Goal: Task Accomplishment & Management: Use online tool/utility

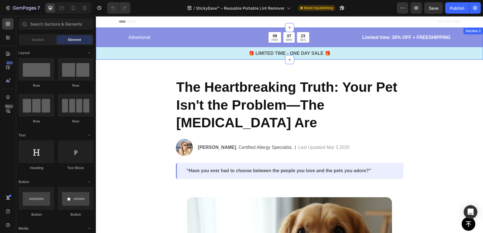
click at [113, 45] on div "Advertorial Text Block 09 HRS 37 MIN 23 SEC Countdown Timer Row Limited time: 3…" at bounding box center [289, 46] width 387 height 28
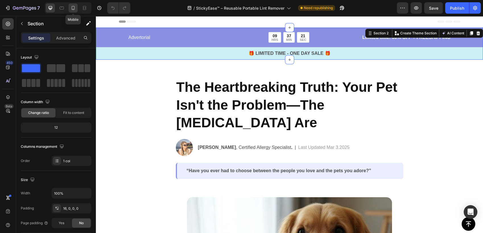
click at [71, 11] on div at bounding box center [73, 7] width 9 height 9
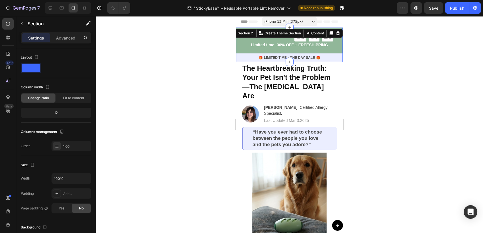
click at [375, 62] on div at bounding box center [289, 124] width 387 height 217
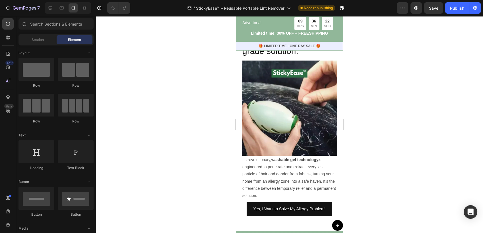
scroll to position [505, 0]
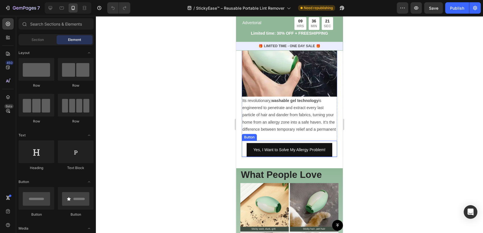
click at [330, 156] on div "Yes, I Want to Solve My Allergy Problem! Button" at bounding box center [289, 149] width 95 height 16
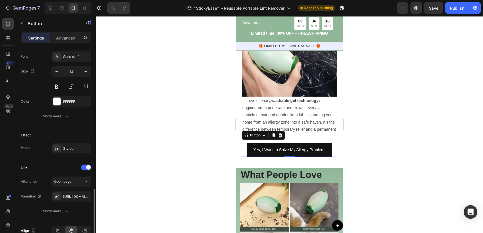
scroll to position [250, 0]
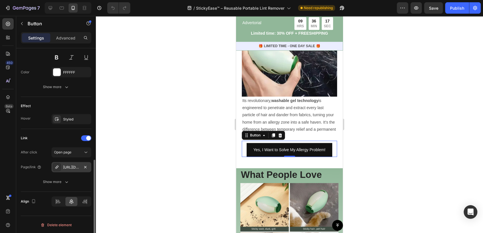
click at [69, 167] on div "https://quipkosh.com/cart/add/46773066465538?quantity=1" at bounding box center [71, 167] width 16 height 5
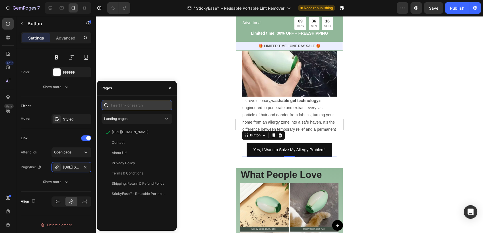
click at [132, 107] on input "text" at bounding box center [137, 105] width 71 height 10
paste input "https://www.quipkosh.com/products/stickyease"
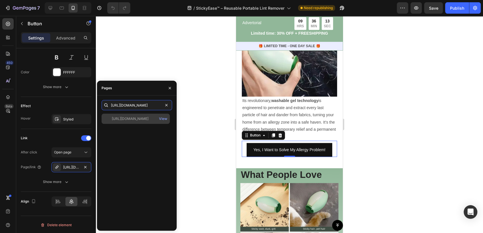
type input "https://www.quipkosh.com/products/stickyease"
click at [141, 118] on div "https://www.quipkosh.com/products/stickyease" at bounding box center [130, 118] width 37 height 5
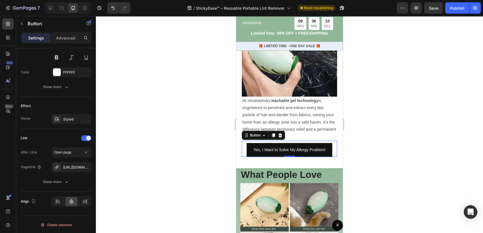
click at [197, 119] on div at bounding box center [289, 124] width 387 height 217
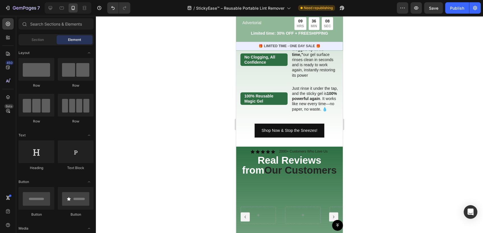
scroll to position [821, 0]
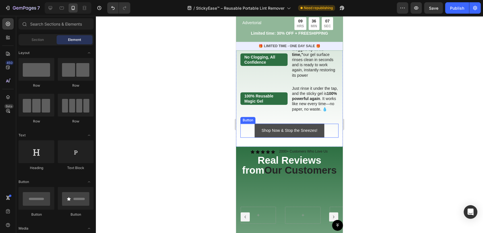
click at [318, 137] on link "Shop Now & Stop the Sneezes!" at bounding box center [289, 131] width 69 height 14
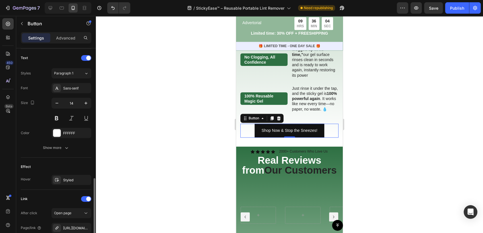
scroll to position [250, 0]
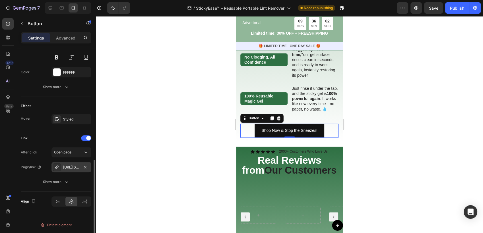
click at [71, 166] on div "https://quipkosh.com/cart/add/46773066465538?quantity=1" at bounding box center [71, 167] width 16 height 5
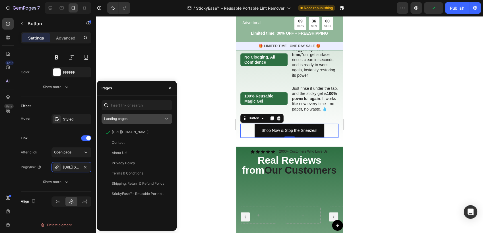
click at [127, 122] on button "Landing pages" at bounding box center [137, 119] width 71 height 10
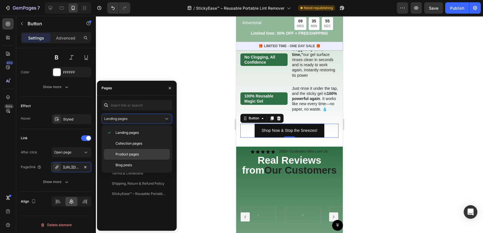
click at [139, 152] on span "Product pages" at bounding box center [126, 154] width 23 height 5
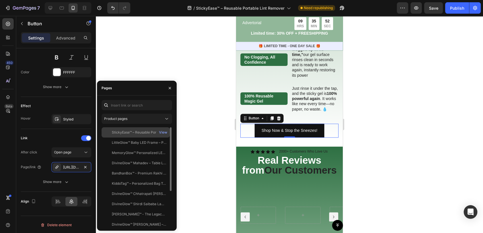
click at [144, 132] on div "StickyEase™ – Reusable Portable Lint Remover" at bounding box center [139, 132] width 55 height 5
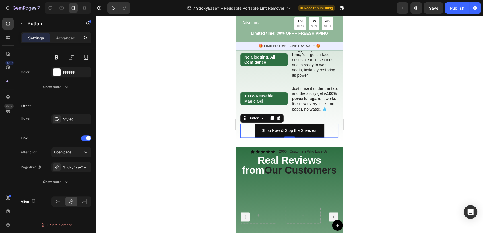
click at [185, 93] on div at bounding box center [289, 124] width 387 height 217
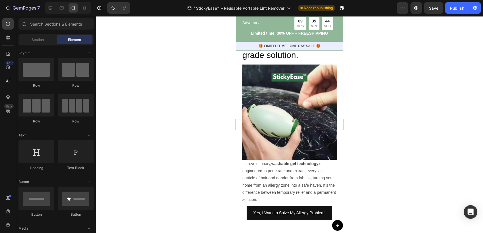
scroll to position [505, 0]
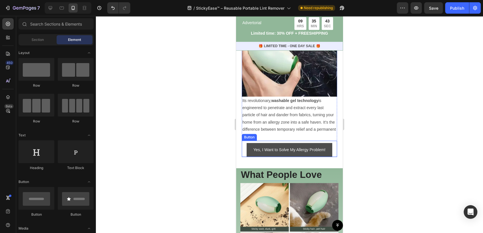
click at [269, 149] on link "Yes, I Want to Solve My Allergy Problem!" at bounding box center [290, 150] width 86 height 14
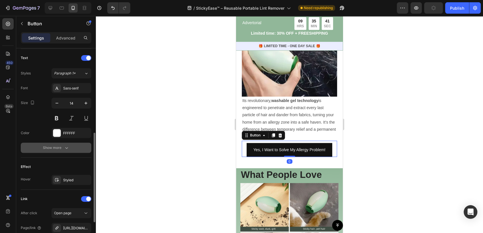
scroll to position [250, 0]
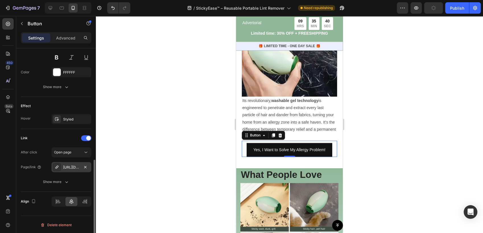
click at [70, 168] on div "https://www.quipkosh.com/stickyease" at bounding box center [71, 167] width 16 height 5
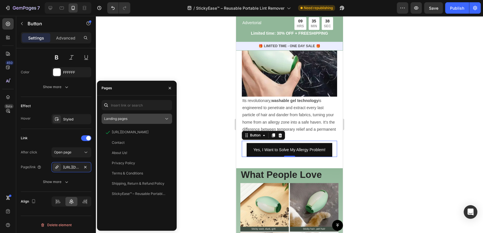
click at [154, 121] on div "Landing pages" at bounding box center [134, 118] width 60 height 5
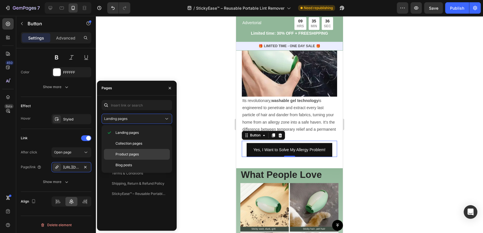
click at [136, 154] on span "Product pages" at bounding box center [126, 154] width 23 height 5
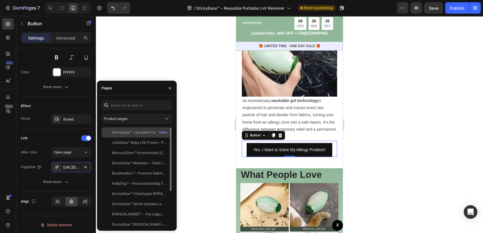
click at [148, 134] on div "StickyEase™ – Reusable Portable Lint Remover" at bounding box center [139, 132] width 55 height 5
click at [191, 132] on div at bounding box center [289, 124] width 387 height 217
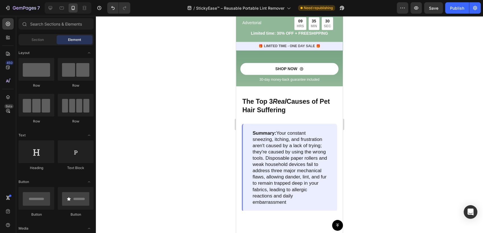
scroll to position [980, 0]
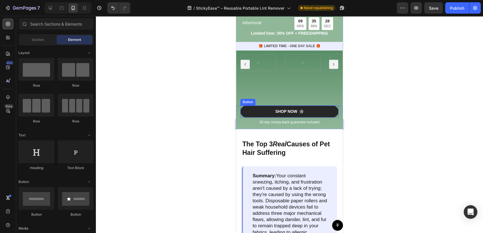
click at [332, 113] on link "SHOP NOW" at bounding box center [289, 112] width 98 height 12
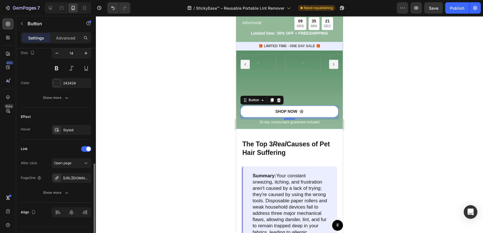
scroll to position [296, 0]
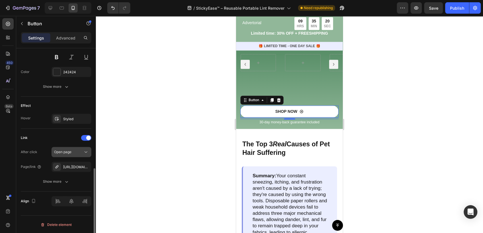
click at [65, 152] on span "Open page" at bounding box center [62, 152] width 17 height 4
click at [25, 156] on div "After click Open page" at bounding box center [56, 152] width 71 height 10
click at [69, 168] on div "https://quipkosh.com/cart/add/46773066465538?quantity=1" at bounding box center [71, 167] width 16 height 5
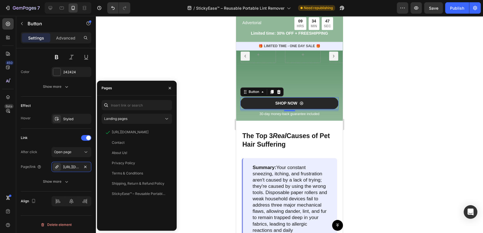
scroll to position [1011, 0]
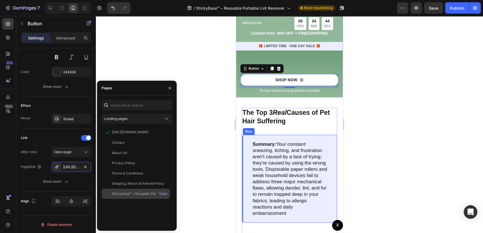
click at [135, 195] on div "StickyEase™ – Reusable Portable Lint Remover" at bounding box center [139, 193] width 55 height 5
click at [196, 147] on div at bounding box center [289, 124] width 387 height 217
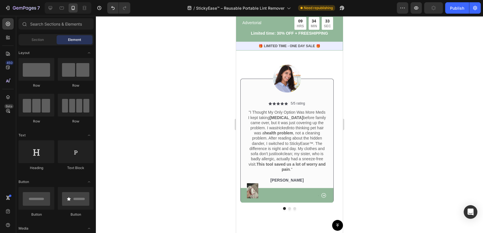
scroll to position [1517, 0]
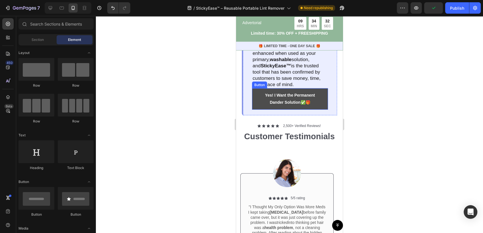
click at [317, 110] on link "Yes! I Want the Permanent Dander Solution ✅🎁" at bounding box center [290, 98] width 76 height 21
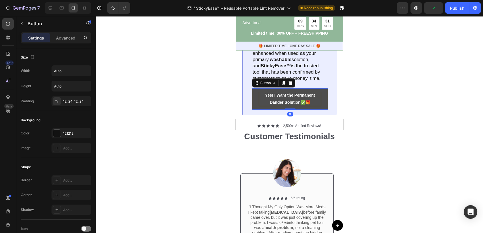
click at [302, 106] on p "Yes! I Want the Permanent Dander Solution ✅🎁" at bounding box center [290, 99] width 62 height 14
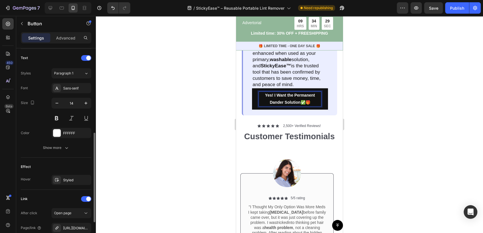
scroll to position [250, 0]
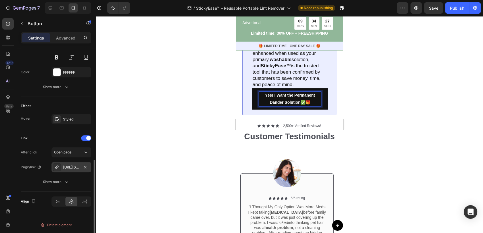
click at [73, 165] on div "https://quipkosh.com/cart/add/46773066465538?quantity=1" at bounding box center [71, 167] width 16 height 5
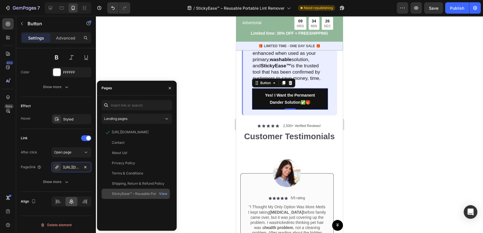
click at [130, 195] on div "StickyEase™ – Reusable Portable Lint Remover" at bounding box center [139, 193] width 55 height 5
click at [193, 160] on div at bounding box center [289, 124] width 387 height 217
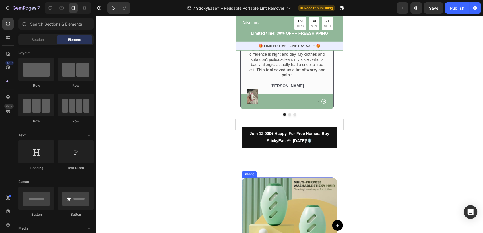
scroll to position [1770, 0]
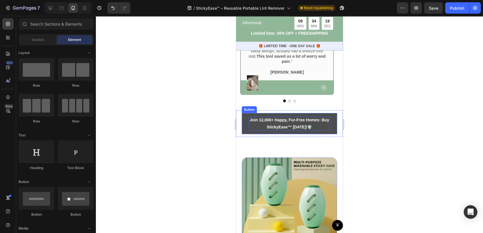
click at [318, 122] on p "Join 12,000+ Happy, Fur-Free Homes: Buy StickyEase™ [DATE]! 🛡️" at bounding box center [290, 124] width 82 height 14
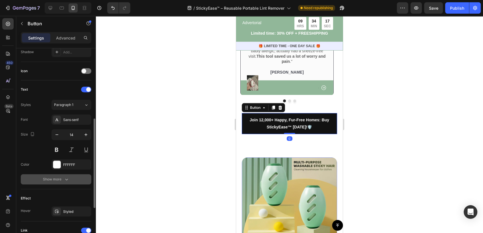
scroll to position [250, 0]
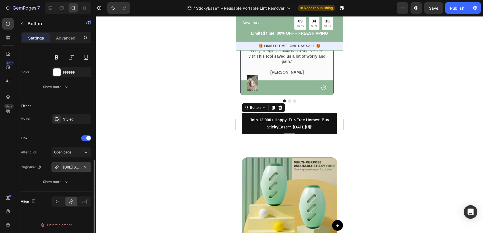
click at [71, 167] on div "https://quipkosh.com/cart/add/46773066465538?quantity=1" at bounding box center [71, 167] width 16 height 5
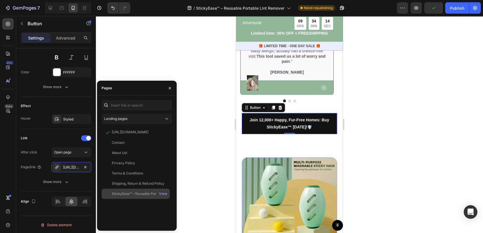
click at [137, 193] on div "StickyEase™ – Reusable Portable Lint Remover" at bounding box center [139, 193] width 55 height 5
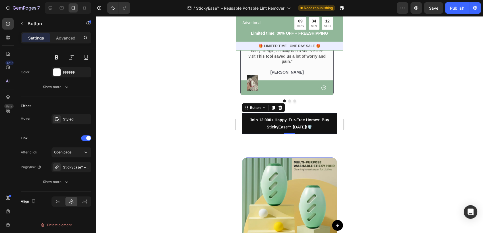
click at [220, 159] on div at bounding box center [289, 124] width 387 height 217
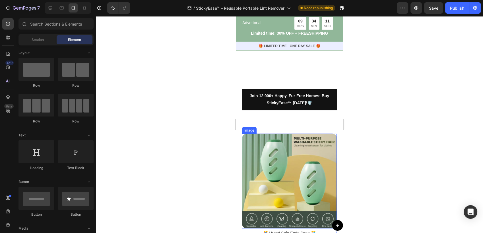
scroll to position [1928, 0]
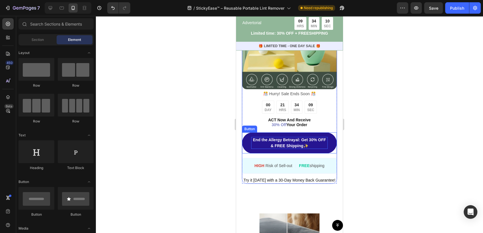
click at [258, 140] on p "End the Allergy Betrayal: Get 30% OFF & FREE Shipping ✨" at bounding box center [289, 143] width 77 height 12
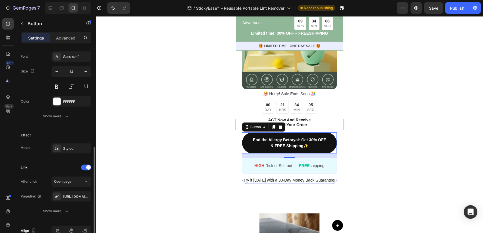
scroll to position [250, 0]
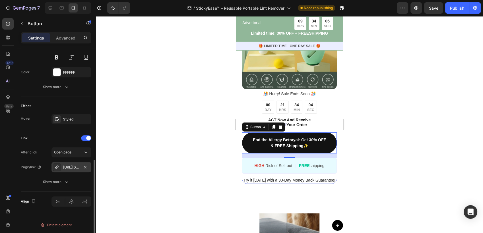
click at [64, 168] on div "https://quipkosh.com/cart/add/46773066465538?quantity=1" at bounding box center [71, 167] width 16 height 5
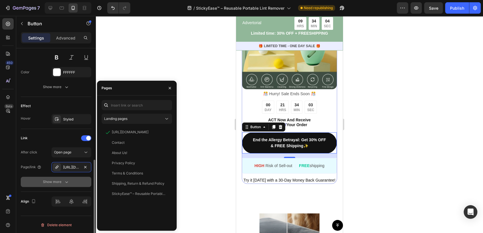
click at [59, 180] on div "Show more" at bounding box center [56, 182] width 26 height 6
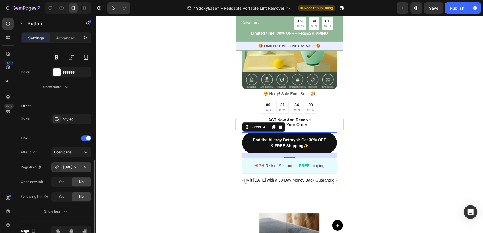
click at [68, 169] on div "https://quipkosh.com/cart/add/46773066465538?quantity=1" at bounding box center [71, 167] width 16 height 5
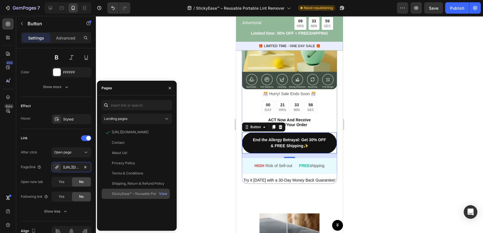
click at [130, 192] on div "StickyEase™ – Reusable Portable Lint Remover" at bounding box center [139, 193] width 55 height 5
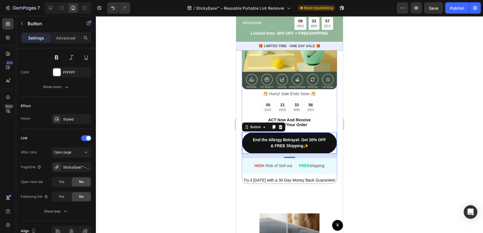
click at [210, 175] on div at bounding box center [289, 124] width 387 height 217
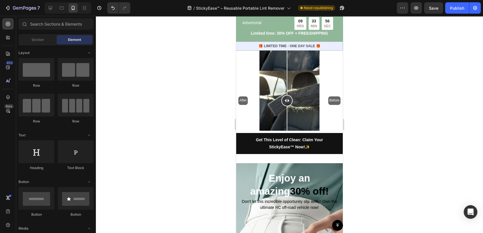
scroll to position [2212, 0]
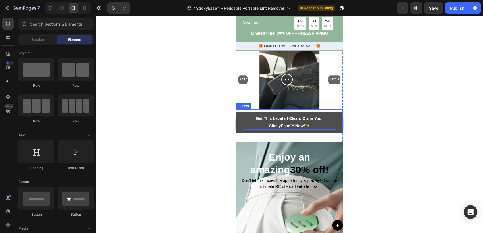
click at [309, 115] on p "Get This Level of Clean: Claim Your StickyEase™ Now! ✨" at bounding box center [289, 122] width 93 height 14
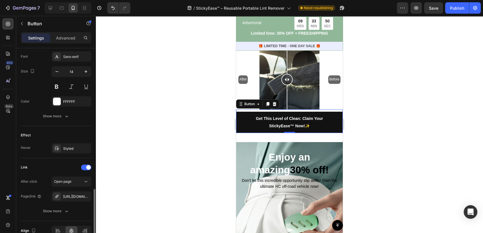
scroll to position [250, 0]
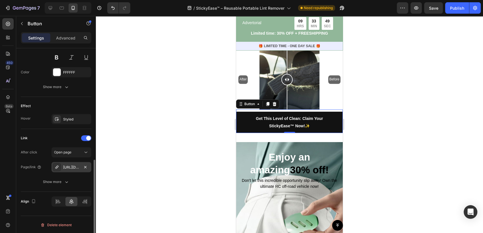
click at [73, 166] on div "https://quipkosh.com/cart/add/46773066465538?quantity=1" at bounding box center [71, 167] width 16 height 5
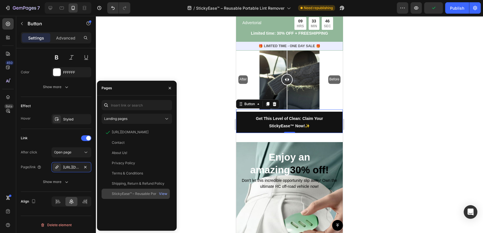
click at [135, 190] on div "StickyEase™ – Reusable Portable Lint Remover View" at bounding box center [136, 194] width 68 height 10
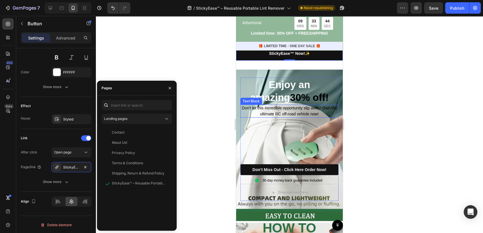
scroll to position [2307, 0]
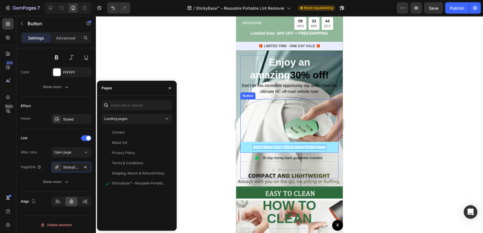
click at [277, 145] on span "Don’t Miss Out - Click Here Order Now!" at bounding box center [290, 147] width 74 height 5
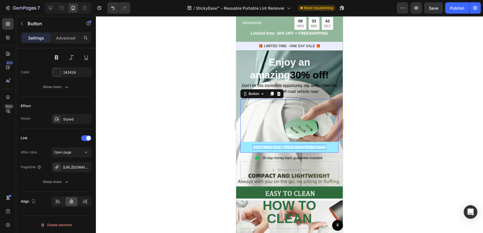
scroll to position [250, 0]
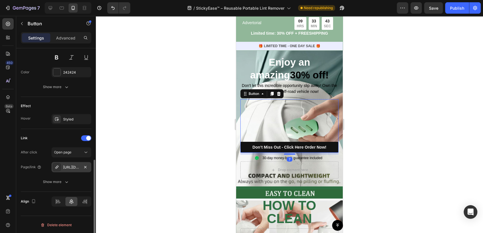
click at [73, 168] on div "https://quipkosh.com/cart/add/46773066465538?quantity=1" at bounding box center [71, 167] width 16 height 5
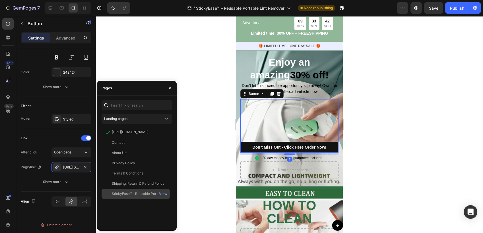
click at [133, 190] on div "StickyEase™ – Reusable Portable Lint Remover View" at bounding box center [136, 194] width 68 height 10
click at [193, 174] on div at bounding box center [289, 124] width 387 height 217
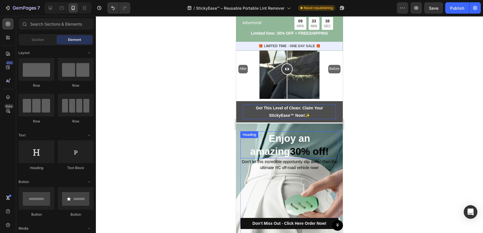
scroll to position [2212, 0]
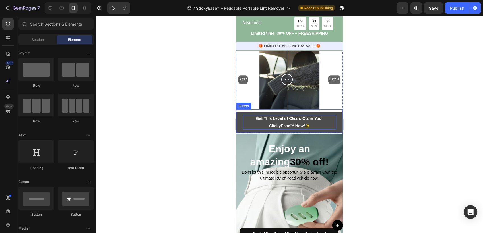
click at [285, 115] on p "Get This Level of Clean: Claim Your StickyEase™ Now! ✨" at bounding box center [289, 122] width 93 height 14
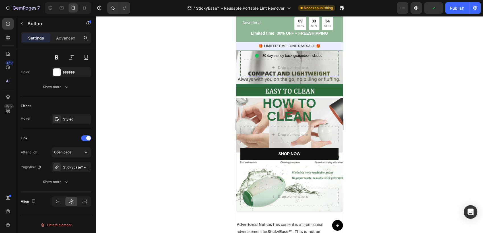
scroll to position [2402, 0]
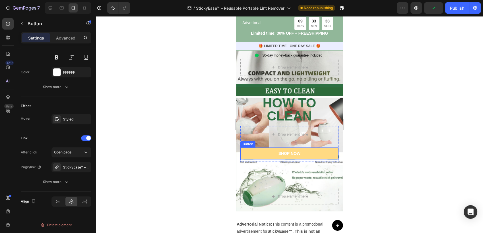
click at [252, 156] on link "SHOP NOW" at bounding box center [289, 154] width 98 height 12
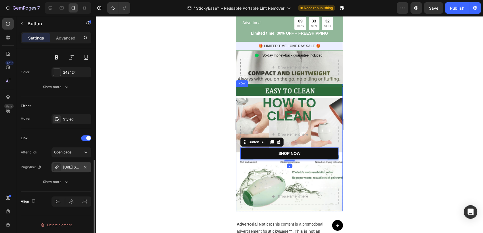
click at [68, 167] on div "https://quipkosh.com/cart/add/46773066465538?quantity=1" at bounding box center [71, 167] width 16 height 5
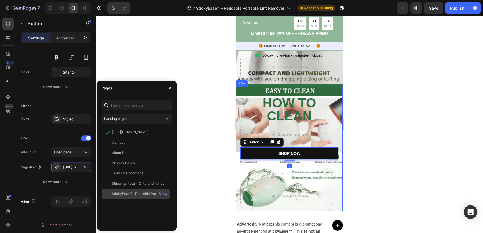
click at [115, 194] on div "StickyEase™ – Reusable Portable Lint Remover" at bounding box center [139, 193] width 55 height 5
click at [197, 164] on div at bounding box center [289, 124] width 387 height 217
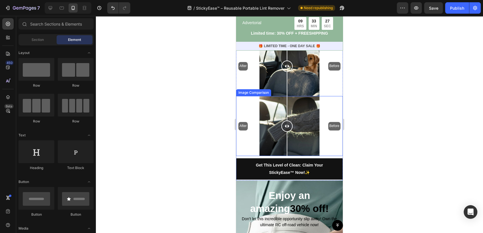
scroll to position [2007, 0]
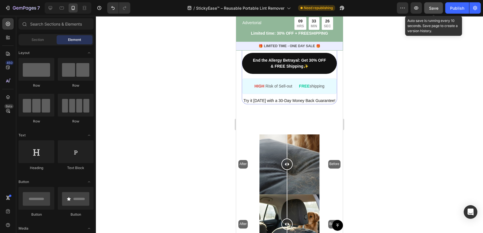
click at [437, 6] on span "Save" at bounding box center [433, 8] width 9 height 5
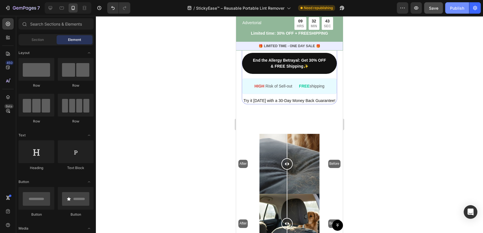
click at [454, 12] on button "Publish" at bounding box center [457, 7] width 24 height 11
click at [299, 113] on div "Image ️🎊 Hurry! Sale Ends Soon ️🎊 Text Block 00 DAY 21 HRS 31 MIN 17 SEC Countd…" at bounding box center [289, 9] width 107 height 231
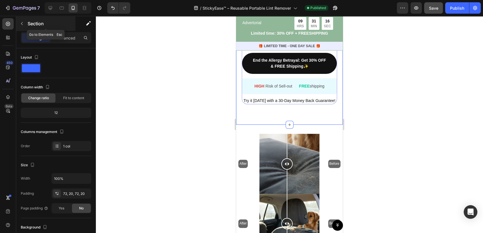
click at [19, 26] on button "button" at bounding box center [21, 23] width 9 height 9
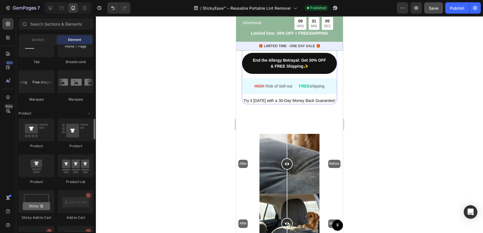
scroll to position [695, 0]
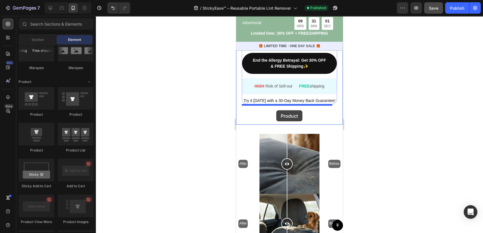
drag, startPoint x: 269, startPoint y: 155, endPoint x: 276, endPoint y: 110, distance: 44.9
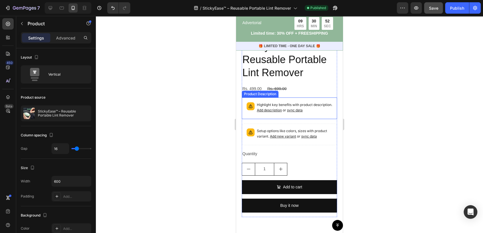
scroll to position [2197, 0]
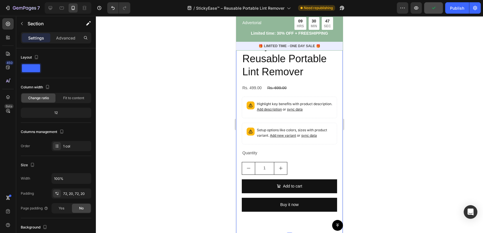
click at [66, 37] on p "Advanced" at bounding box center [65, 38] width 19 height 6
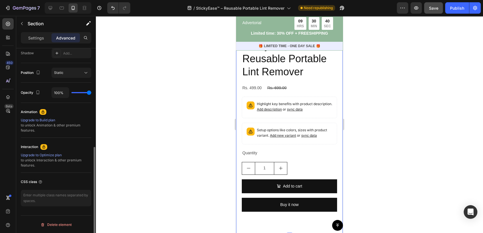
scroll to position [3, 0]
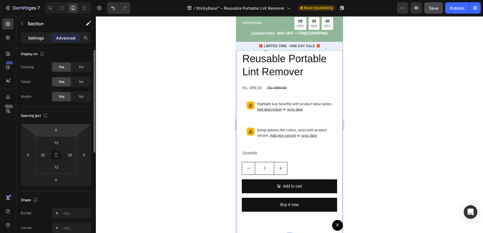
click at [41, 37] on p "Settings" at bounding box center [36, 38] width 16 height 6
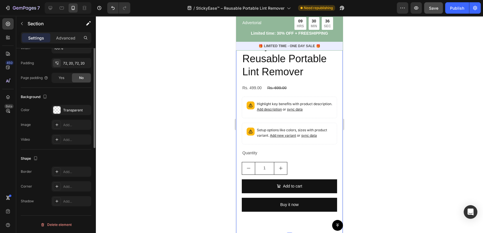
scroll to position [0, 0]
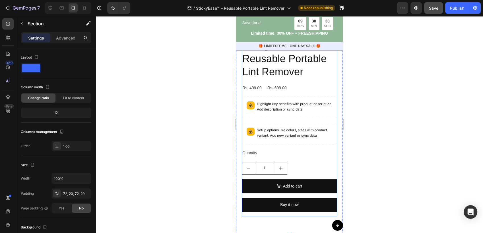
click at [326, 197] on div "Add to cart Add to Cart" at bounding box center [289, 188] width 95 height 18
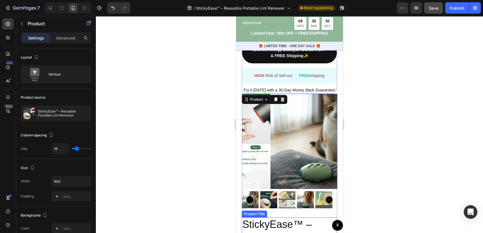
scroll to position [2007, 0]
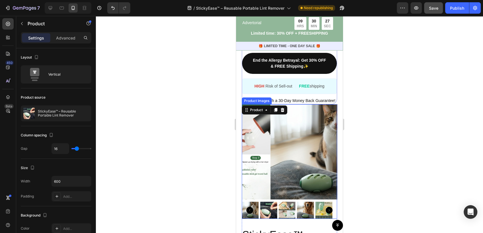
click at [321, 129] on img at bounding box center [318, 151] width 95 height 95
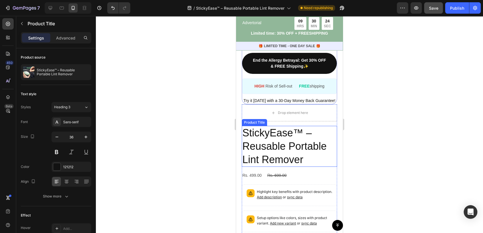
click at [301, 134] on h2 "StickyEase™ – Reusable Portable Lint Remover" at bounding box center [289, 146] width 95 height 41
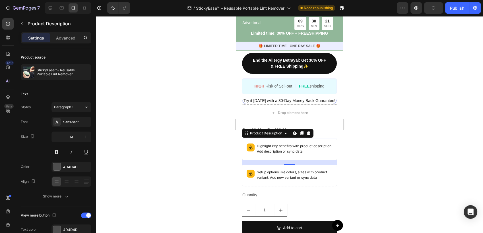
click at [297, 143] on div "Highlight key benefits with product description. Add description or sync data" at bounding box center [289, 149] width 90 height 16
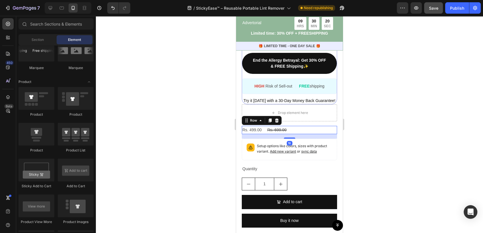
click at [292, 131] on div "Rs. 499.00 Product Price Product Price Rs. 699.00 Product Price Product Price R…" at bounding box center [289, 130] width 95 height 8
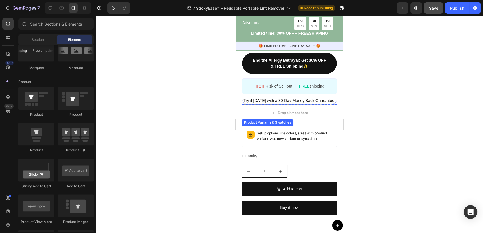
click at [292, 143] on div "Setup options like colors, sizes with product variant. Add new variant or sync …" at bounding box center [294, 137] width 75 height 12
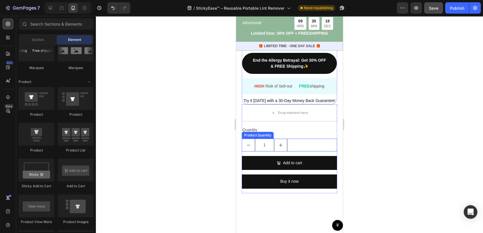
click at [295, 145] on div "1" at bounding box center [289, 145] width 95 height 13
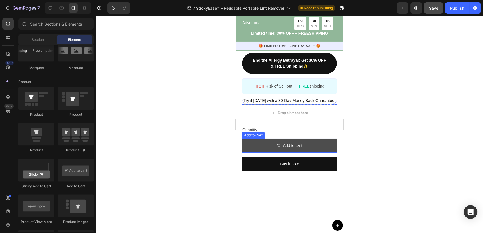
click at [324, 148] on button "Add to cart" at bounding box center [289, 146] width 95 height 14
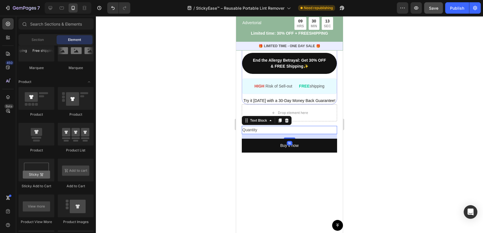
click at [262, 128] on div "Quantity" at bounding box center [289, 130] width 95 height 8
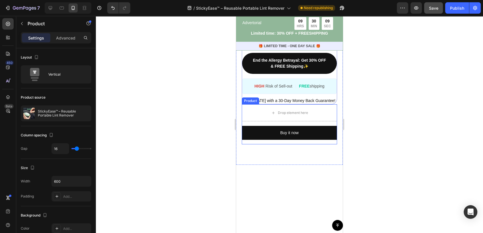
click at [256, 142] on div "Buy it now Dynamic Checkout" at bounding box center [289, 135] width 95 height 18
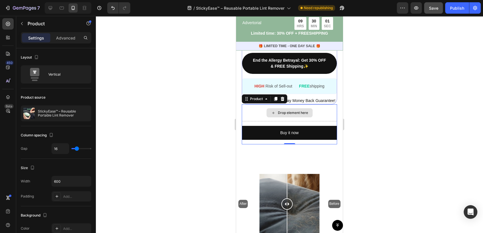
click at [249, 115] on div "Drop element here" at bounding box center [289, 112] width 95 height 17
click at [62, 40] on p "Advanced" at bounding box center [65, 38] width 19 height 6
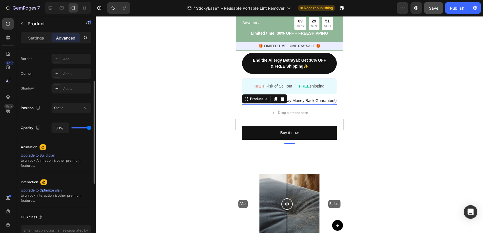
scroll to position [0, 0]
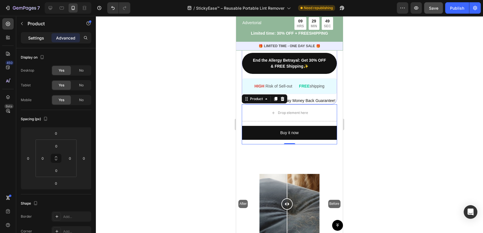
click at [36, 38] on p "Settings" at bounding box center [36, 38] width 16 height 6
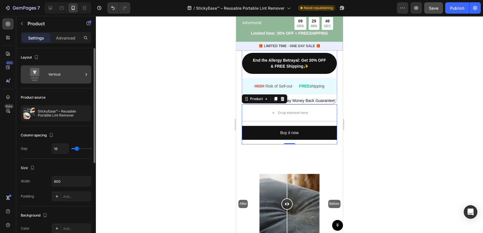
click at [68, 76] on div "Vertical" at bounding box center [65, 74] width 35 height 13
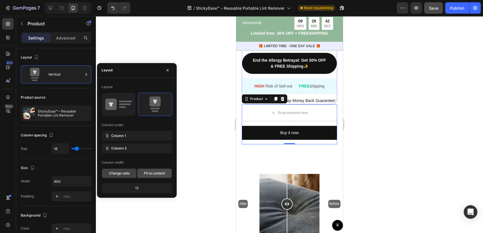
click at [157, 172] on span "Fit to content" at bounding box center [154, 173] width 21 height 5
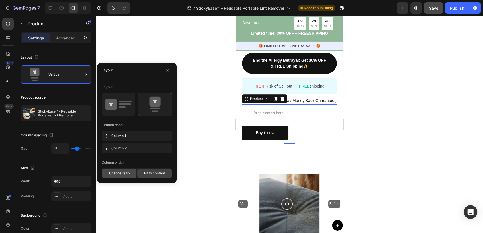
click at [123, 172] on span "Change ratio" at bounding box center [119, 173] width 21 height 5
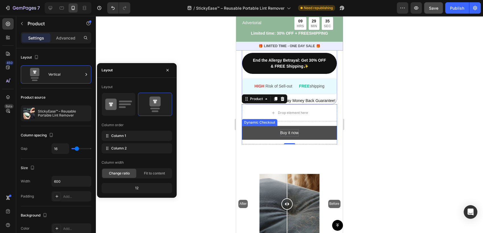
click at [289, 134] on div "Buy it now" at bounding box center [289, 132] width 18 height 7
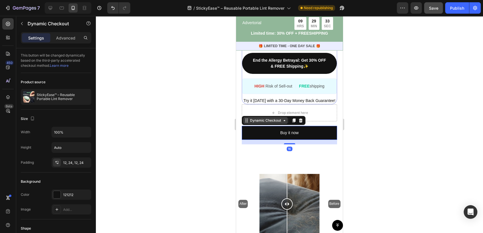
click at [284, 122] on icon at bounding box center [284, 120] width 5 height 5
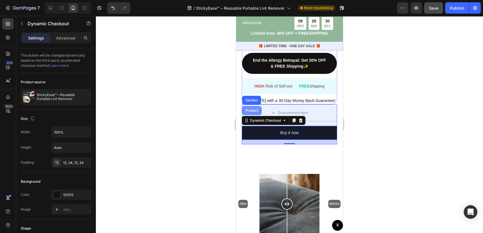
click at [251, 111] on div "Product" at bounding box center [251, 110] width 15 height 3
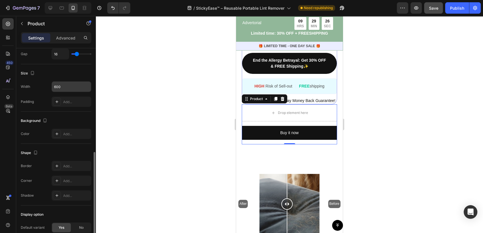
scroll to position [151, 0]
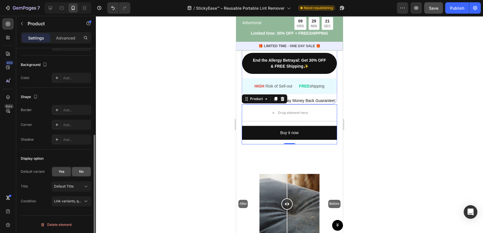
click at [82, 171] on span "No" at bounding box center [81, 171] width 5 height 5
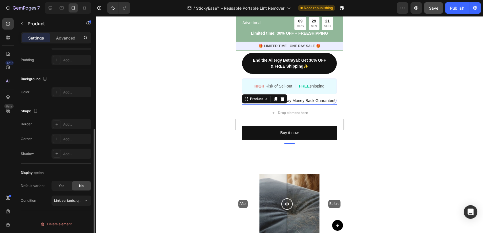
scroll to position [136, 0]
click at [59, 185] on span "Yes" at bounding box center [62, 186] width 6 height 5
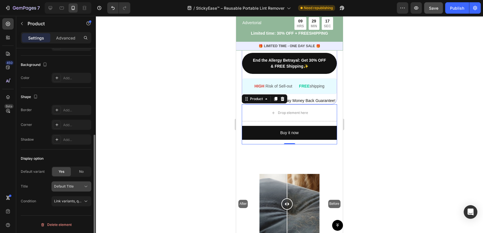
click at [62, 184] on span "Default Title" at bounding box center [64, 186] width 20 height 5
click at [59, 224] on div "Delete element" at bounding box center [55, 225] width 31 height 7
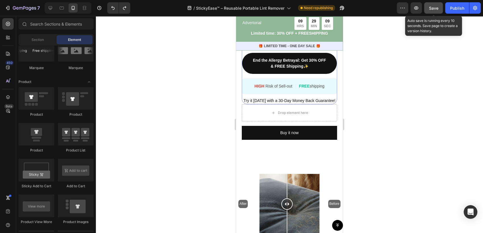
click at [436, 13] on button "Save" at bounding box center [433, 7] width 19 height 11
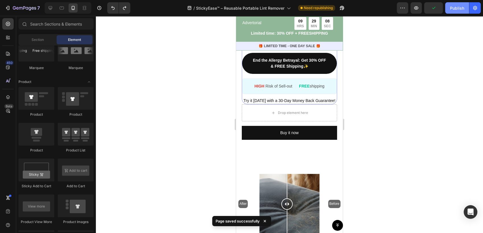
click at [462, 10] on div "Publish" at bounding box center [457, 8] width 14 height 6
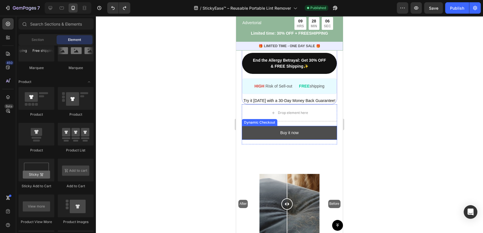
click at [276, 131] on button "Buy it now" at bounding box center [289, 133] width 95 height 14
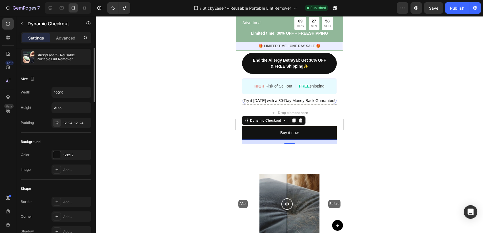
scroll to position [0, 0]
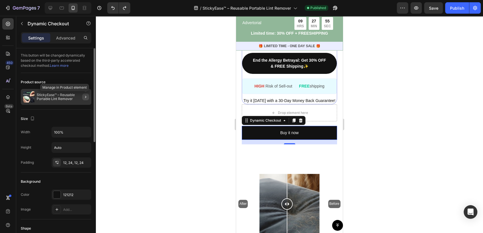
click at [86, 99] on button "button" at bounding box center [85, 97] width 7 height 7
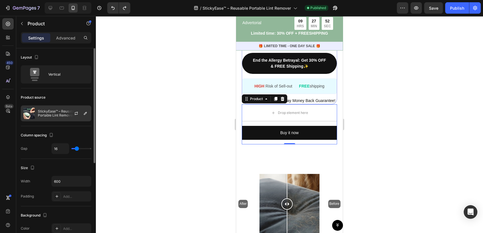
drag, startPoint x: 73, startPoint y: 116, endPoint x: 81, endPoint y: 119, distance: 8.6
click at [81, 119] on div at bounding box center [78, 113] width 25 height 15
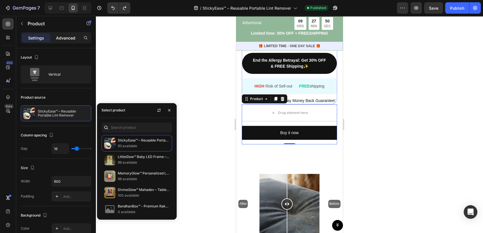
click at [68, 40] on p "Advanced" at bounding box center [65, 38] width 19 height 6
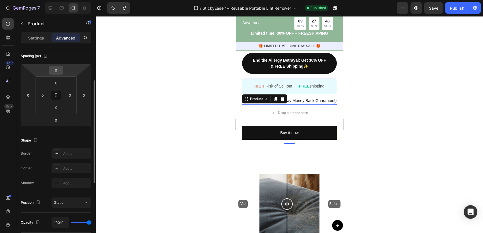
scroll to position [193, 0]
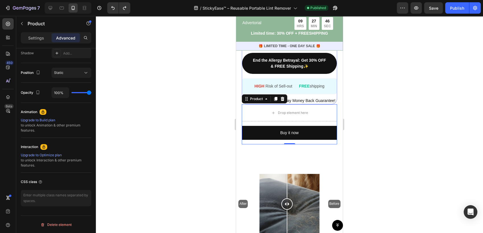
click at [374, 123] on div at bounding box center [289, 124] width 387 height 217
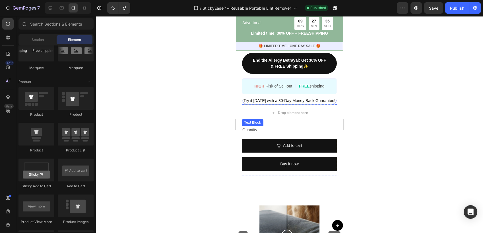
click at [252, 131] on div "Quantity" at bounding box center [289, 130] width 95 height 8
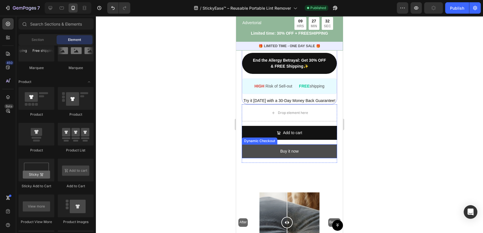
click at [259, 148] on button "Buy it now" at bounding box center [289, 151] width 95 height 14
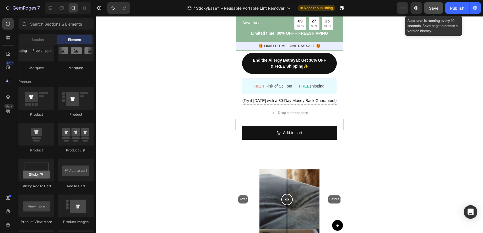
click at [433, 5] on button "Save" at bounding box center [433, 7] width 19 height 11
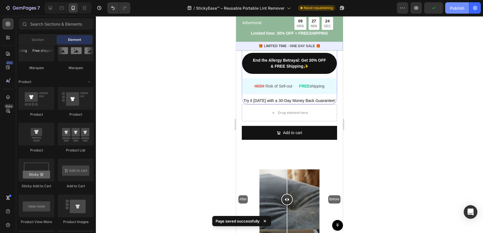
click at [454, 13] on button "Publish" at bounding box center [457, 7] width 24 height 11
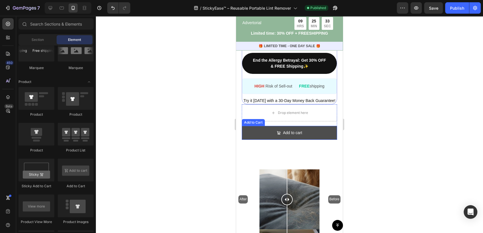
click at [307, 137] on button "Add to cart" at bounding box center [289, 133] width 95 height 14
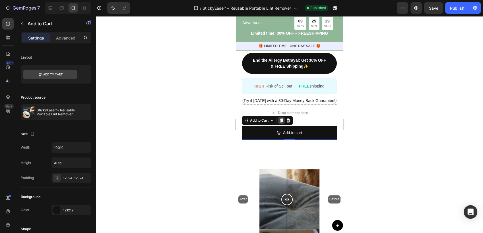
click at [281, 123] on icon at bounding box center [281, 121] width 3 height 4
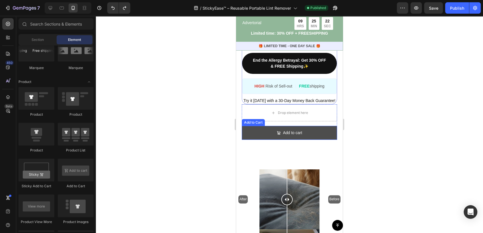
click at [330, 135] on button "Add to cart" at bounding box center [289, 133] width 95 height 14
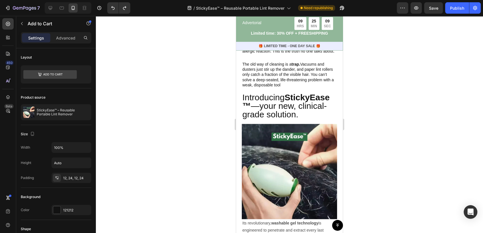
scroll to position [505, 0]
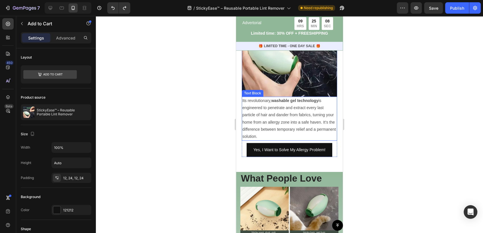
click at [305, 140] on p "Its revolutionary, washable gel technology is engineered to penetrate and extra…" at bounding box center [289, 118] width 94 height 43
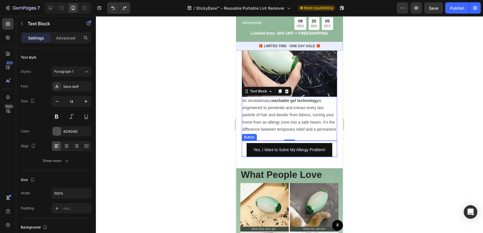
click at [330, 148] on div "Yes, I Want to Solve My Allergy Problem! Button" at bounding box center [289, 149] width 95 height 16
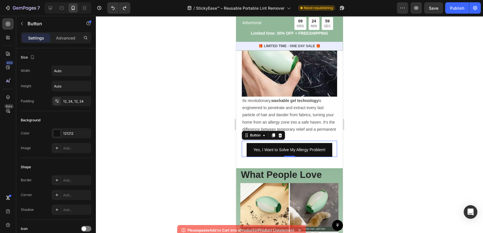
click at [300, 225] on div "Please paste Add to Cart into a Product or Product List element" at bounding box center [241, 230] width 129 height 10
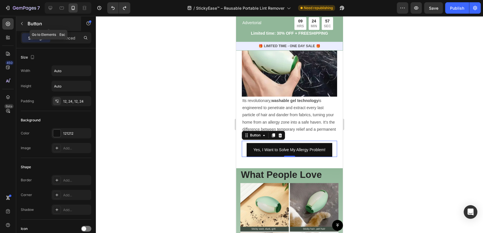
click at [20, 24] on icon "button" at bounding box center [22, 23] width 5 height 5
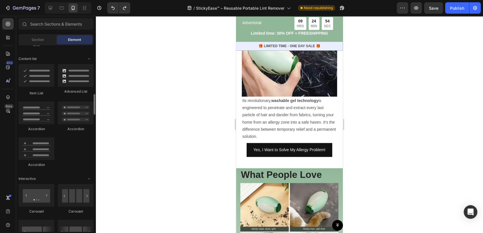
scroll to position [600, 0]
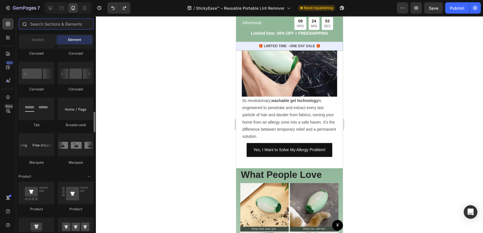
click at [51, 19] on input "text" at bounding box center [55, 23] width 75 height 11
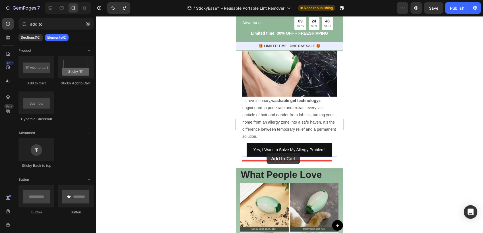
drag, startPoint x: 269, startPoint y: 94, endPoint x: 267, endPoint y: 153, distance: 59.5
click at [59, 41] on div "Sections(16) Elements(6)" at bounding box center [56, 37] width 80 height 11
click at [58, 37] on p "Elements(6)" at bounding box center [56, 37] width 19 height 5
drag, startPoint x: 47, startPoint y: 24, endPoint x: 20, endPoint y: 26, distance: 27.4
click at [20, 26] on div "add to" at bounding box center [56, 25] width 80 height 14
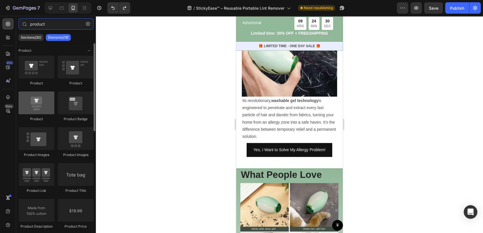
type input "product"
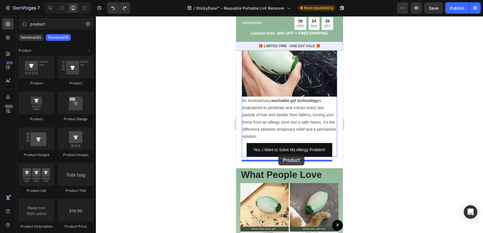
drag, startPoint x: 271, startPoint y: 123, endPoint x: 278, endPoint y: 154, distance: 32.4
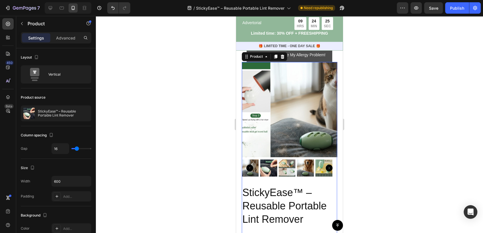
scroll to position [632, 0]
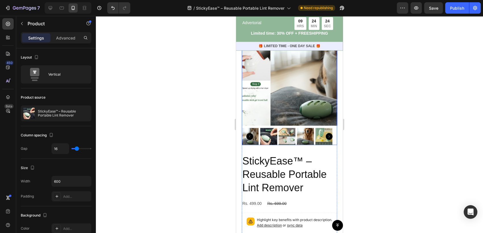
click at [314, 113] on img at bounding box center [318, 77] width 95 height 95
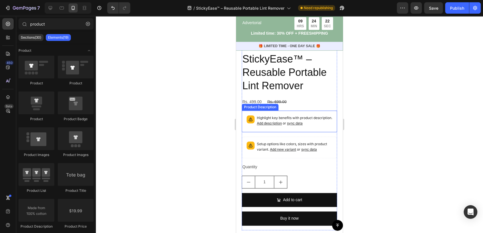
click at [310, 126] on p "Highlight key benefits with product description. Add description or sync data" at bounding box center [294, 120] width 75 height 11
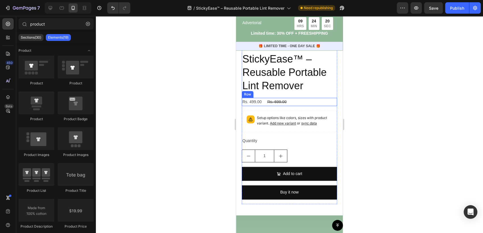
click at [298, 106] on div "Rs. 499.00 Product Price Product Price Rs. 699.00 Product Price Product Price R…" at bounding box center [289, 102] width 95 height 8
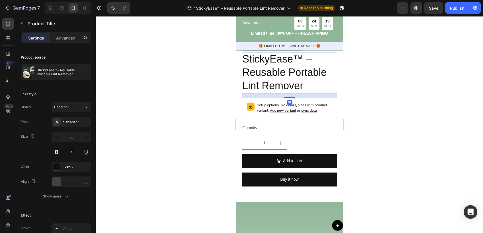
click at [300, 92] on h2 "StickyEase™ – Reusable Portable Lint Remover" at bounding box center [289, 72] width 95 height 41
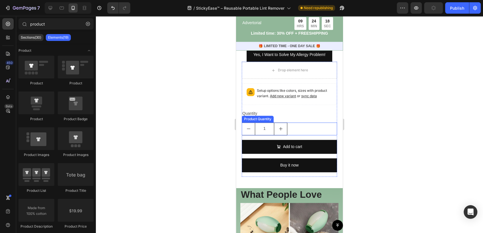
scroll to position [600, 0]
click at [304, 134] on div "1" at bounding box center [289, 129] width 95 height 13
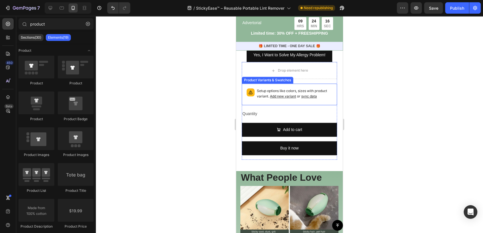
click at [307, 99] on p "Setup options like colors, sizes with product variant. Add new variant or sync …" at bounding box center [294, 93] width 75 height 11
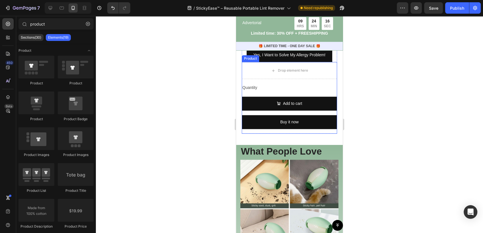
scroll to position [569, 0]
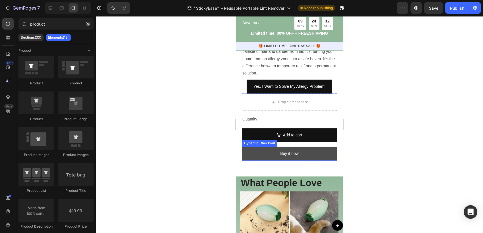
click at [318, 154] on button "Buy it now" at bounding box center [289, 154] width 95 height 14
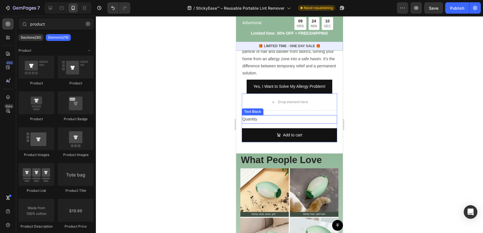
click at [259, 122] on div "Quantity" at bounding box center [289, 119] width 95 height 8
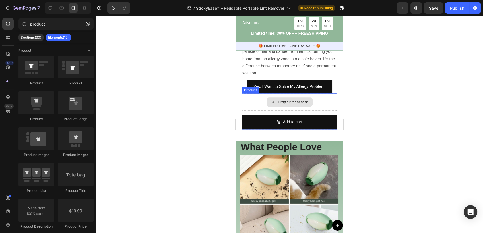
scroll to position [537, 0]
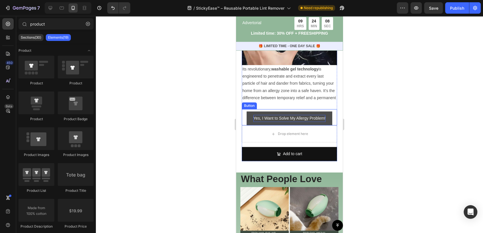
click at [279, 121] on p "Yes, I Want to Solve My Allergy Problem!" at bounding box center [289, 118] width 72 height 7
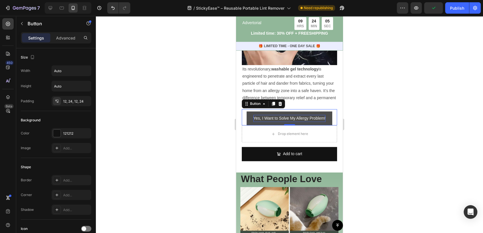
click at [255, 121] on p "Yes, I Want to Solve My Allergy Problem!" at bounding box center [289, 118] width 72 height 7
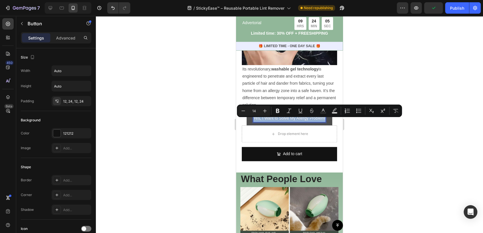
click at [255, 121] on p "Yes, I Want to Solve My Allergy Problem!" at bounding box center [289, 118] width 72 height 7
copy p "Yes, I Want to Solve My Allergy Problem!"
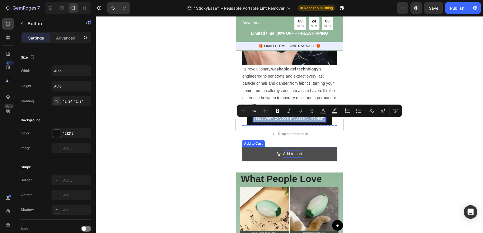
click at [289, 158] on div "Add to cart" at bounding box center [292, 153] width 19 height 7
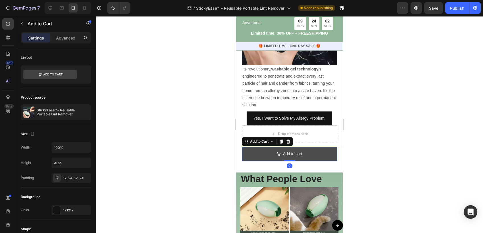
click at [277, 156] on icon "Add to cart" at bounding box center [278, 153] width 3 height 3
click at [289, 157] on div "Add to cart" at bounding box center [292, 153] width 19 height 7
click at [289, 157] on p "Add to cart" at bounding box center [292, 153] width 19 height 7
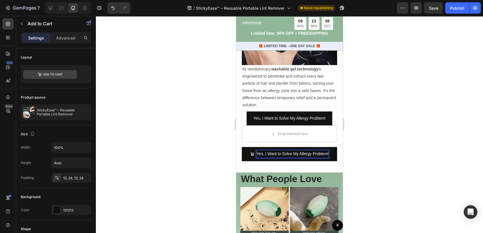
click at [354, 153] on div at bounding box center [289, 124] width 387 height 217
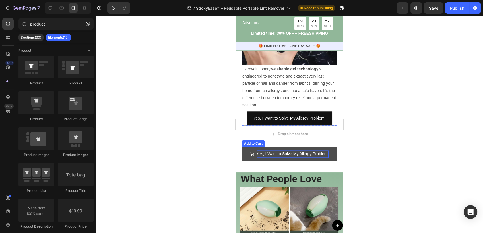
click at [295, 158] on p "Yes, I Want to Solve My Allergy Problem!" at bounding box center [293, 153] width 72 height 7
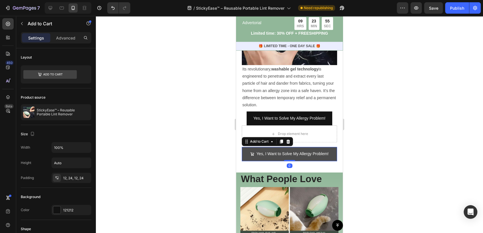
click at [251, 156] on icon "Yes, I Want to Solve My Allergy Problem!" at bounding box center [251, 153] width 3 height 3
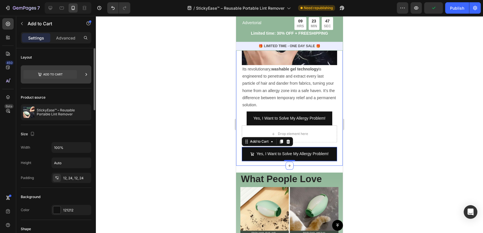
click at [87, 72] on icon at bounding box center [86, 75] width 6 height 6
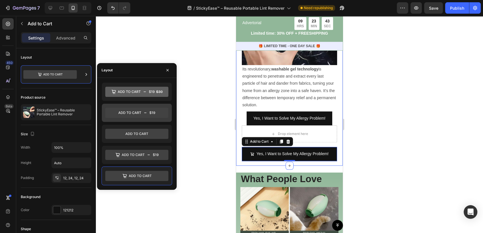
click at [147, 112] on icon at bounding box center [136, 113] width 63 height 10
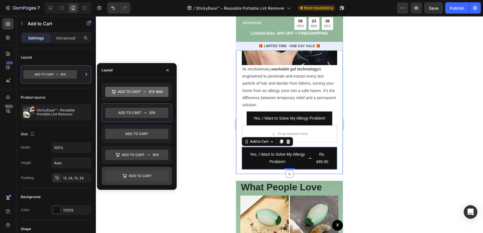
click at [141, 174] on icon at bounding box center [136, 176] width 63 height 10
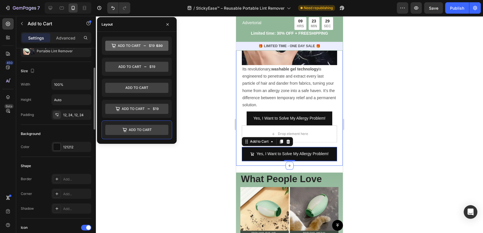
scroll to position [126, 0]
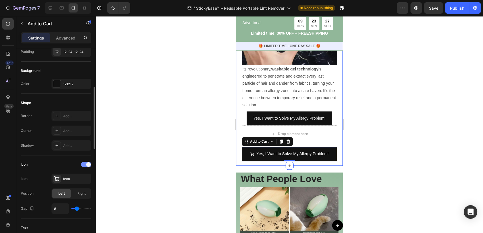
click at [85, 165] on div at bounding box center [86, 165] width 10 height 6
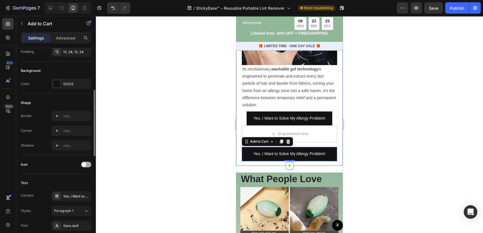
click at [85, 165] on span at bounding box center [84, 164] width 5 height 5
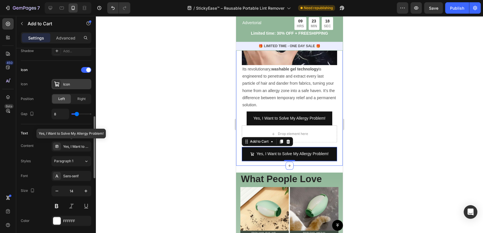
scroll to position [158, 0]
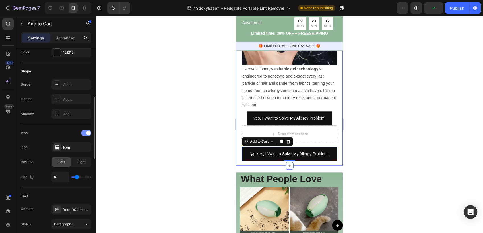
click at [83, 134] on div at bounding box center [86, 133] width 10 height 6
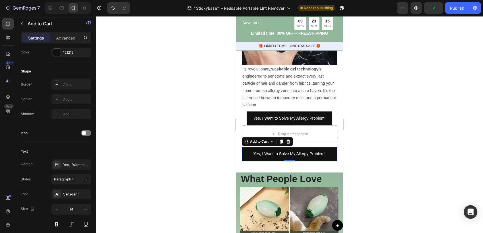
click at [359, 131] on div at bounding box center [289, 124] width 387 height 217
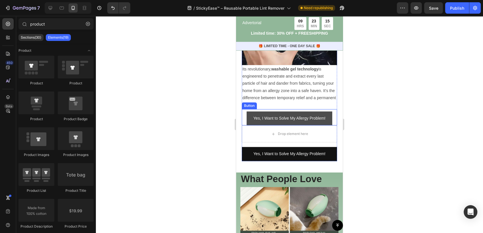
click at [327, 122] on link "Yes, I Want to Solve My Allergy Problem!" at bounding box center [290, 119] width 86 height 14
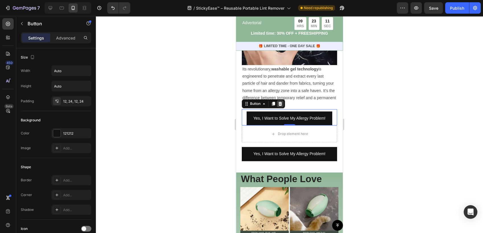
click at [282, 106] on icon at bounding box center [280, 104] width 5 height 5
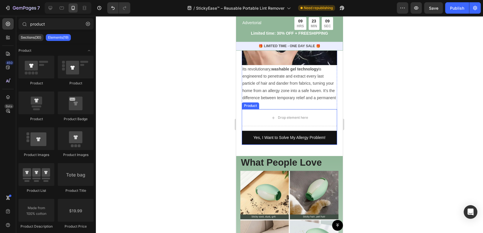
click at [329, 133] on div "Drop element here Yes, I Want to Solve My Allergy Problem! Add to Cart Product" at bounding box center [289, 127] width 95 height 36
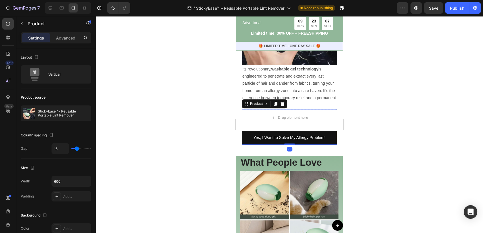
click at [376, 115] on div at bounding box center [289, 124] width 387 height 217
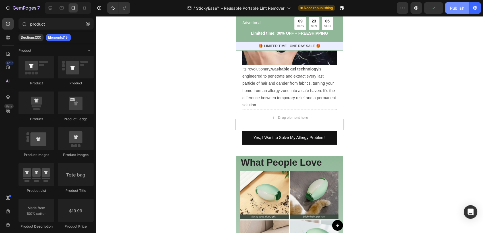
click at [453, 9] on div "Publish" at bounding box center [457, 8] width 14 height 6
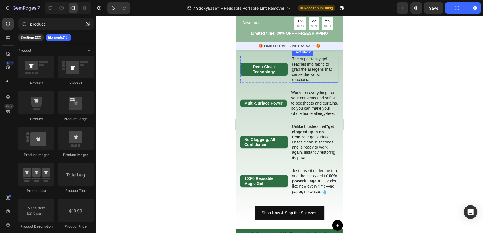
scroll to position [853, 0]
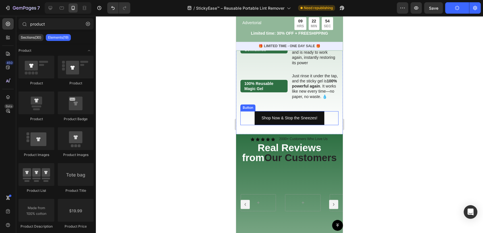
click at [325, 125] on div "Shop Now & Stop the Sneezes! Button" at bounding box center [289, 118] width 98 height 14
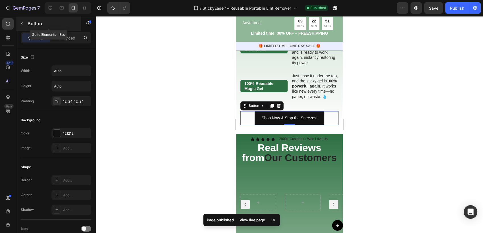
click at [23, 23] on icon "button" at bounding box center [22, 23] width 5 height 5
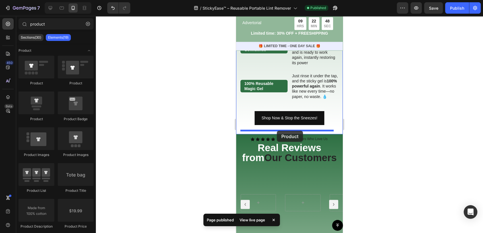
drag, startPoint x: 271, startPoint y: 119, endPoint x: 277, endPoint y: 131, distance: 13.7
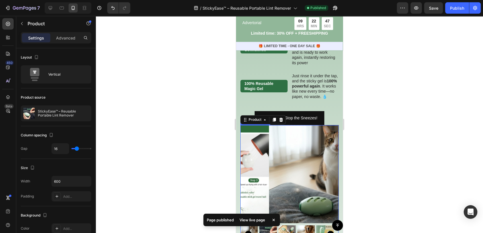
scroll to position [885, 0]
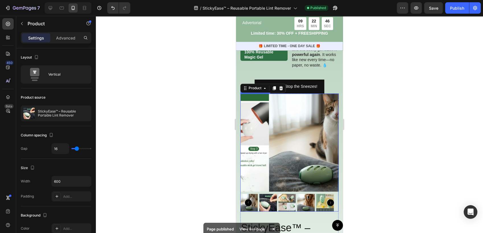
click at [300, 147] on img at bounding box center [318, 143] width 98 height 98
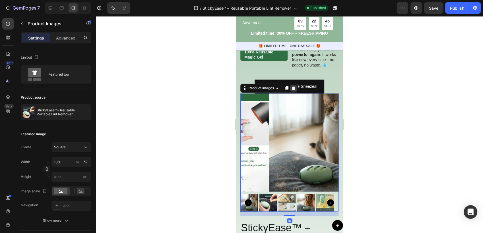
click at [294, 90] on icon at bounding box center [294, 88] width 4 height 4
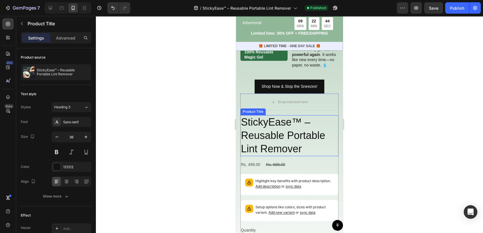
click at [294, 144] on h2 "StickyEase™ – Reusable Portable Lint Remover" at bounding box center [289, 135] width 98 height 41
click at [298, 112] on icon at bounding box center [296, 110] width 5 height 5
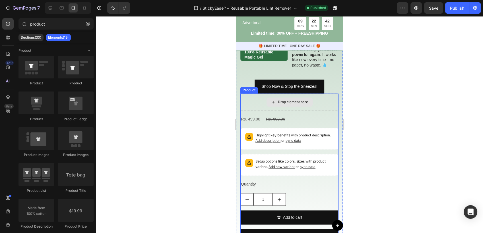
click at [297, 104] on div "Drop element here" at bounding box center [293, 102] width 30 height 5
click at [298, 123] on div "Rs. 499.00 Product Price Product Price Rs. 699.00 Product Price Product Price R…" at bounding box center [289, 119] width 98 height 8
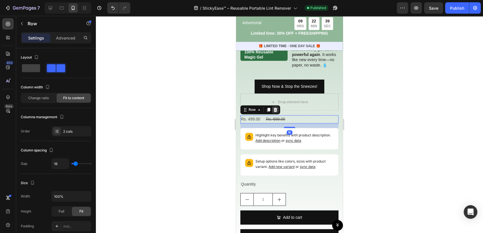
click at [276, 113] on div at bounding box center [275, 109] width 7 height 7
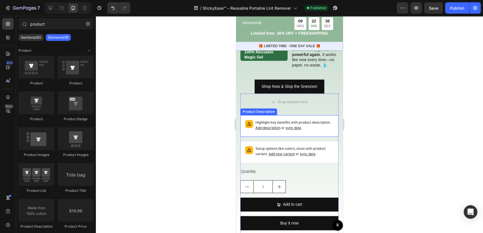
click at [321, 129] on p "Highlight key benefits with product description. Add description or sync data" at bounding box center [294, 125] width 78 height 11
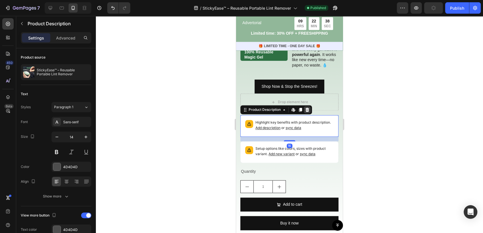
click at [306, 112] on icon at bounding box center [307, 110] width 4 height 4
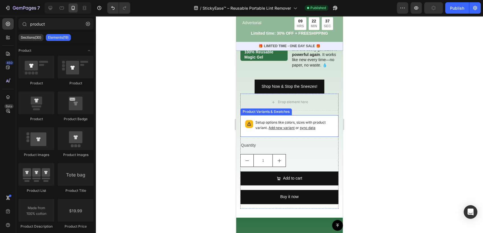
click at [314, 134] on div "Setup options like colors, sizes with product variant. Add new variant or sync …" at bounding box center [289, 126] width 93 height 16
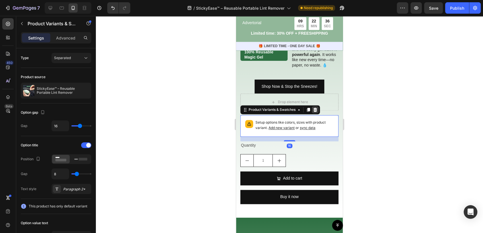
click at [314, 112] on icon at bounding box center [315, 110] width 4 height 4
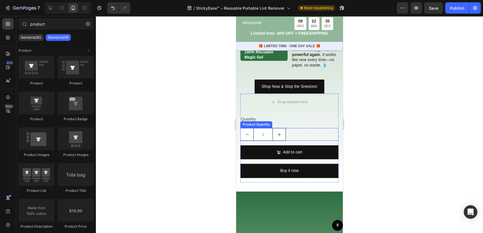
click at [300, 134] on div "1" at bounding box center [289, 134] width 98 height 13
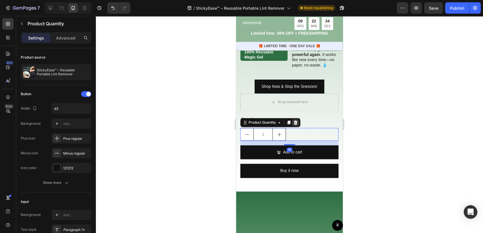
click at [298, 126] on div at bounding box center [295, 122] width 7 height 7
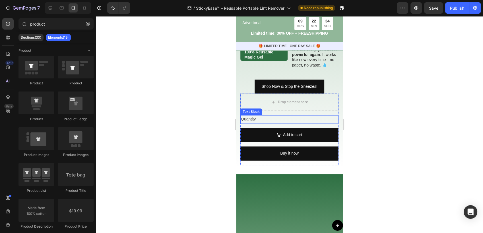
click at [298, 123] on div "Quantity" at bounding box center [289, 119] width 98 height 8
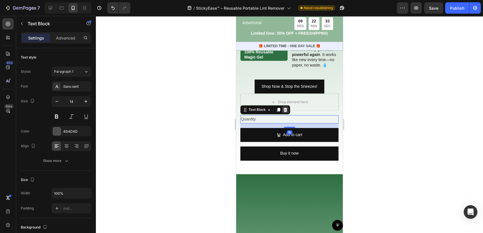
click at [286, 112] on icon at bounding box center [286, 110] width 4 height 4
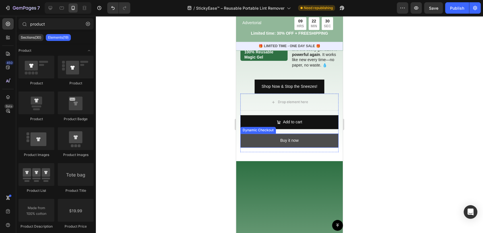
click at [314, 143] on button "Buy it now" at bounding box center [289, 141] width 98 height 14
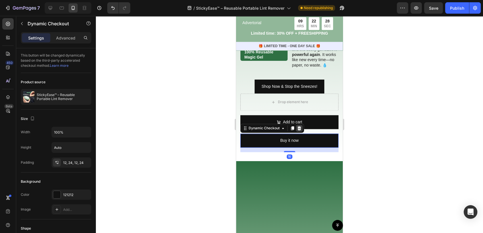
click at [300, 132] on div at bounding box center [299, 128] width 7 height 7
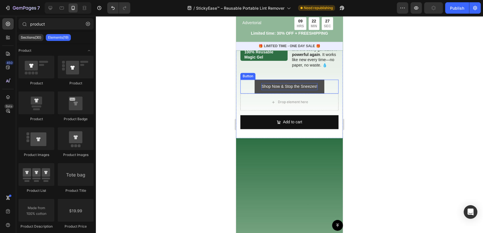
click at [300, 90] on p "Shop Now & Stop the Sneezes!" at bounding box center [289, 86] width 56 height 7
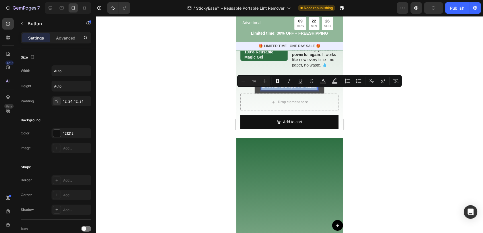
click at [300, 90] on p "Shop Now & Stop the Sneezes!" at bounding box center [289, 86] width 56 height 7
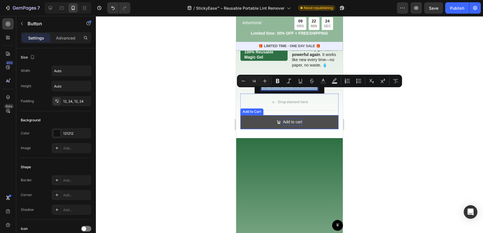
click at [291, 126] on div "Add to cart" at bounding box center [292, 122] width 19 height 7
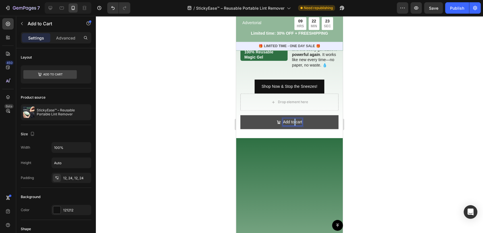
click at [291, 126] on p "Add to cart" at bounding box center [292, 122] width 19 height 7
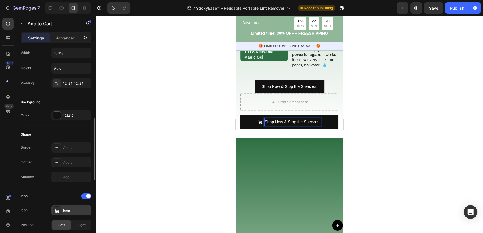
scroll to position [126, 0]
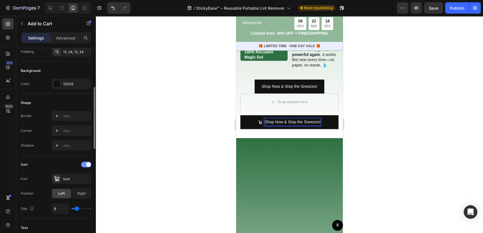
click at [86, 165] on div at bounding box center [86, 165] width 10 height 6
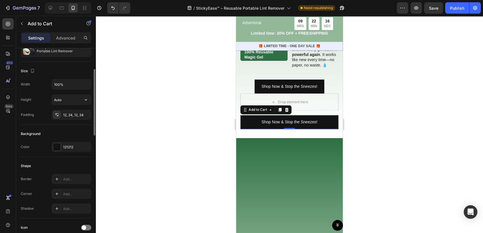
scroll to position [32, 0]
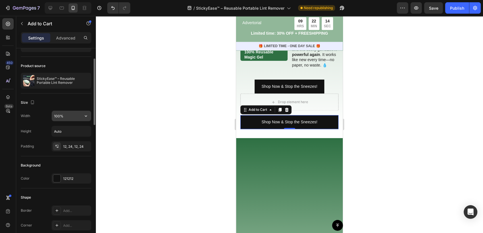
click at [67, 120] on input "100%" at bounding box center [71, 116] width 39 height 10
click at [85, 116] on icon "button" at bounding box center [86, 116] width 6 height 6
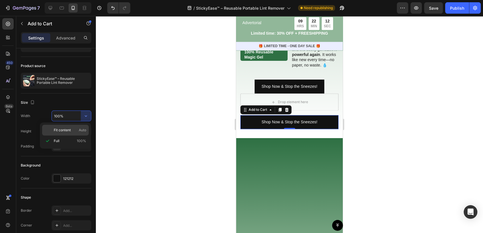
click at [77, 132] on p "Fit content Auto" at bounding box center [70, 130] width 32 height 5
type input "Auto"
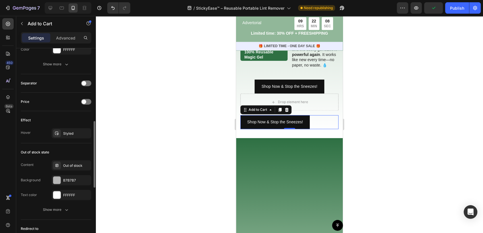
scroll to position [379, 0]
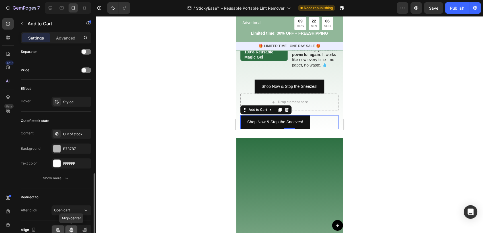
click at [71, 226] on div at bounding box center [71, 230] width 12 height 9
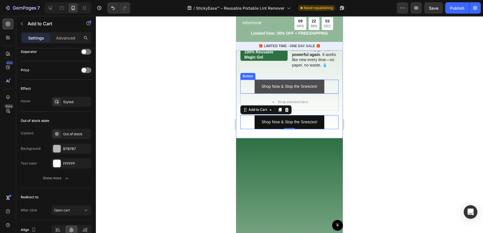
click at [321, 90] on link "Shop Now & Stop the Sneezes!" at bounding box center [289, 87] width 69 height 14
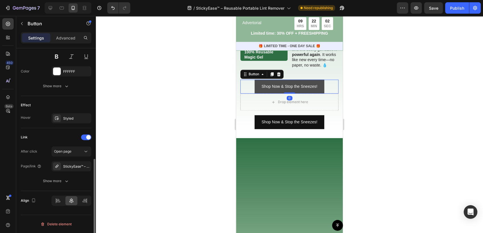
scroll to position [0, 0]
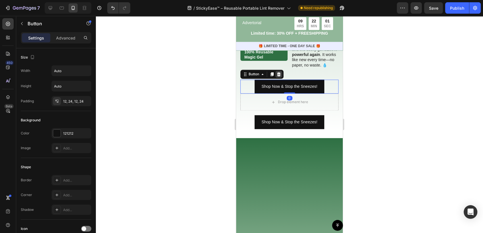
click at [281, 77] on icon at bounding box center [278, 74] width 5 height 5
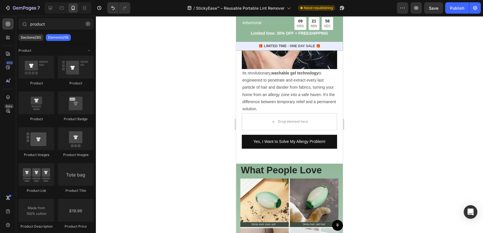
scroll to position [537, 0]
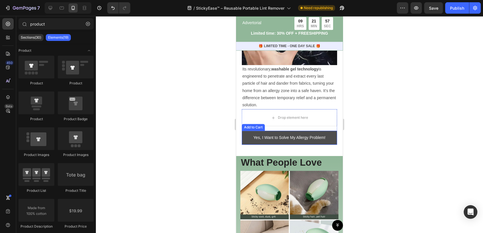
click at [330, 142] on button "Yes, I Want to Solve My Allergy Problem!" at bounding box center [289, 138] width 95 height 14
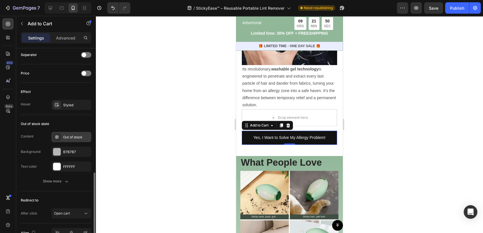
scroll to position [344, 0]
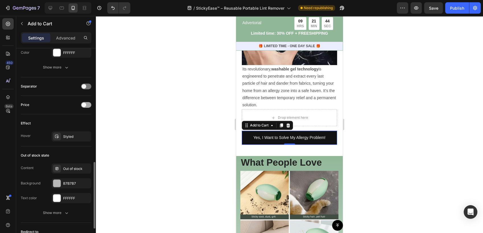
click at [87, 104] on div at bounding box center [86, 105] width 10 height 6
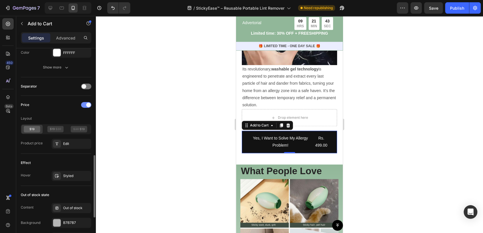
click at [86, 104] on div at bounding box center [86, 105] width 10 height 6
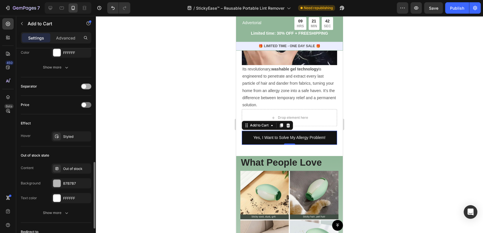
click at [87, 88] on div at bounding box center [86, 87] width 10 height 6
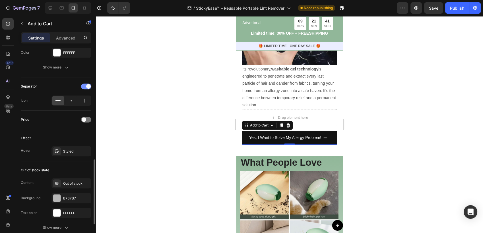
click at [87, 88] on span at bounding box center [88, 86] width 5 height 5
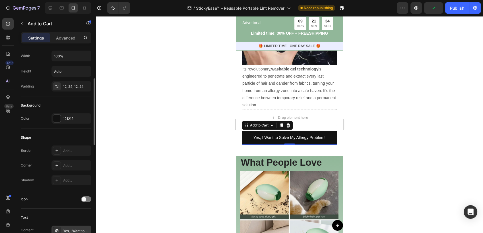
scroll to position [60, 0]
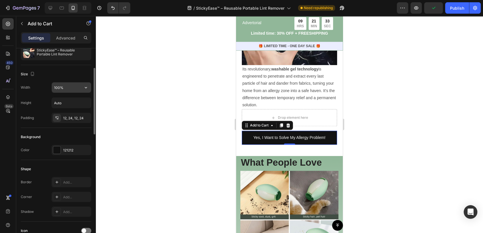
click at [66, 91] on input "100%" at bounding box center [71, 87] width 39 height 10
click at [83, 88] on icon "button" at bounding box center [86, 88] width 6 height 6
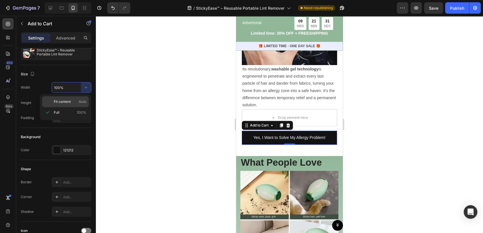
click at [72, 103] on p "Fit content Auto" at bounding box center [70, 101] width 32 height 5
type input "Auto"
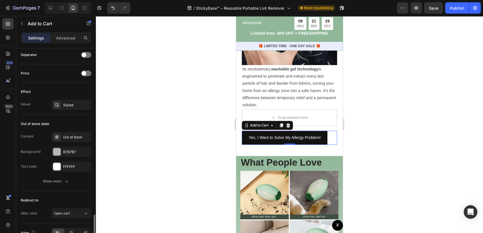
scroll to position [408, 0]
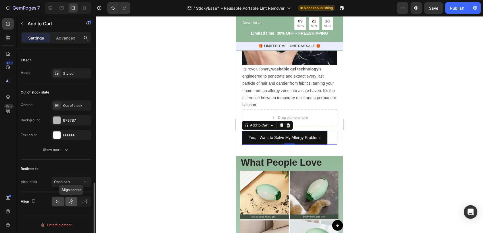
click at [70, 203] on icon at bounding box center [72, 202] width 6 height 6
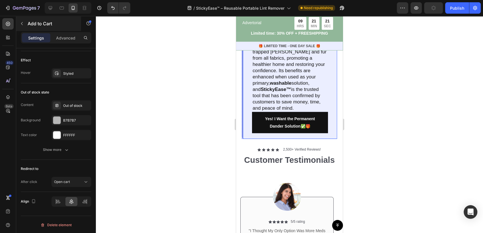
scroll to position [1580, 0]
click at [22, 26] on button "button" at bounding box center [21, 23] width 9 height 9
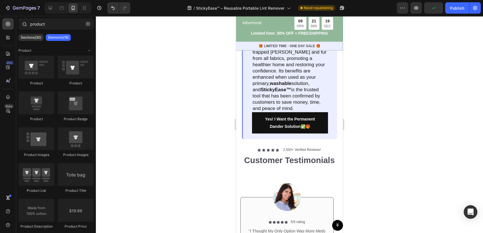
click at [25, 26] on icon at bounding box center [24, 24] width 5 height 5
drag, startPoint x: 275, startPoint y: 128, endPoint x: 276, endPoint y: 131, distance: 3.0
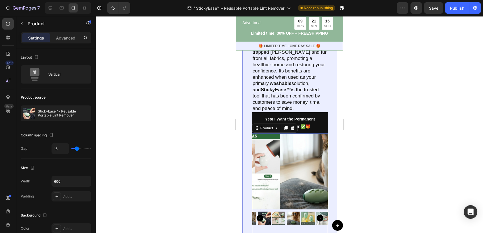
scroll to position [1643, 0]
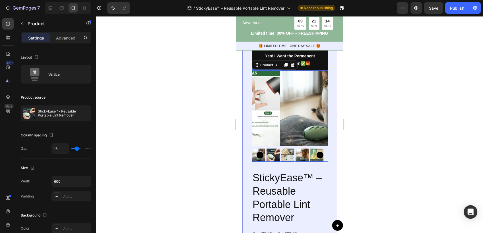
click at [302, 131] on img at bounding box center [318, 109] width 76 height 76
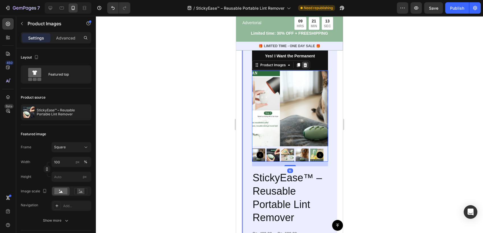
click at [306, 67] on icon at bounding box center [306, 65] width 4 height 4
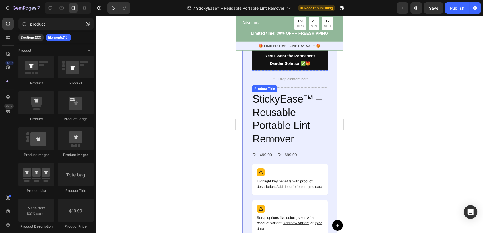
click at [307, 112] on h2 "StickyEase™ – Reusable Portable Lint Remover" at bounding box center [290, 119] width 76 height 54
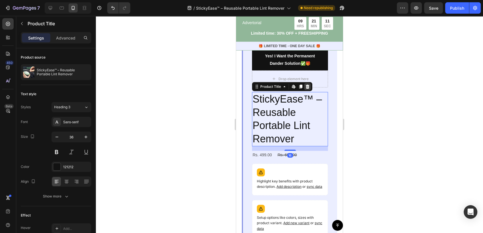
click at [307, 89] on icon at bounding box center [308, 87] width 4 height 4
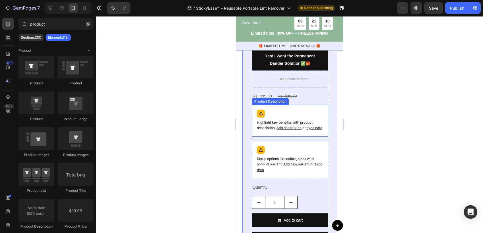
click at [302, 123] on p "Highlight key benefits with product description. Add description or sync data" at bounding box center [290, 125] width 66 height 11
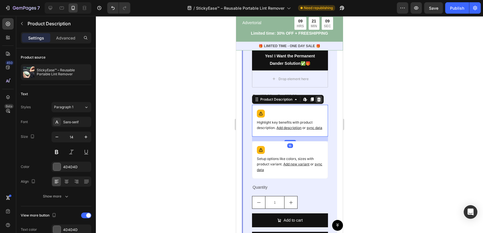
click at [318, 102] on icon at bounding box center [319, 99] width 5 height 5
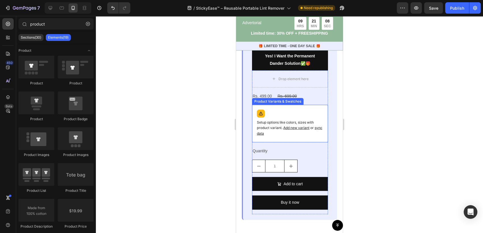
click at [313, 111] on div "Setup options like colors, sizes with product variant. Add new variant or sync …" at bounding box center [290, 124] width 71 height 32
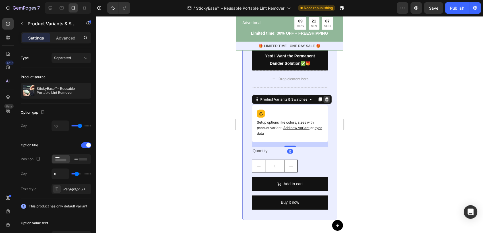
click at [327, 102] on icon at bounding box center [327, 100] width 4 height 4
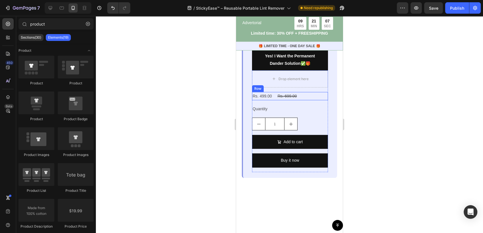
click at [304, 99] on div "Rs. 499.00 Product Price Product Price Rs. 699.00 Product Price Product Price R…" at bounding box center [290, 96] width 76 height 8
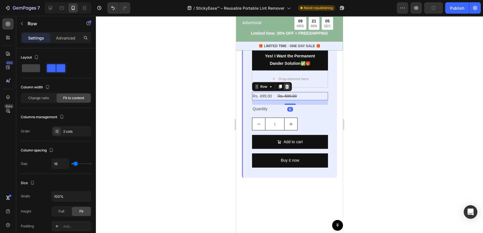
click at [288, 89] on icon at bounding box center [287, 86] width 5 height 5
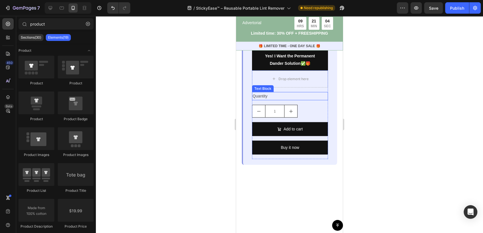
click at [302, 100] on div "Quantity" at bounding box center [290, 96] width 76 height 8
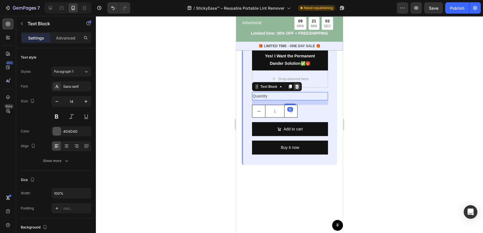
click at [298, 89] on icon at bounding box center [297, 86] width 5 height 5
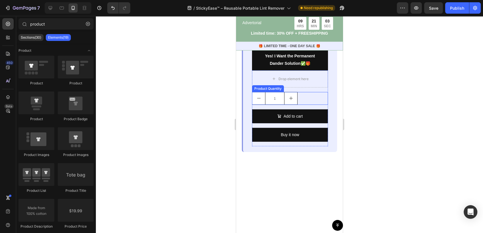
click at [304, 105] on div "1" at bounding box center [290, 98] width 76 height 13
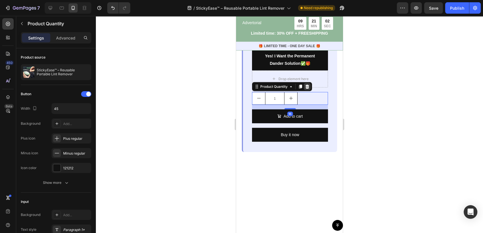
click at [305, 90] on div at bounding box center [307, 86] width 7 height 7
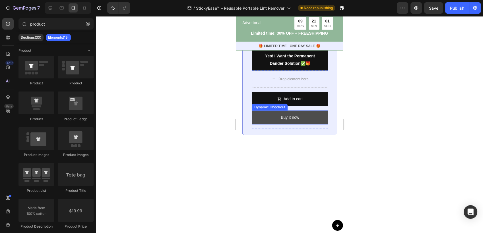
click at [312, 117] on button "Buy it now" at bounding box center [290, 118] width 76 height 14
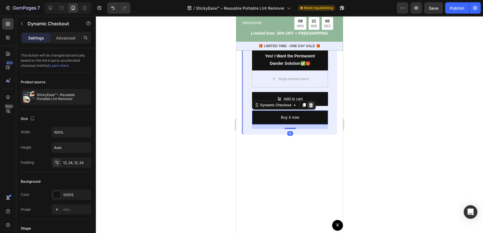
click at [312, 107] on icon at bounding box center [311, 105] width 4 height 4
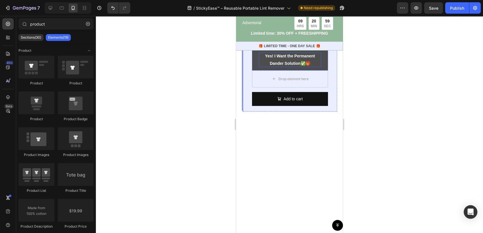
click at [300, 66] on p "Yes! I Want the Permanent Dander Solution ✅🎁" at bounding box center [290, 60] width 62 height 14
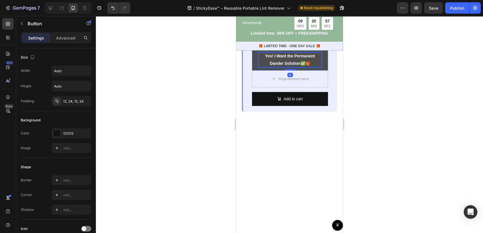
click at [307, 67] on p "Yes! I Want the Permanent Dander Solution ✅🎁" at bounding box center [290, 60] width 62 height 14
drag, startPoint x: 309, startPoint y: 67, endPoint x: 260, endPoint y: 59, distance: 49.3
click at [260, 59] on p "Yes! I Want the Permanent Dander Solution ✅🎁" at bounding box center [290, 60] width 62 height 14
drag, startPoint x: 263, startPoint y: 59, endPoint x: 307, endPoint y: 69, distance: 45.5
click at [307, 67] on p "Yes! I Want the Permanent Dander Solution ✅🎁" at bounding box center [290, 60] width 62 height 14
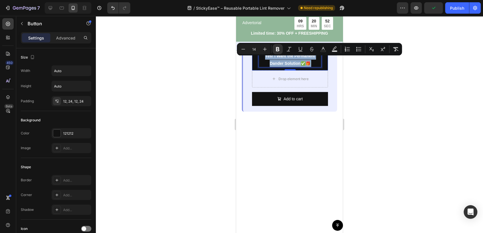
copy p "Yes! I Want the Permanent Dander Solution ✅🎁"
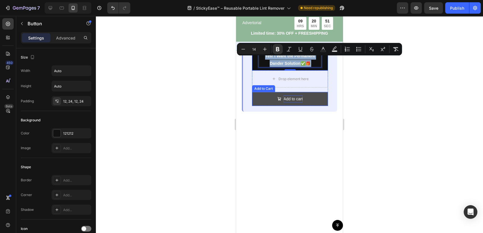
click at [292, 103] on div "Add to cart" at bounding box center [293, 99] width 19 height 7
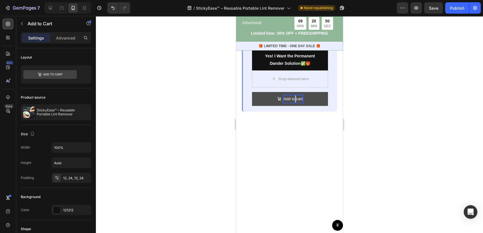
click at [292, 103] on p "Add to cart" at bounding box center [293, 99] width 19 height 7
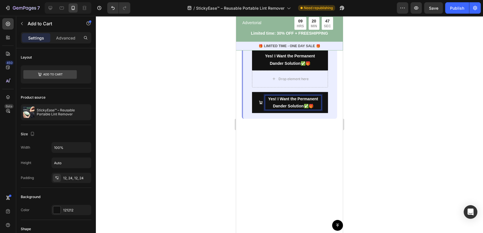
click at [367, 134] on div at bounding box center [289, 124] width 387 height 217
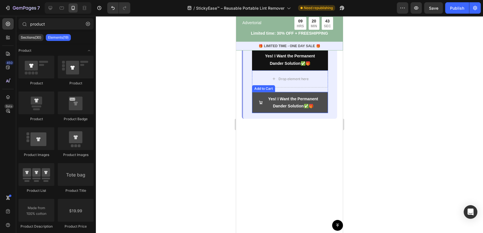
click at [261, 105] on icon "<strong>Yes! I Want the Permanent Dander Solution</strong> ✅🎁" at bounding box center [261, 103] width 4 height 4
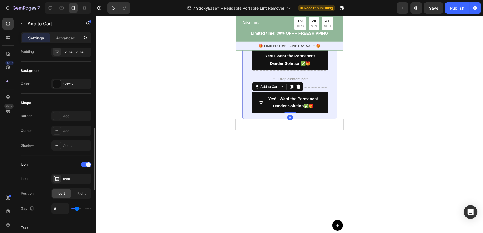
scroll to position [158, 0]
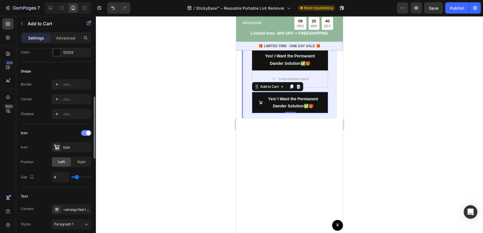
click at [83, 132] on div at bounding box center [86, 133] width 10 height 6
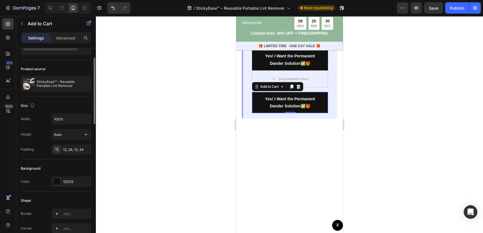
scroll to position [0, 0]
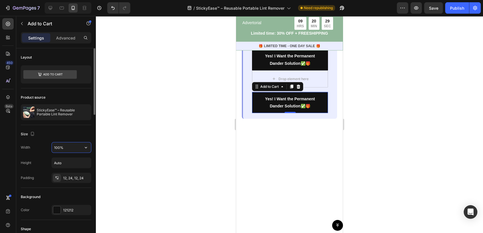
click at [67, 151] on input "100%" at bounding box center [71, 148] width 39 height 10
click at [84, 149] on icon "button" at bounding box center [86, 148] width 6 height 6
click at [75, 162] on p "Fit content Auto" at bounding box center [70, 161] width 32 height 5
type input "Auto"
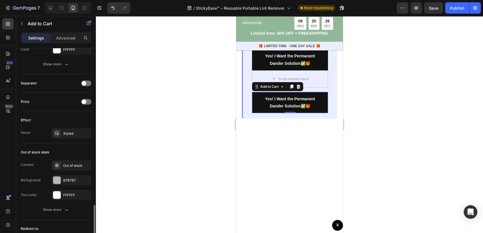
scroll to position [408, 0]
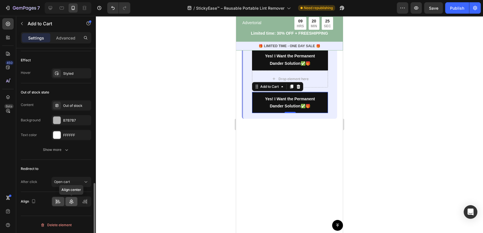
click at [71, 202] on icon at bounding box center [72, 202] width 6 height 6
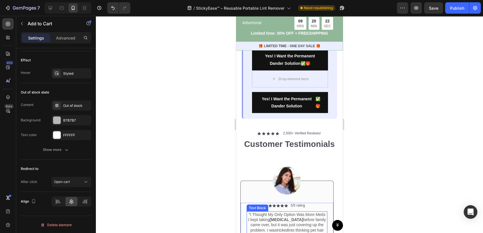
scroll to position [1612, 0]
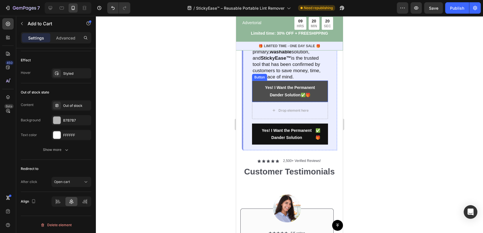
click at [319, 91] on link "Yes! I Want the Permanent Dander Solution ✅🎁" at bounding box center [290, 91] width 76 height 21
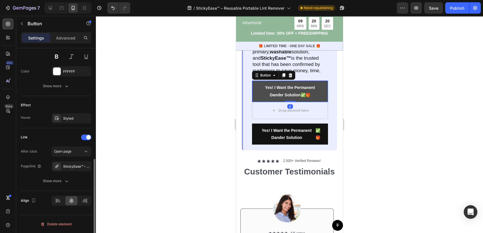
scroll to position [0, 0]
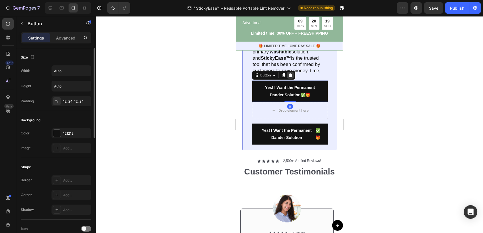
click at [288, 78] on icon at bounding box center [290, 75] width 5 height 5
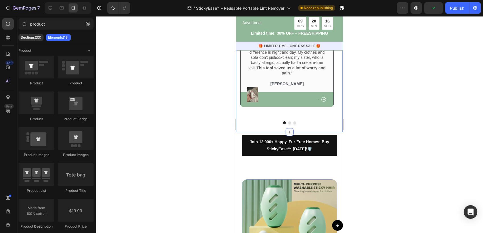
scroll to position [1833, 0]
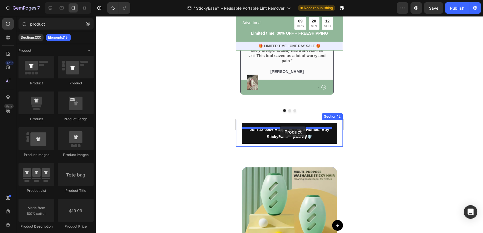
drag, startPoint x: 268, startPoint y: 119, endPoint x: 280, endPoint y: 126, distance: 13.8
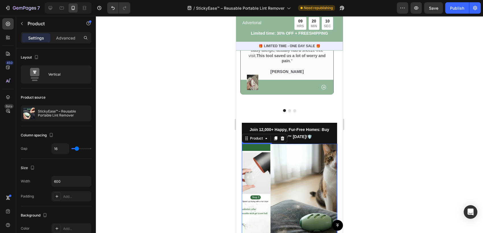
drag, startPoint x: 294, startPoint y: 144, endPoint x: 291, endPoint y: 131, distance: 13.2
click at [295, 144] on img at bounding box center [318, 191] width 95 height 95
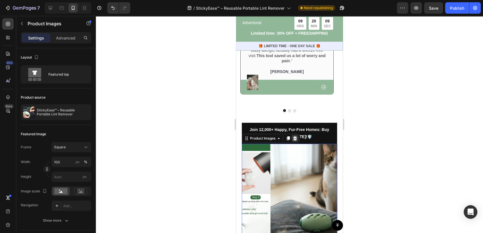
click at [296, 137] on icon at bounding box center [295, 139] width 4 height 4
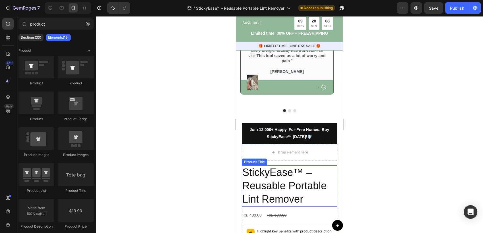
scroll to position [1865, 0]
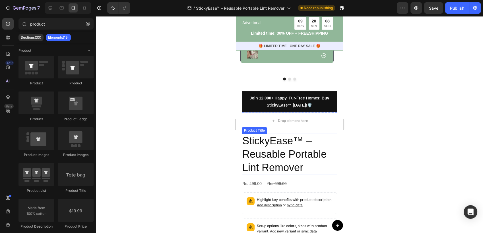
click at [296, 134] on h2 "StickyEase™ – Reusable Portable Lint Remover" at bounding box center [289, 154] width 95 height 41
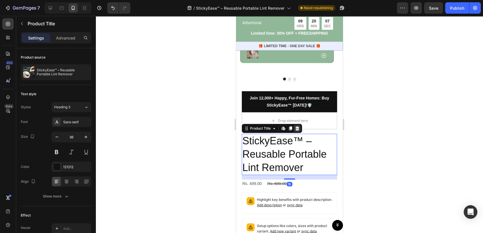
click at [298, 125] on div at bounding box center [297, 128] width 7 height 7
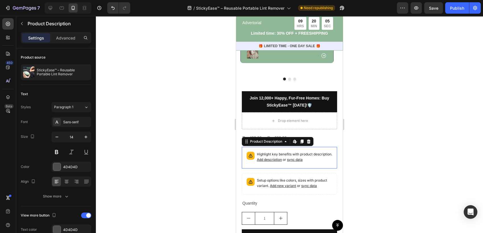
click at [307, 151] on div "Highlight key benefits with product description. Add description or sync data" at bounding box center [289, 158] width 95 height 22
click at [311, 138] on div at bounding box center [308, 141] width 7 height 7
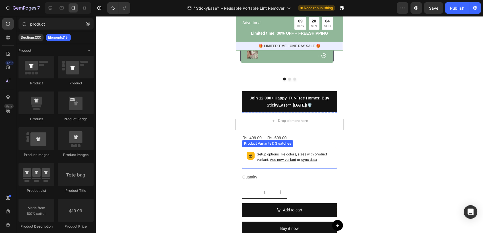
click at [309, 152] on p "Setup options like colors, sizes with product variant. Add new variant or sync …" at bounding box center [294, 157] width 75 height 11
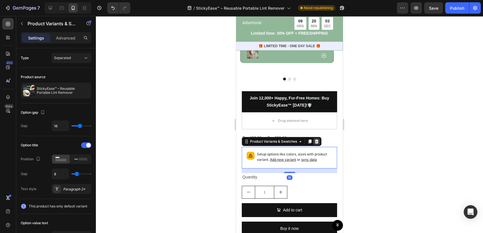
click at [316, 139] on icon at bounding box center [316, 141] width 5 height 5
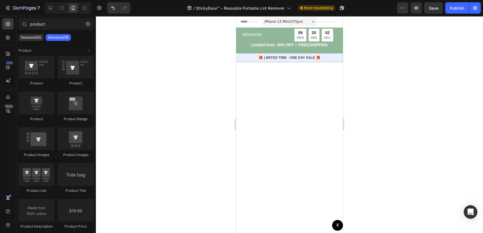
scroll to position [1865, 0]
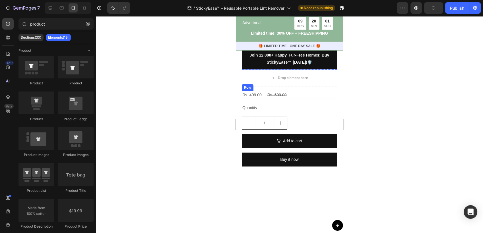
click at [294, 99] on div "Rs. 499.00 Product Price Product Price Rs. 699.00 Product Price Product Price R…" at bounding box center [289, 95] width 95 height 8
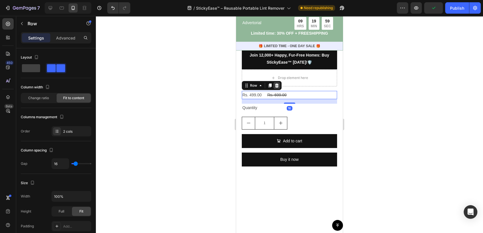
click at [276, 88] on icon at bounding box center [277, 86] width 4 height 4
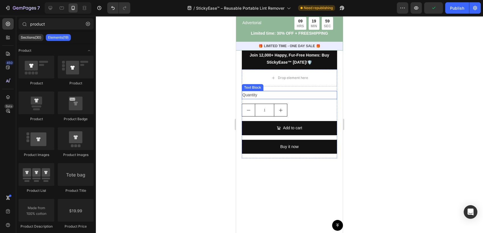
click at [289, 99] on div "Quantity" at bounding box center [289, 95] width 95 height 8
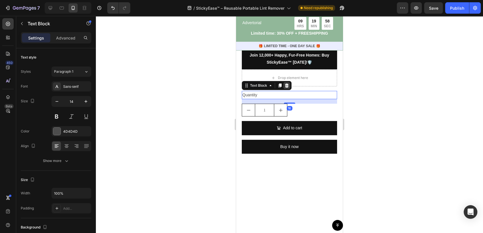
click at [287, 88] on icon at bounding box center [286, 85] width 5 height 5
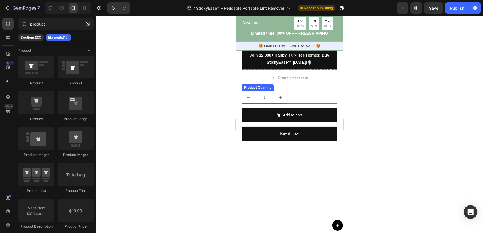
click at [301, 104] on div "1" at bounding box center [289, 97] width 95 height 13
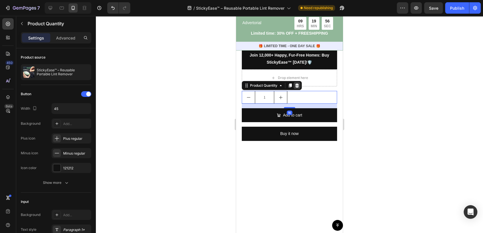
click at [298, 88] on icon at bounding box center [297, 86] width 4 height 4
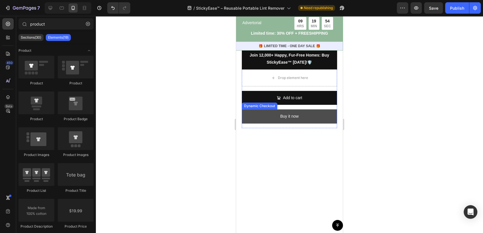
click at [321, 123] on button "Buy it now" at bounding box center [289, 117] width 95 height 14
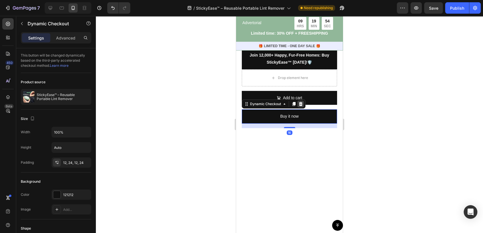
click at [301, 106] on icon at bounding box center [301, 104] width 4 height 4
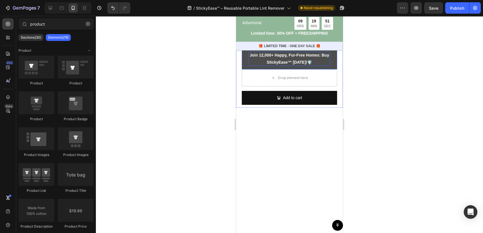
click at [284, 65] on strong "Join 12,000+ Happy, Fur-Free Homes: Buy StickyEase™ [DATE]!" at bounding box center [289, 59] width 79 height 12
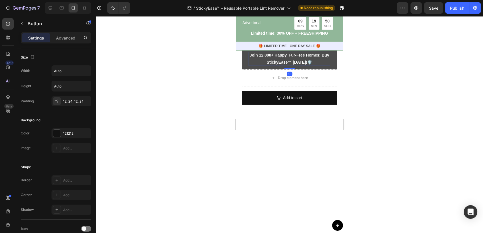
click at [310, 66] on p "Join 12,000+ Happy, Fur-Free Homes: Buy StickyEase™ [DATE]! 🛡️" at bounding box center [290, 59] width 82 height 14
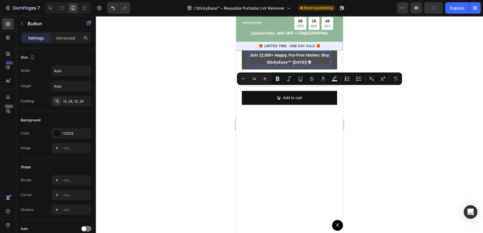
click at [314, 66] on p "Join 12,000+ Happy, Fur-Free Homes: Buy StickyEase™ [DATE]! 🛡️" at bounding box center [290, 59] width 82 height 14
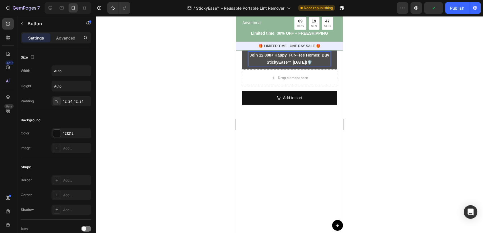
drag, startPoint x: 314, startPoint y: 88, endPoint x: 252, endPoint y: 84, distance: 62.2
click at [252, 66] on p "Join 12,000+ Happy, Fur-Free Homes: Buy StickyEase™ [DATE]! 🛡️" at bounding box center [290, 59] width 82 height 14
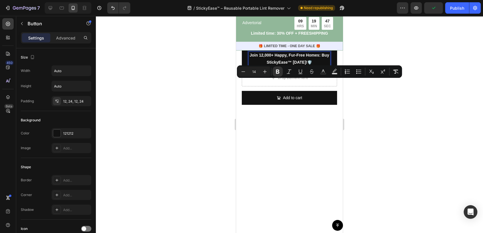
copy p "Join 12,000+ Happy, Fur-Free Homes: Buy StickyEase™ [DATE]! 🛡️"
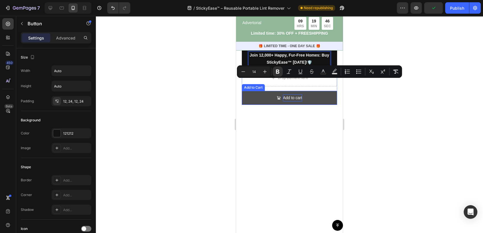
click at [291, 102] on div "Add to cart" at bounding box center [292, 97] width 19 height 7
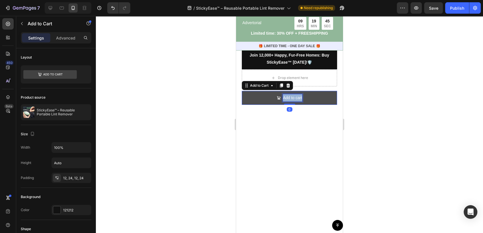
click at [291, 102] on p "Add to cart" at bounding box center [292, 97] width 19 height 7
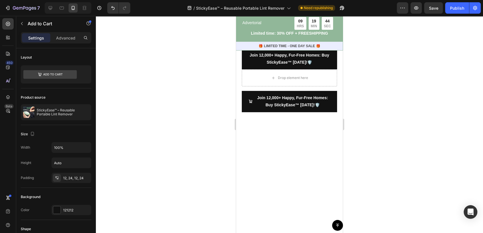
click at [229, 151] on div at bounding box center [289, 124] width 387 height 217
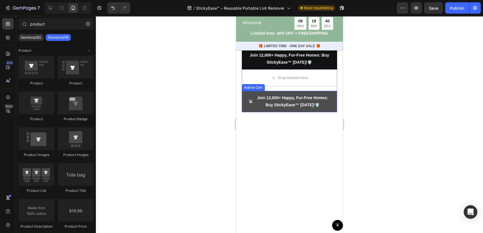
click at [249, 104] on icon "<strong>Join 12,000+ Happy, Fur-Free Homes: Buy StickyEase™ Today!</strong> 🛡️" at bounding box center [251, 102] width 4 height 4
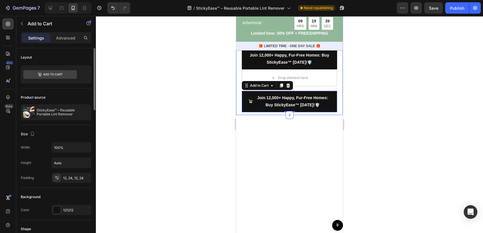
scroll to position [158, 0]
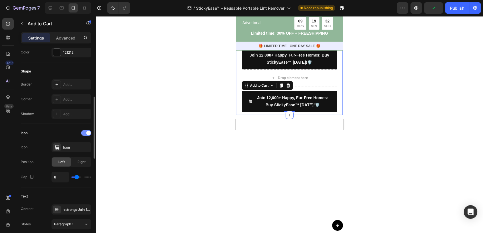
click at [86, 132] on span at bounding box center [88, 133] width 5 height 5
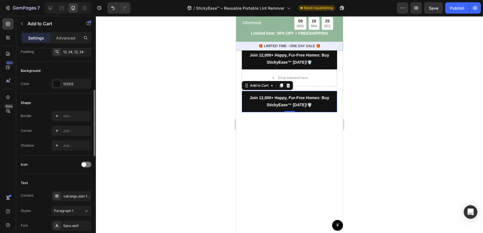
scroll to position [0, 0]
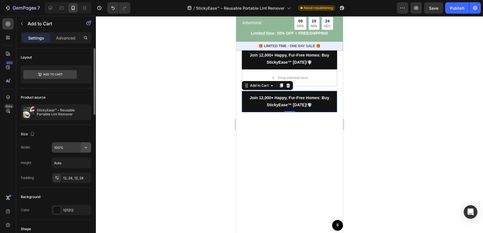
click at [83, 147] on icon "button" at bounding box center [86, 148] width 6 height 6
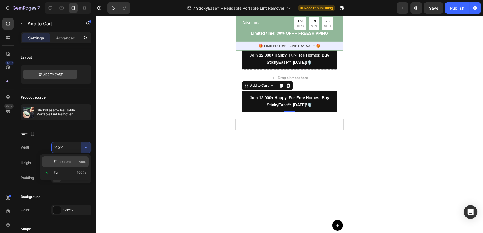
click at [71, 162] on p "Fit content Auto" at bounding box center [70, 161] width 32 height 5
type input "Auto"
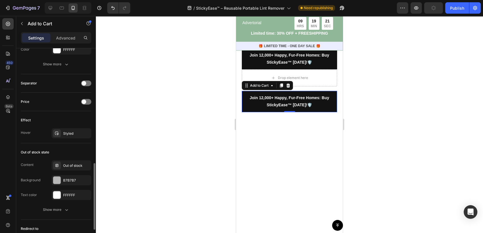
scroll to position [408, 0]
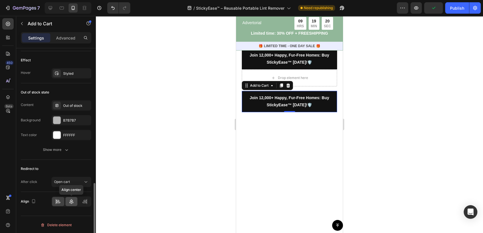
click at [70, 204] on div at bounding box center [71, 201] width 12 height 9
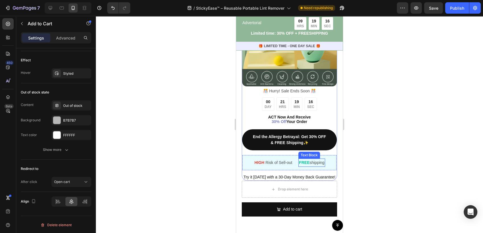
scroll to position [2054, 0]
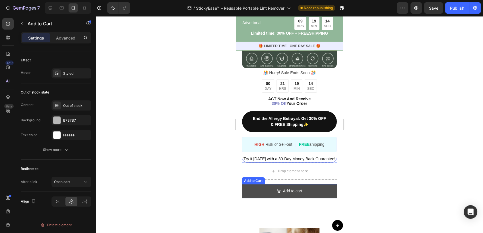
click at [326, 192] on button "Add to cart" at bounding box center [289, 191] width 95 height 14
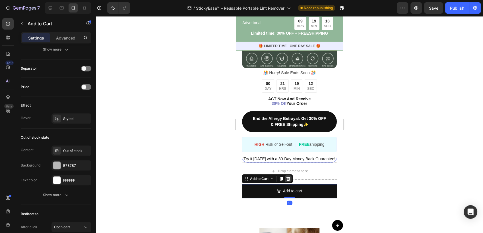
click at [292, 180] on div at bounding box center [288, 179] width 7 height 7
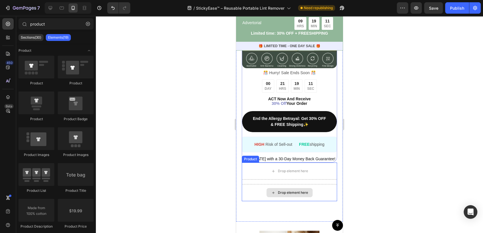
click at [302, 193] on div "Drop element here" at bounding box center [293, 193] width 30 height 5
click at [245, 170] on div "Drop element here" at bounding box center [289, 171] width 95 height 17
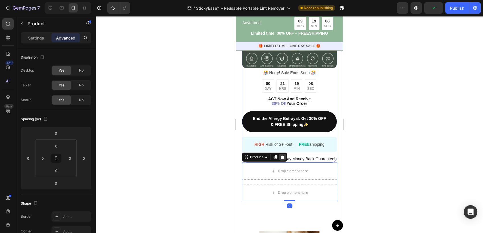
click at [283, 159] on icon at bounding box center [283, 157] width 4 height 4
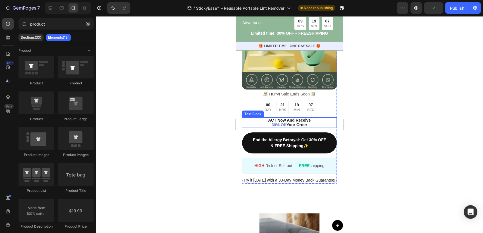
scroll to position [2023, 0]
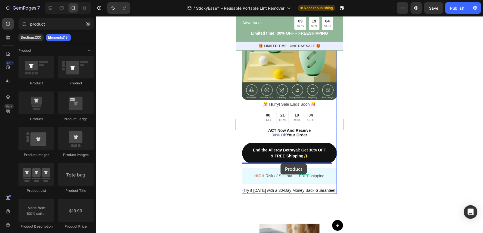
drag, startPoint x: 277, startPoint y: 126, endPoint x: 280, endPoint y: 164, distance: 38.0
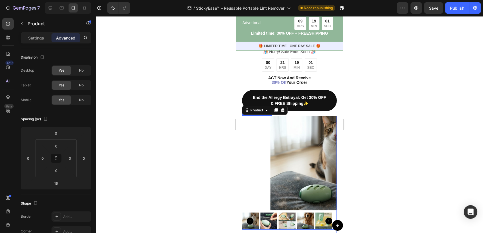
scroll to position [2086, 0]
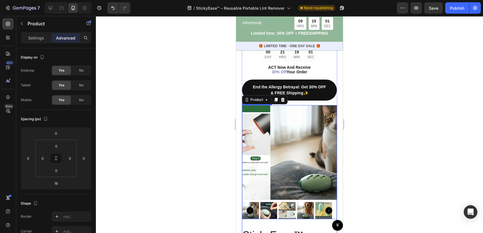
drag, startPoint x: 300, startPoint y: 152, endPoint x: 292, endPoint y: 122, distance: 30.8
click at [300, 152] on img at bounding box center [317, 152] width 95 height 95
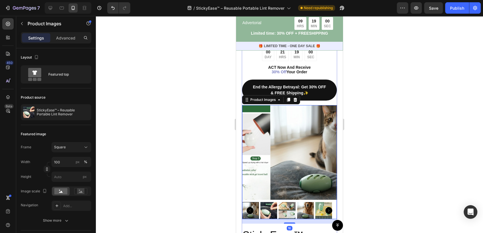
click at [296, 98] on icon at bounding box center [296, 100] width 4 height 4
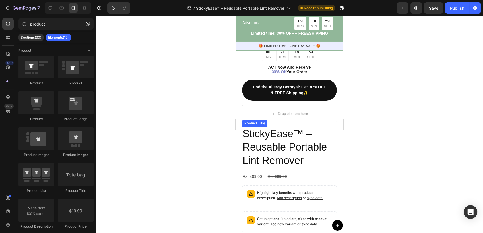
click at [294, 138] on h2 "StickyEase™ – Reusable Portable Lint Remover" at bounding box center [289, 147] width 95 height 41
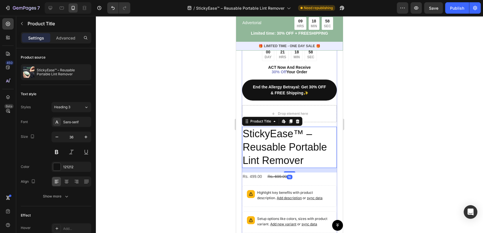
click at [297, 117] on div "Product Title Edit content in Shopify" at bounding box center [272, 121] width 60 height 9
click at [296, 119] on icon at bounding box center [298, 121] width 4 height 4
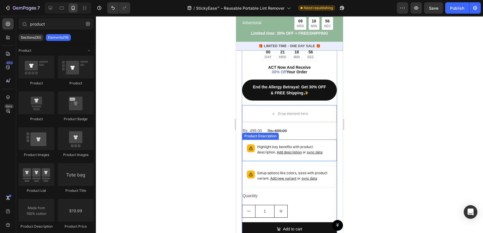
click at [304, 144] on p "Highlight key benefits with product description. Add description or sync data" at bounding box center [294, 149] width 75 height 11
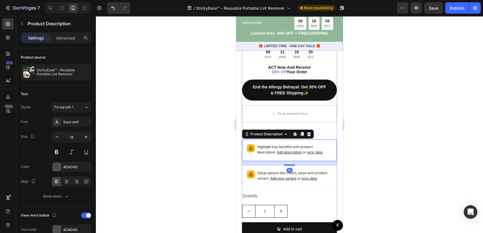
click at [312, 131] on div at bounding box center [308, 134] width 7 height 7
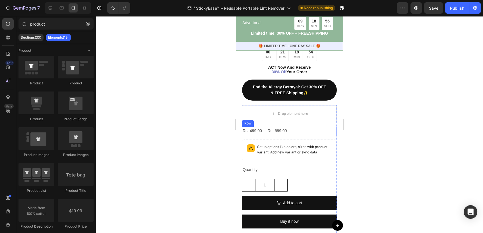
click at [295, 127] on div "Rs. 499.00 Product Price Product Price Rs. 699.00 Product Price Product Price R…" at bounding box center [289, 131] width 95 height 8
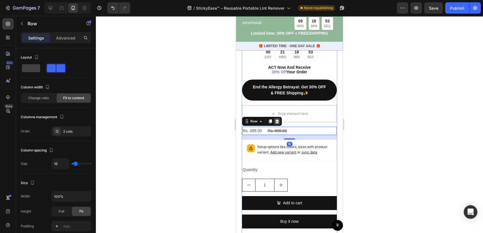
click at [278, 119] on icon at bounding box center [277, 121] width 5 height 5
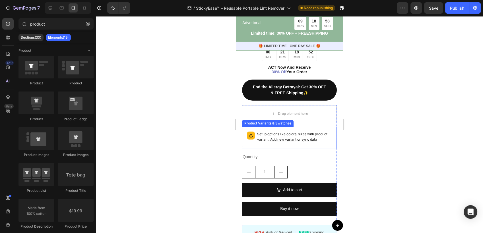
click at [313, 137] on span "or sync data" at bounding box center [306, 139] width 21 height 4
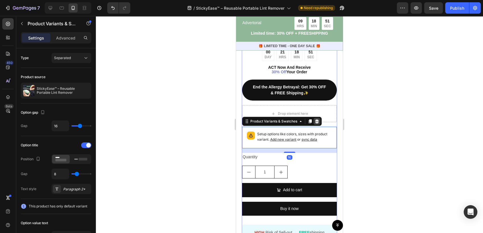
click at [314, 118] on div at bounding box center [316, 121] width 7 height 7
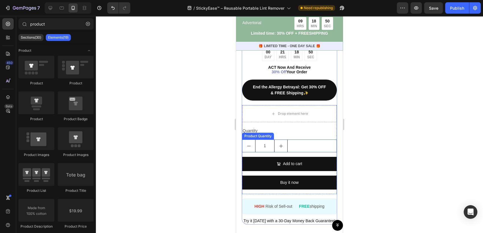
click at [295, 141] on div "1" at bounding box center [289, 146] width 95 height 13
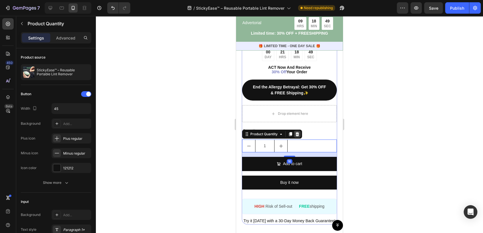
click at [300, 132] on icon at bounding box center [297, 134] width 5 height 5
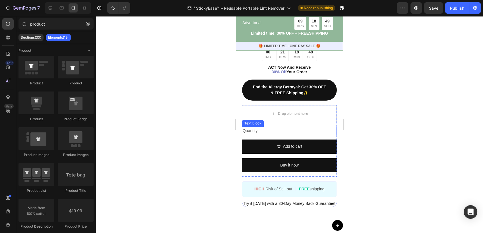
click at [276, 127] on div "Quantity" at bounding box center [289, 131] width 95 height 8
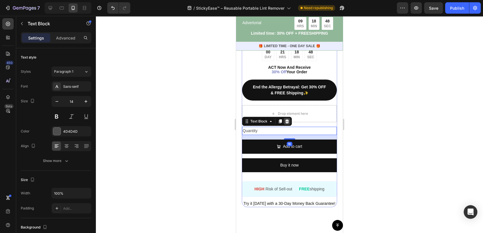
click at [285, 119] on icon at bounding box center [287, 121] width 5 height 5
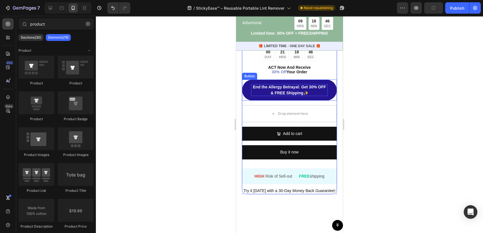
click at [302, 87] on strong "End the Allergy Betrayal: Get 30% OFF & FREE Shipping" at bounding box center [289, 90] width 73 height 11
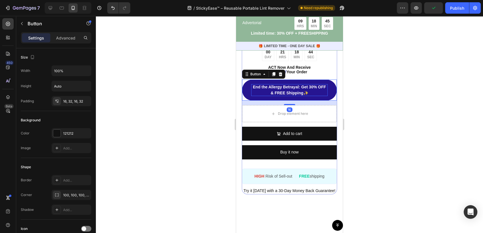
click at [300, 89] on strong "End the Allergy Betrayal: Get 30% OFF & FREE Shipping" at bounding box center [289, 90] width 73 height 11
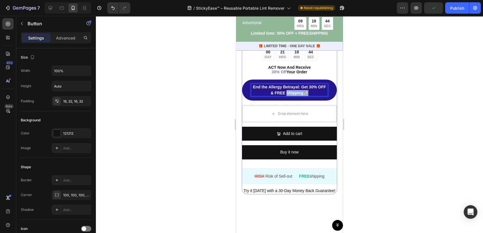
click at [300, 89] on strong "End the Allergy Betrayal: Get 30% OFF & FREE Shipping" at bounding box center [289, 90] width 73 height 11
click at [310, 86] on p "End the Allergy Betrayal: Get 30% OFF & FREE Shipping ✨" at bounding box center [289, 90] width 77 height 12
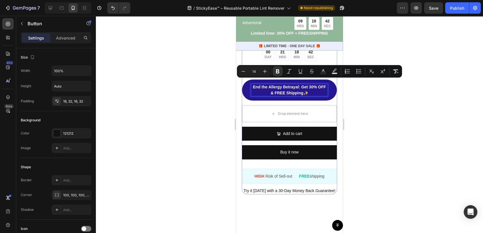
drag, startPoint x: 311, startPoint y: 88, endPoint x: 253, endPoint y: 81, distance: 57.5
click at [253, 84] on p "End the Allergy Betrayal: Get 30% OFF & FREE Shipping ✨" at bounding box center [289, 90] width 77 height 12
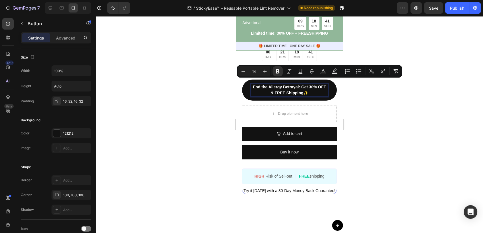
copy p "End the Allergy Betrayal: Get 30% OFF & FREE Shipping ✨"
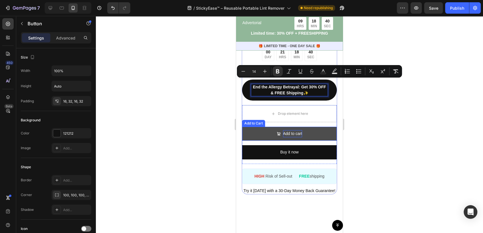
click at [291, 130] on div "Add to cart" at bounding box center [292, 133] width 19 height 7
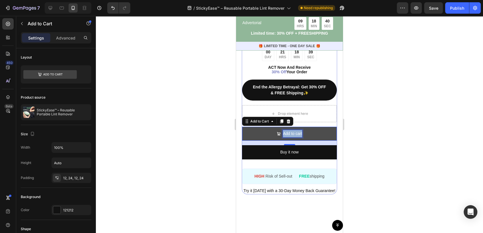
click at [291, 130] on p "Add to cart" at bounding box center [292, 133] width 19 height 7
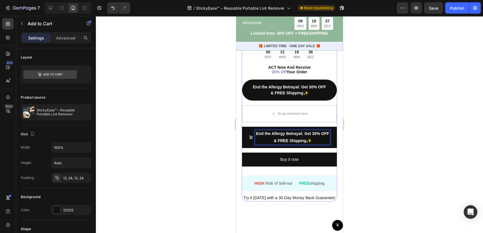
click at [225, 136] on div at bounding box center [289, 124] width 387 height 217
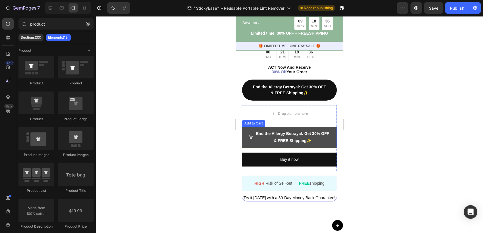
click at [253, 135] on icon "<strong>End the Allergy Betrayal: Get 30% OFF &amp; FREE Shipping</strong> ✨" at bounding box center [251, 137] width 4 height 4
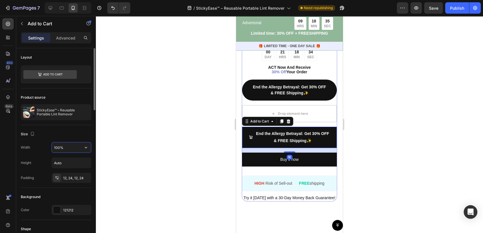
click at [58, 149] on input "100%" at bounding box center [71, 148] width 39 height 10
click at [84, 149] on icon "button" at bounding box center [86, 148] width 6 height 6
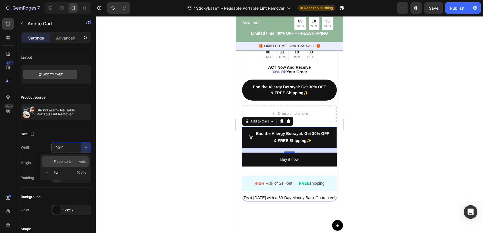
click at [75, 160] on p "Fit content Auto" at bounding box center [70, 161] width 32 height 5
type input "Auto"
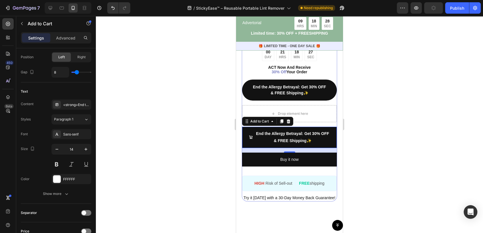
scroll to position [137, 0]
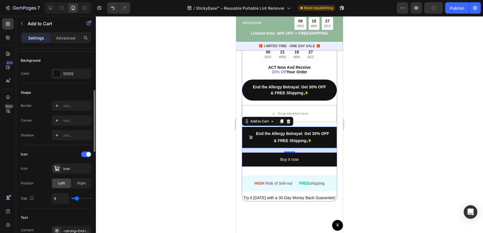
click at [87, 150] on div "Icon" at bounding box center [56, 154] width 71 height 9
click at [86, 152] on div at bounding box center [86, 155] width 10 height 6
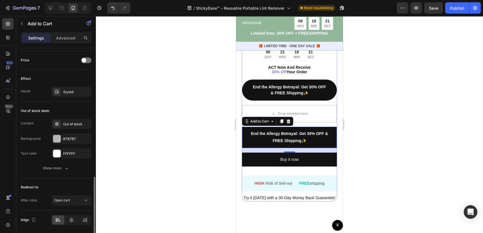
scroll to position [408, 0]
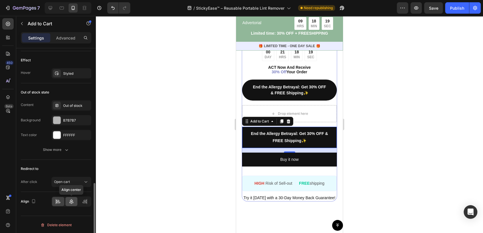
click at [67, 202] on div at bounding box center [71, 201] width 12 height 9
click at [71, 36] on p "Advanced" at bounding box center [65, 38] width 19 height 6
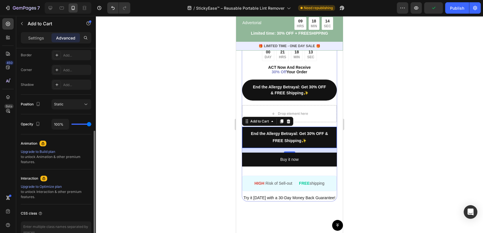
scroll to position [130, 0]
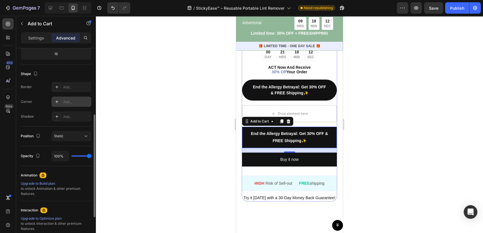
click at [64, 100] on div "Add..." at bounding box center [76, 102] width 27 height 5
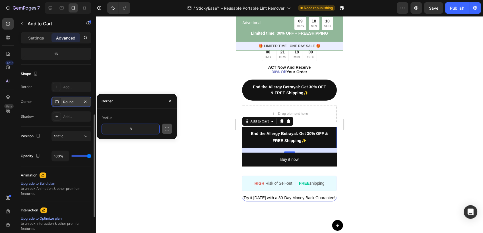
click at [164, 128] on icon "button" at bounding box center [167, 129] width 6 height 6
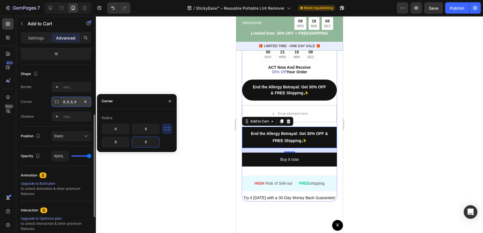
click at [148, 142] on input "8" at bounding box center [145, 142] width 27 height 10
type input "20"
click at [147, 131] on input "8" at bounding box center [145, 129] width 27 height 10
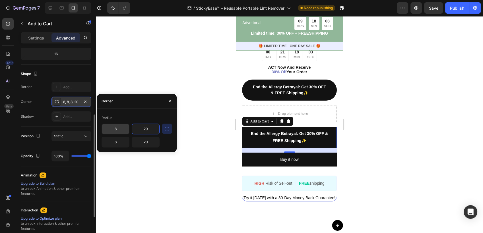
type input "20"
click at [122, 131] on input "8" at bounding box center [115, 129] width 27 height 10
type input "20"
click at [121, 143] on input "8" at bounding box center [115, 142] width 27 height 10
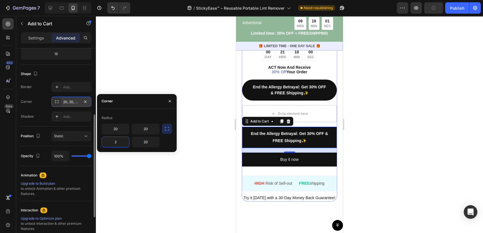
type input "20"
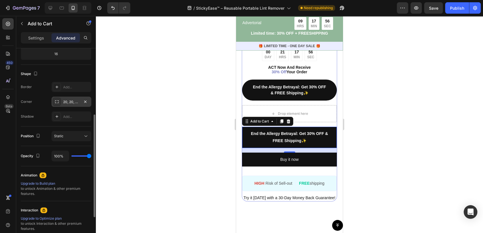
click at [123, 72] on div at bounding box center [289, 124] width 387 height 217
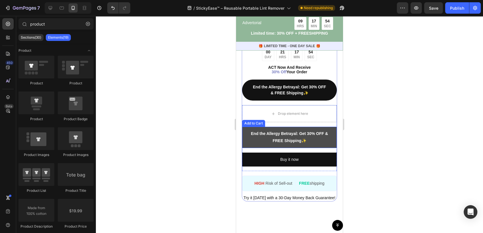
click at [246, 135] on button "End the Allergy Betrayal: Get 30% OFF & FREE Shipping ✨" at bounding box center [289, 137] width 95 height 21
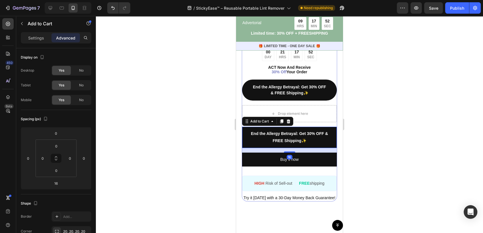
click at [74, 38] on p "Advanced" at bounding box center [65, 38] width 19 height 6
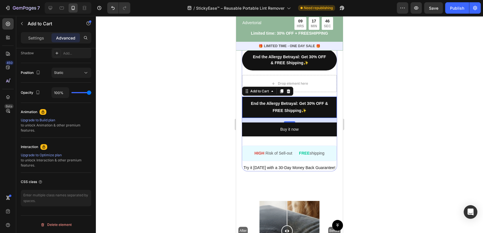
scroll to position [2117, 0]
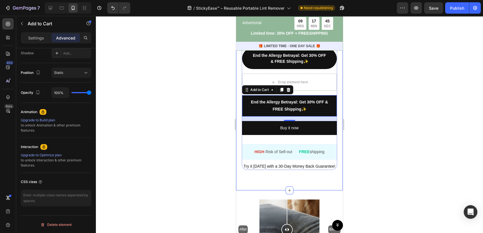
click at [391, 127] on div at bounding box center [289, 124] width 387 height 217
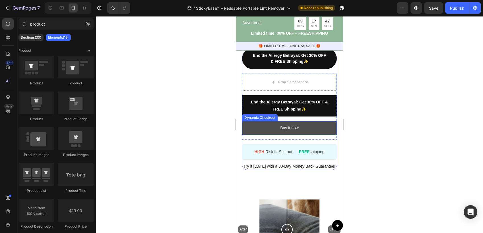
click at [309, 124] on button "Buy it now" at bounding box center [289, 128] width 95 height 14
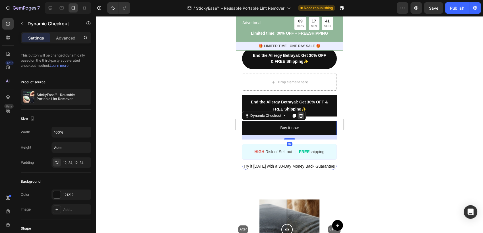
click at [299, 113] on icon at bounding box center [301, 115] width 5 height 5
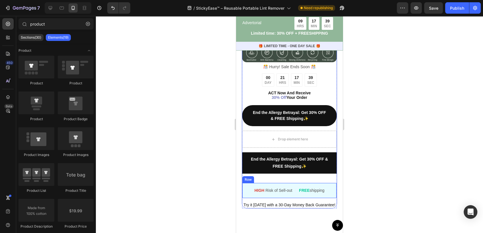
scroll to position [2054, 0]
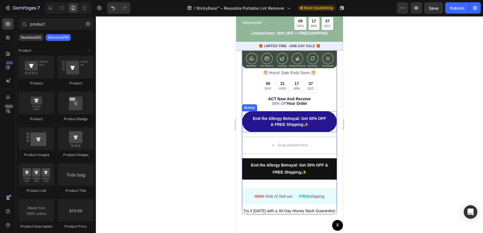
click at [326, 126] on link "End the Allergy Betrayal: Get 30% OFF & FREE Shipping ✨" at bounding box center [289, 121] width 95 height 21
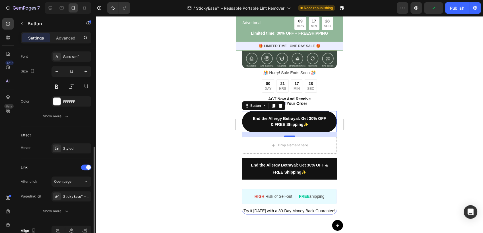
scroll to position [250, 0]
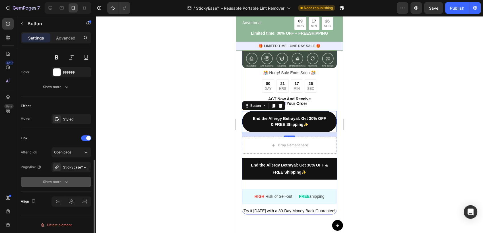
click at [65, 179] on icon "button" at bounding box center [67, 182] width 6 height 6
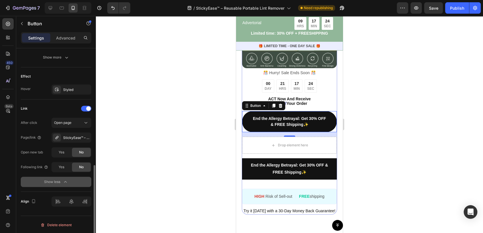
scroll to position [154, 0]
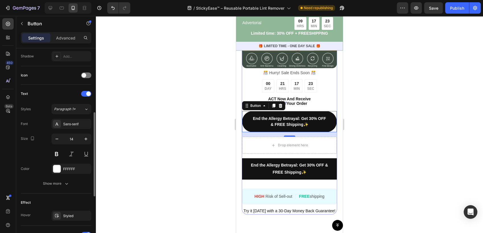
click at [65, 179] on button "Show more" at bounding box center [56, 184] width 71 height 10
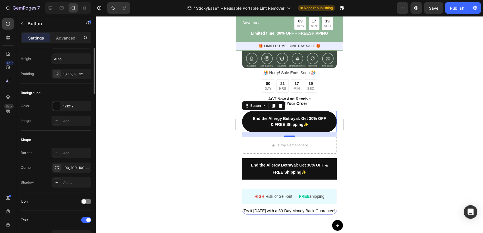
scroll to position [0, 0]
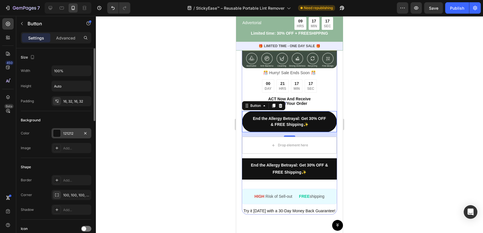
click at [71, 133] on div "121212" at bounding box center [71, 133] width 16 height 5
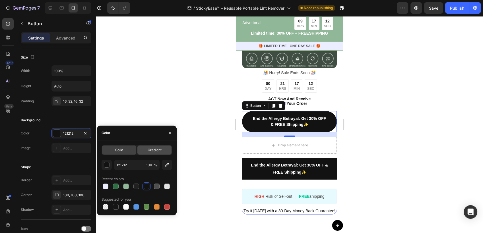
click at [156, 150] on span "Gradient" at bounding box center [155, 150] width 14 height 5
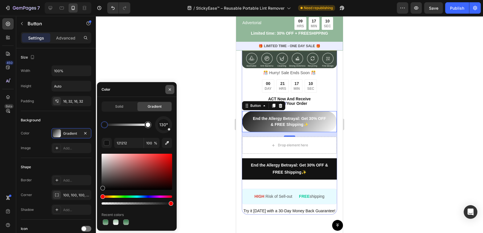
click at [168, 88] on icon "button" at bounding box center [170, 89] width 5 height 5
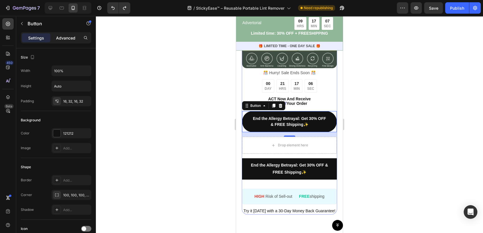
click at [66, 39] on p "Advanced" at bounding box center [65, 38] width 19 height 6
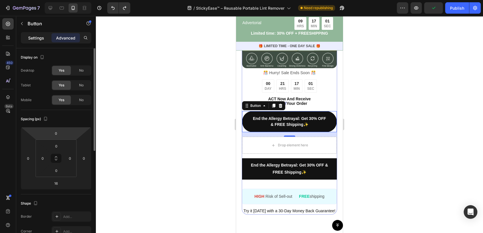
click at [40, 35] on p "Settings" at bounding box center [36, 38] width 16 height 6
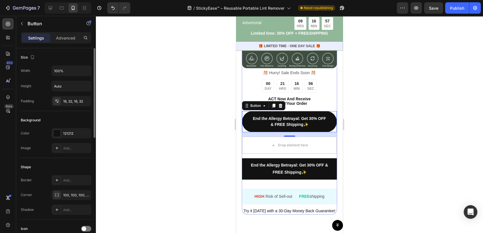
scroll to position [32, 0]
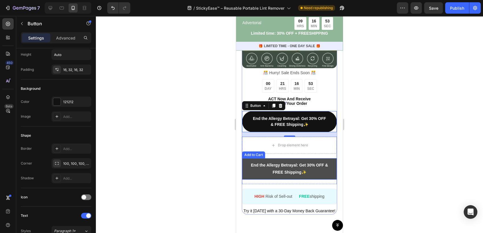
click at [246, 169] on button "End the Allergy Betrayal: Get 30% OFF & FREE Shipping ✨" at bounding box center [289, 168] width 95 height 21
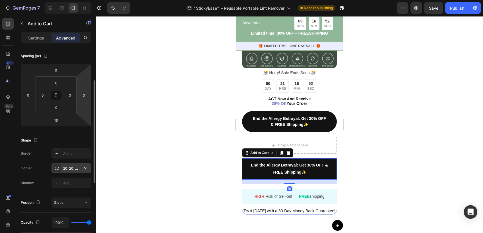
scroll to position [95, 0]
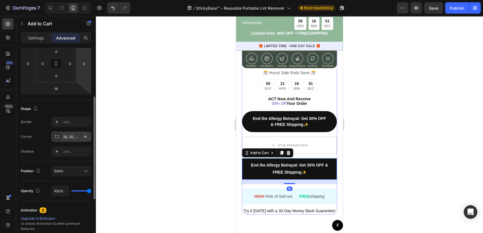
click at [67, 138] on div "20, 20, 20, 20" at bounding box center [71, 137] width 16 height 5
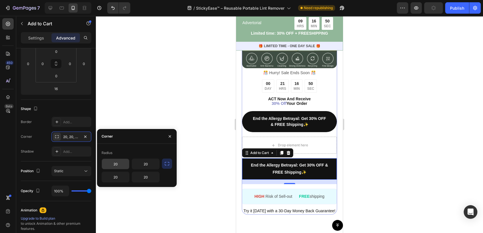
click at [115, 161] on input "20" at bounding box center [115, 164] width 27 height 10
type input "100"
click at [139, 165] on input "20" at bounding box center [145, 164] width 27 height 10
click at [145, 166] on input "20" at bounding box center [145, 164] width 27 height 10
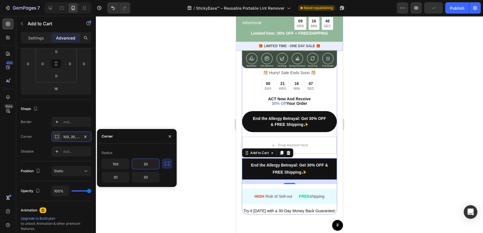
click at [145, 166] on input "20" at bounding box center [145, 164] width 27 height 10
type input "100"
click at [146, 176] on input "20" at bounding box center [145, 177] width 27 height 10
type input "100"
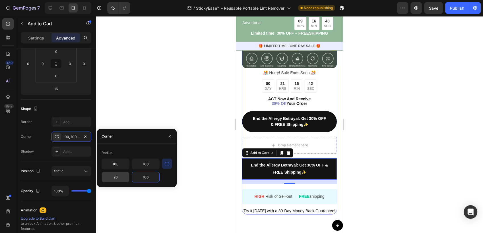
click at [117, 177] on input "20" at bounding box center [115, 177] width 27 height 10
type input "100"
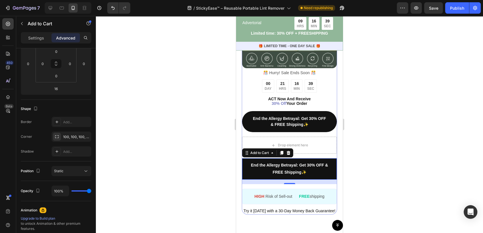
click at [155, 111] on div at bounding box center [289, 124] width 387 height 217
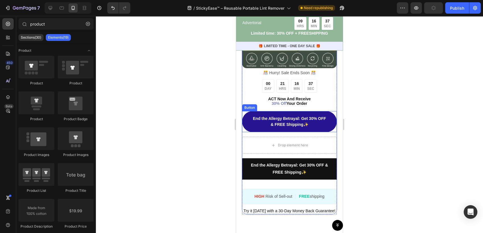
click at [246, 123] on link "End the Allergy Betrayal: Get 30% OFF & FREE Shipping ✨" at bounding box center [289, 121] width 95 height 21
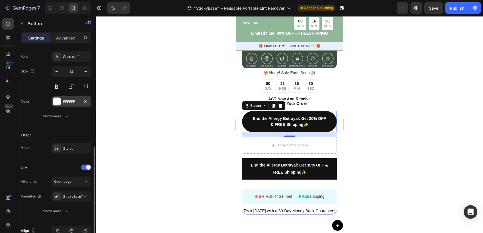
scroll to position [250, 0]
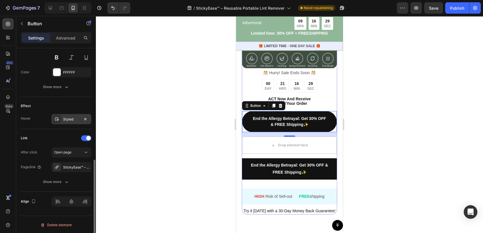
click at [73, 119] on div "Styled" at bounding box center [71, 119] width 16 height 5
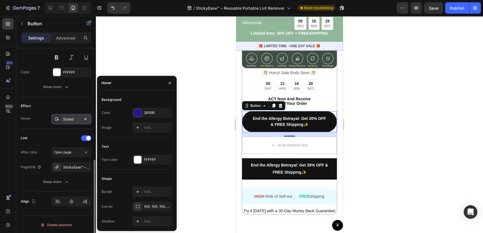
click at [73, 119] on div "Styled" at bounding box center [71, 119] width 16 height 5
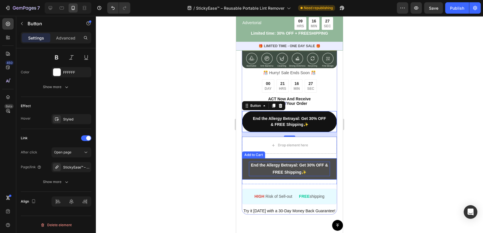
click at [249, 166] on p "End the Allergy Betrayal: Get 30% OFF & FREE Shipping ✨" at bounding box center [289, 169] width 81 height 14
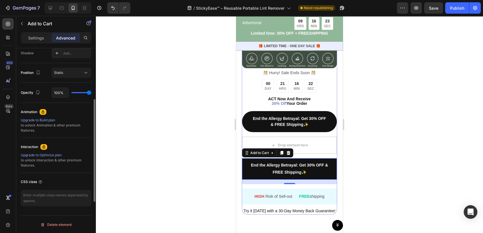
scroll to position [35, 0]
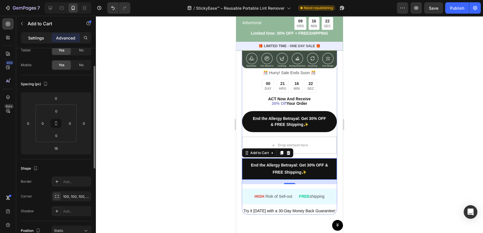
click at [39, 40] on p "Settings" at bounding box center [36, 38] width 16 height 6
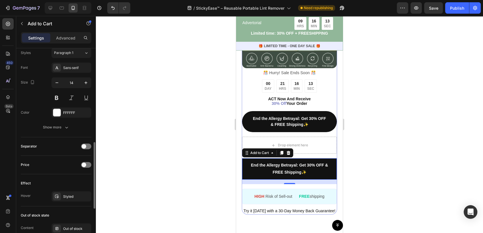
scroll to position [316, 0]
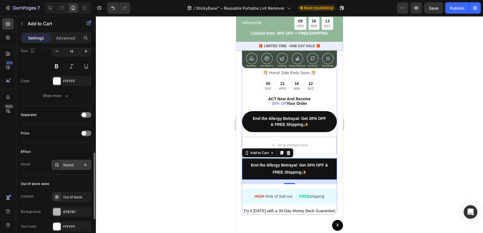
click at [67, 164] on div "Styled" at bounding box center [71, 165] width 16 height 5
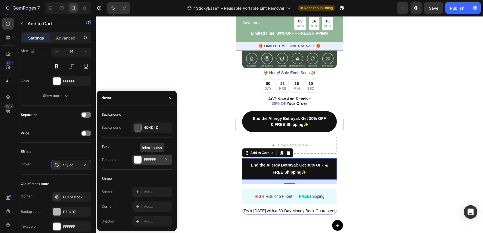
click at [141, 161] on div at bounding box center [137, 159] width 7 height 7
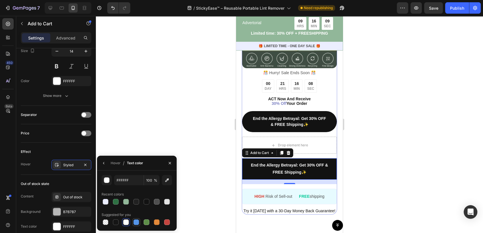
click at [134, 223] on div at bounding box center [136, 223] width 6 height 6
type input "FFFFFF"
click at [141, 163] on div "Text color" at bounding box center [135, 163] width 16 height 5
click at [116, 164] on div "Hover" at bounding box center [116, 163] width 10 height 5
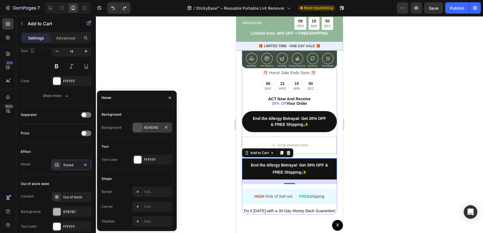
click at [146, 130] on div "4D4D4D" at bounding box center [152, 128] width 40 height 10
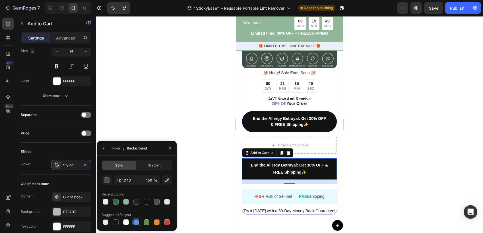
click at [137, 222] on div at bounding box center [136, 223] width 6 height 6
type input "5594E7"
click at [213, 170] on div at bounding box center [289, 124] width 387 height 217
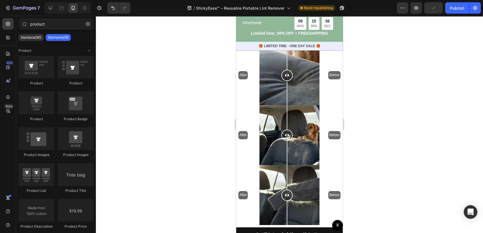
scroll to position [2307, 0]
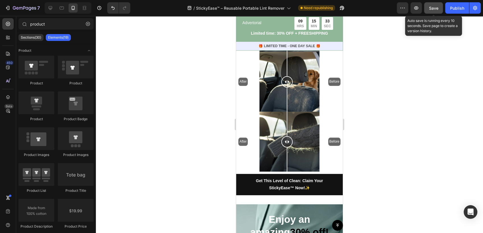
click at [429, 12] on button "Save" at bounding box center [433, 7] width 19 height 11
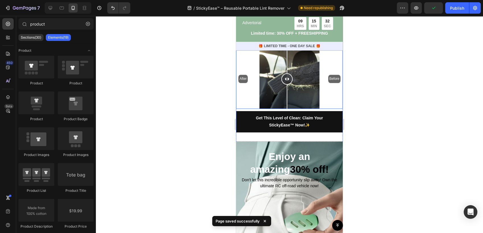
scroll to position [2370, 0]
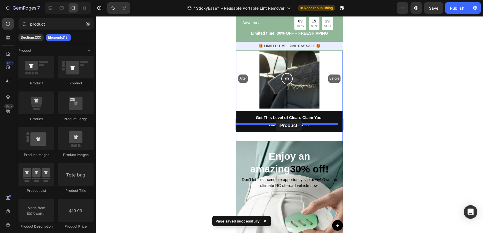
drag, startPoint x: 278, startPoint y: 124, endPoint x: 276, endPoint y: 120, distance: 4.7
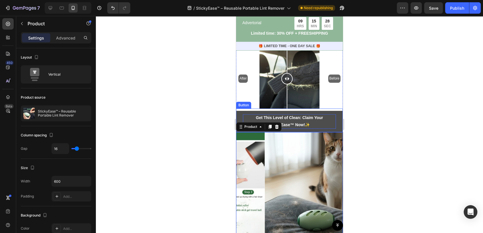
click at [308, 116] on p "Get This Level of Clean: Claim Your StickyEase™ Now! ✨" at bounding box center [289, 121] width 93 height 14
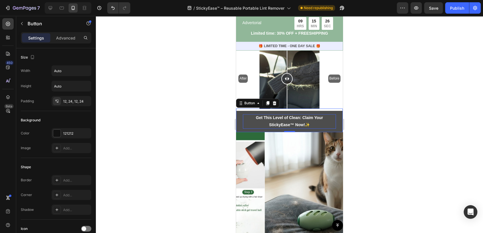
click at [309, 116] on p "Get This Level of Clean: Claim Your StickyEase™ Now! ✨" at bounding box center [289, 121] width 93 height 14
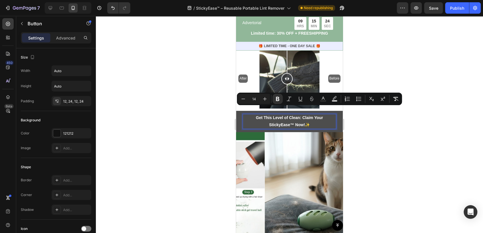
drag, startPoint x: 308, startPoint y: 116, endPoint x: 253, endPoint y: 110, distance: 55.8
click at [253, 114] on p "Get This Level of Clean: Claim Your StickyEase™ Now! ✨" at bounding box center [289, 121] width 93 height 14
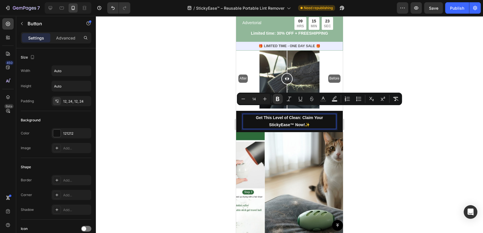
copy p "Get This Level of Clean: Claim Your StickyEase™ Now! ✨"
click at [188, 129] on div at bounding box center [289, 124] width 387 height 217
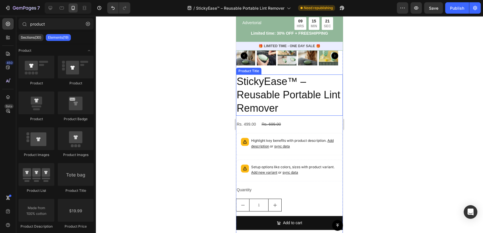
scroll to position [2592, 0]
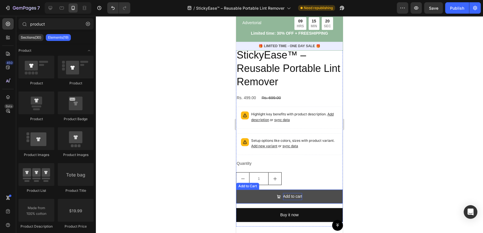
click at [297, 193] on div "Add to cart" at bounding box center [292, 196] width 19 height 7
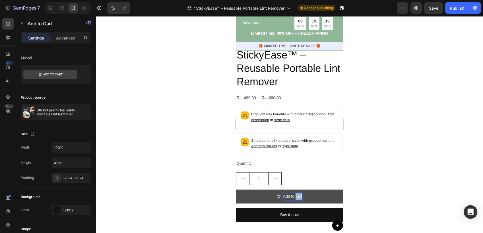
click at [297, 193] on p "Add to cart" at bounding box center [292, 196] width 19 height 7
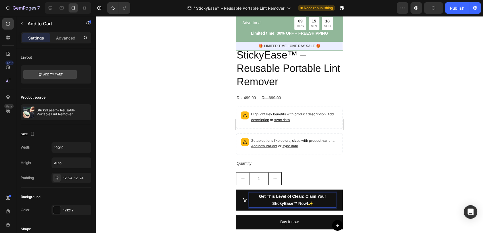
click at [198, 181] on div at bounding box center [289, 124] width 387 height 217
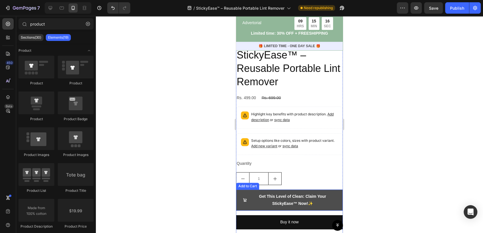
click at [245, 199] on icon "<strong>Get This Level of Clean: Claim Your StickyEase™ Now!</strong> ✨" at bounding box center [244, 200] width 3 height 3
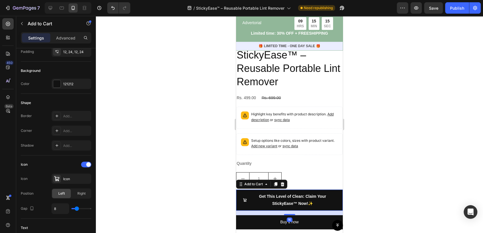
scroll to position [158, 0]
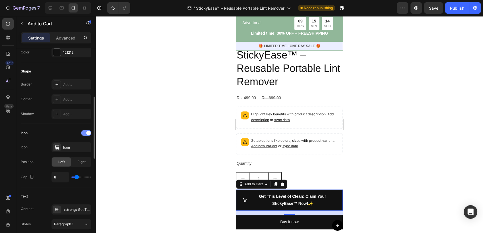
click at [82, 132] on div at bounding box center [86, 133] width 10 height 6
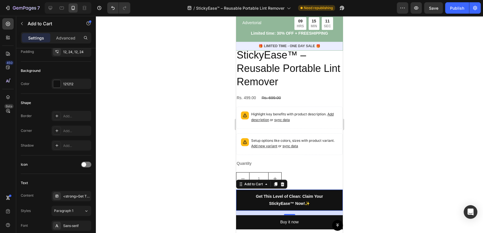
scroll to position [0, 0]
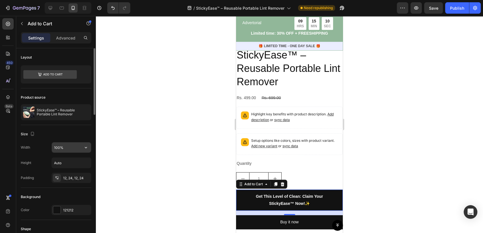
click at [71, 148] on input "100%" at bounding box center [71, 148] width 39 height 10
click at [88, 148] on icon "button" at bounding box center [86, 148] width 6 height 6
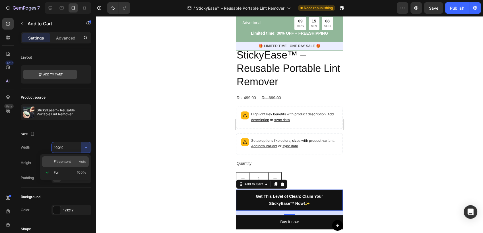
click at [71, 160] on p "Fit content Auto" at bounding box center [70, 161] width 32 height 5
type input "Auto"
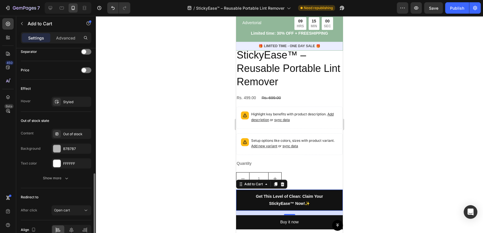
scroll to position [408, 0]
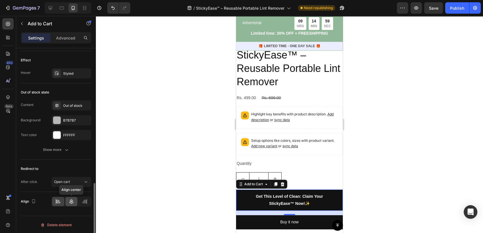
click at [69, 203] on icon at bounding box center [72, 202] width 6 height 6
click at [79, 182] on div "Open cart" at bounding box center [68, 181] width 29 height 5
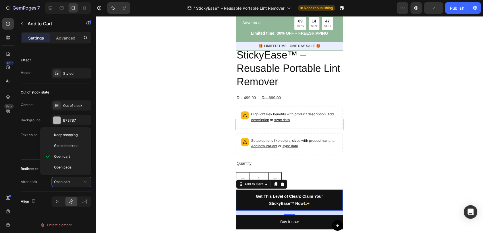
click at [159, 162] on div at bounding box center [289, 124] width 387 height 217
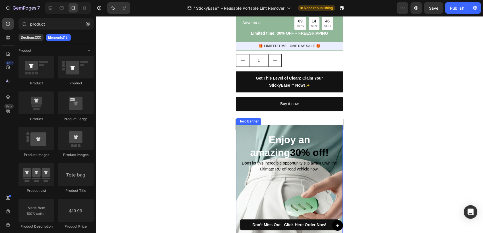
scroll to position [2749, 0]
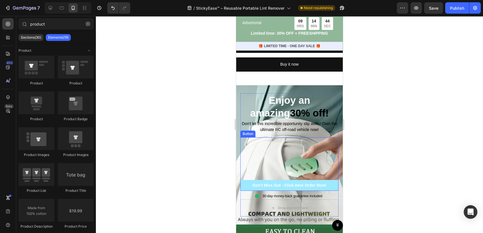
click at [330, 180] on link "Don’t Miss Out - Click Here Order Now!" at bounding box center [289, 185] width 98 height 11
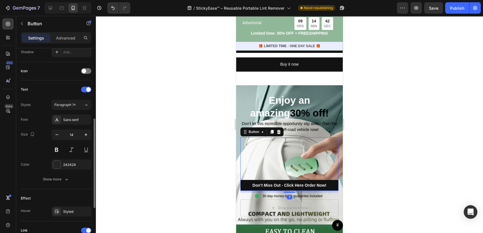
scroll to position [250, 0]
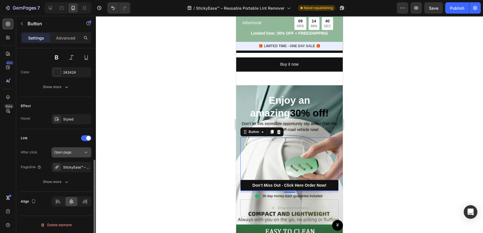
click at [75, 147] on button "Open page" at bounding box center [71, 152] width 40 height 10
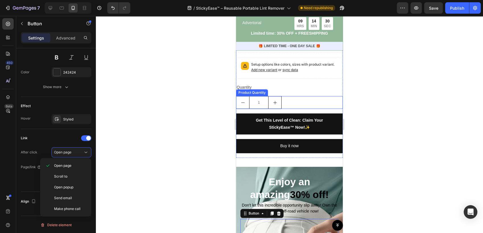
scroll to position [2655, 0]
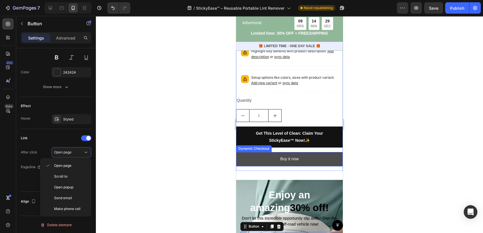
click at [307, 152] on button "Buy it now" at bounding box center [289, 159] width 107 height 14
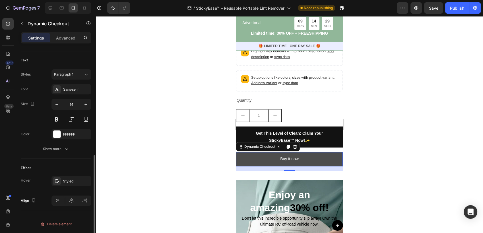
scroll to position [0, 0]
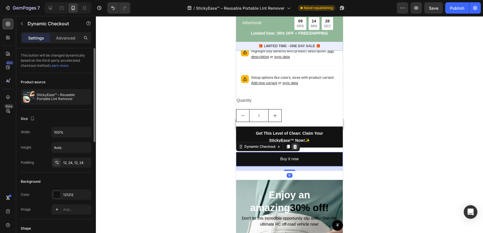
click at [297, 143] on div at bounding box center [295, 146] width 7 height 7
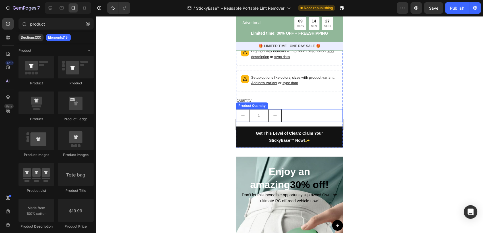
click at [295, 109] on div "1" at bounding box center [289, 115] width 107 height 13
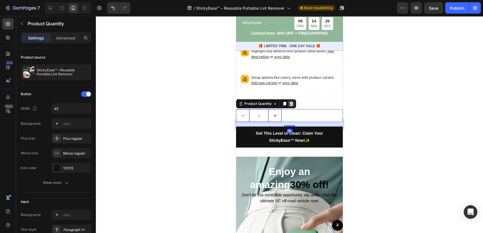
click at [292, 102] on icon at bounding box center [292, 104] width 4 height 4
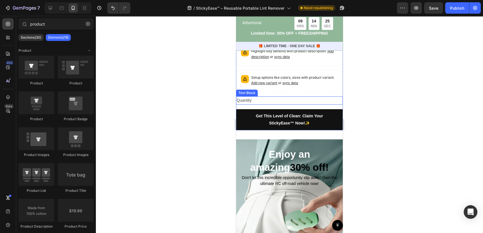
click at [252, 96] on div "Quantity" at bounding box center [289, 100] width 107 height 8
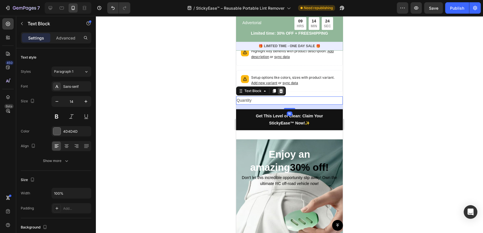
click at [280, 89] on icon at bounding box center [281, 91] width 4 height 4
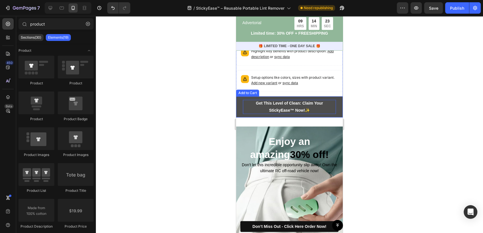
scroll to position [2623, 0]
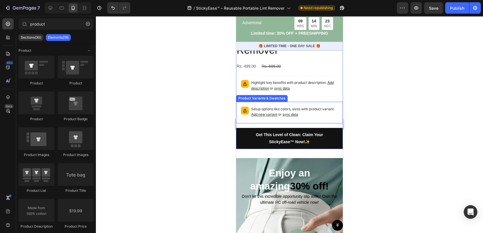
click at [311, 107] on p "Setup options like colors, sizes with product variant. Add new variant or sync …" at bounding box center [294, 112] width 87 height 11
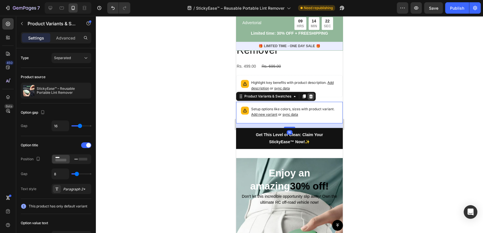
click at [313, 94] on icon at bounding box center [311, 96] width 5 height 5
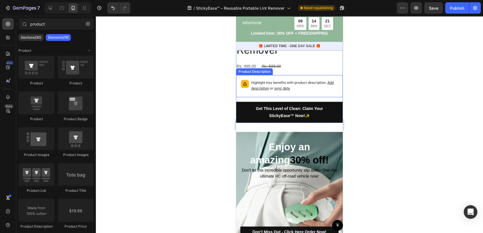
click at [304, 80] on p "Highlight key benefits with product description. Add description or sync data" at bounding box center [294, 85] width 87 height 11
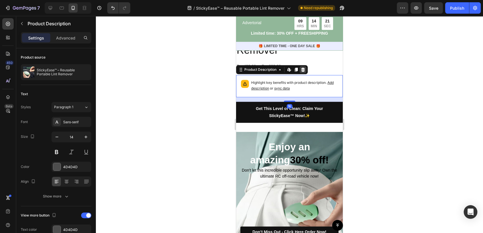
click at [305, 67] on icon at bounding box center [303, 69] width 5 height 5
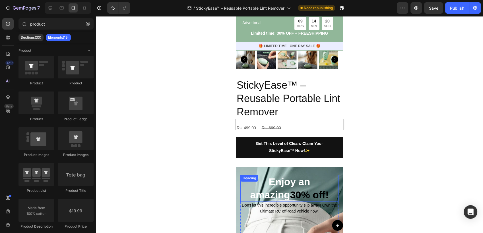
scroll to position [2560, 0]
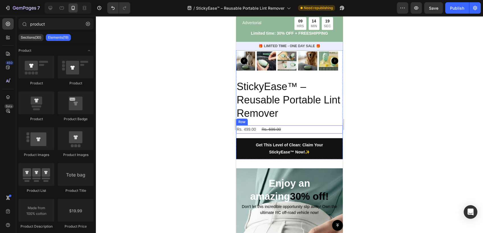
click at [286, 125] on div "Rs. 499.00 Product Price Product Price Rs. 699.00 Product Price Product Price R…" at bounding box center [289, 129] width 107 height 8
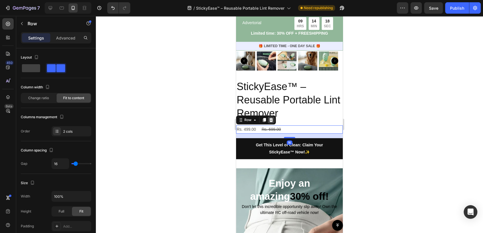
click at [272, 118] on icon at bounding box center [271, 120] width 4 height 4
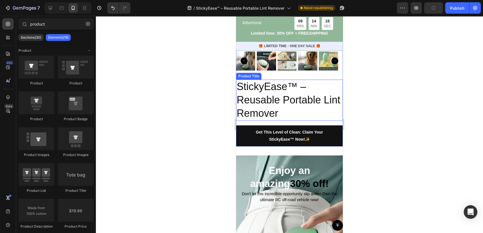
click at [294, 101] on h2 "StickyEase™ – Reusable Portable Lint Remover" at bounding box center [289, 100] width 107 height 41
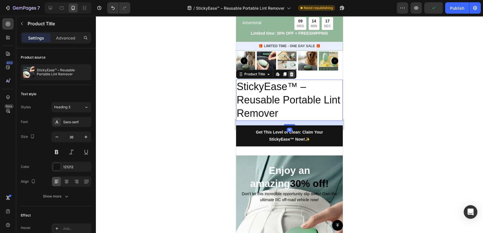
click at [292, 72] on icon at bounding box center [292, 74] width 4 height 4
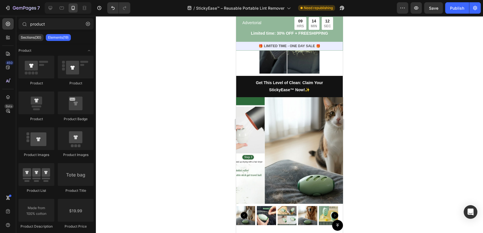
scroll to position [2402, 0]
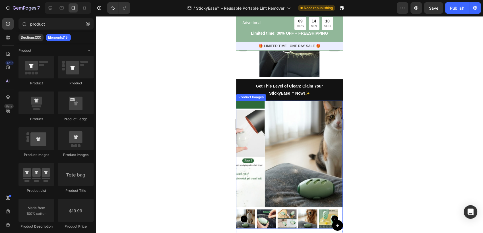
drag, startPoint x: 292, startPoint y: 119, endPoint x: 289, endPoint y: 109, distance: 10.6
click at [292, 119] on img at bounding box center [318, 154] width 107 height 107
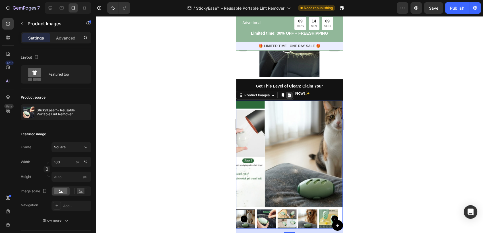
click at [289, 93] on icon at bounding box center [290, 95] width 4 height 4
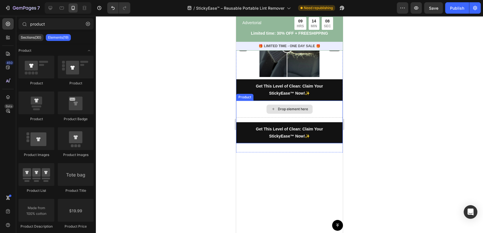
scroll to position [2370, 0]
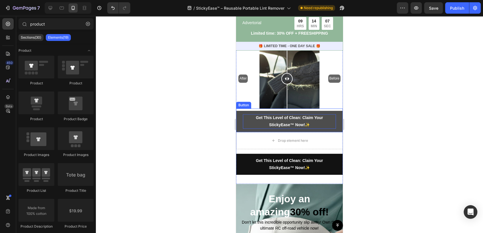
click at [328, 119] on p "Get This Level of Clean: Claim Your StickyEase™ Now! ✨" at bounding box center [289, 121] width 93 height 14
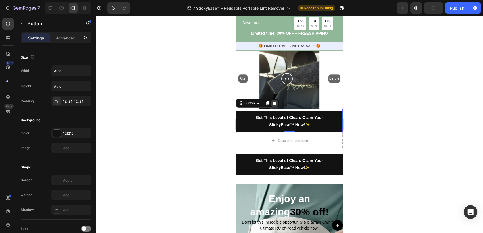
click at [275, 101] on icon at bounding box center [275, 103] width 4 height 4
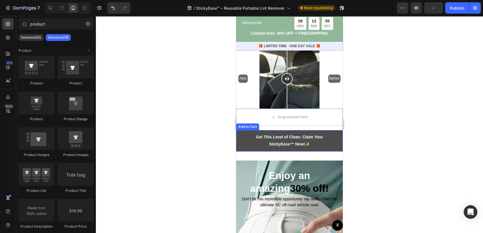
click at [239, 137] on button "Get This Level of Clean: Claim Your StickyEase™ Now! ✨" at bounding box center [289, 140] width 107 height 21
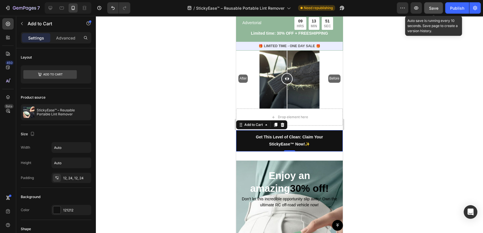
click at [429, 11] on button "Save" at bounding box center [433, 7] width 19 height 11
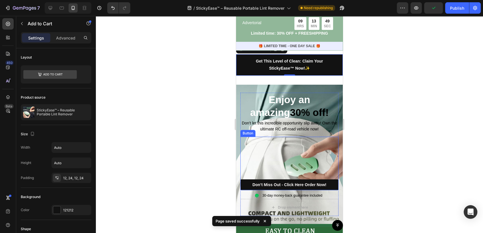
scroll to position [2465, 0]
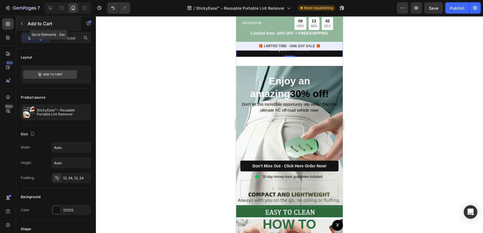
click at [22, 24] on icon "button" at bounding box center [22, 23] width 5 height 5
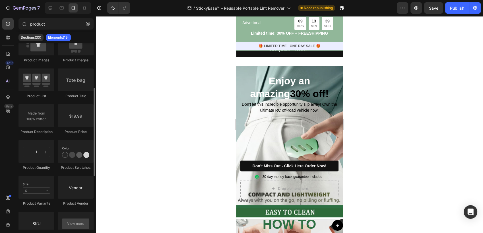
scroll to position [0, 0]
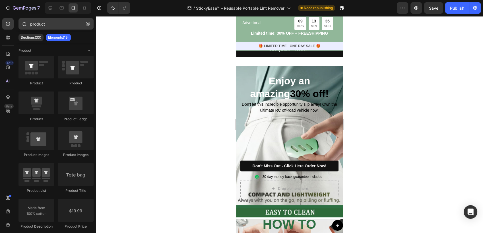
drag, startPoint x: 86, startPoint y: 23, endPoint x: 49, endPoint y: 26, distance: 36.8
click at [49, 26] on div "product" at bounding box center [56, 25] width 80 height 14
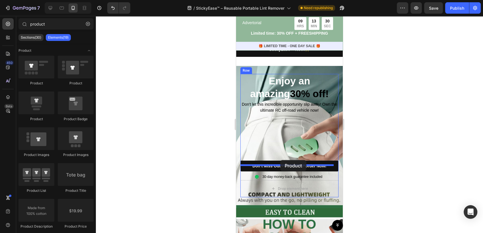
drag, startPoint x: 276, startPoint y: 126, endPoint x: 286, endPoint y: 164, distance: 39.7
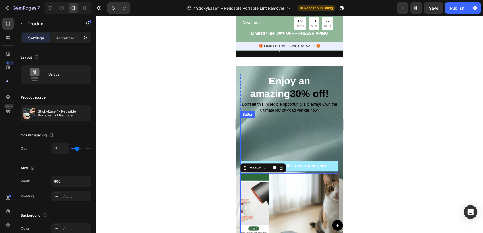
scroll to position [2528, 0]
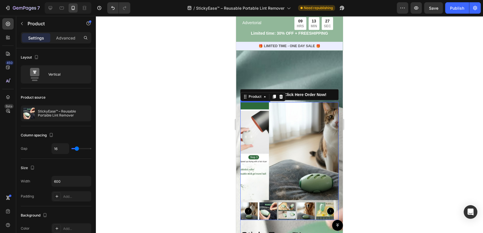
drag, startPoint x: 298, startPoint y: 158, endPoint x: 303, endPoint y: 125, distance: 33.1
click at [298, 158] on img at bounding box center [318, 151] width 98 height 98
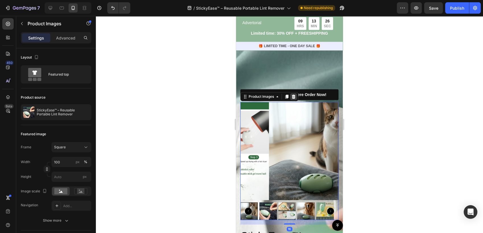
click at [293, 97] on icon at bounding box center [293, 96] width 5 height 5
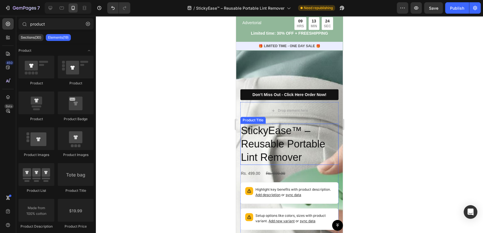
click at [315, 131] on h2 "StickyEase™ – Reusable Portable Lint Remover" at bounding box center [289, 144] width 98 height 41
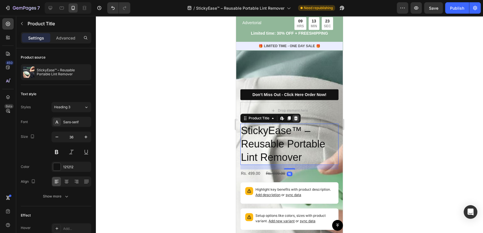
click at [298, 118] on div at bounding box center [295, 118] width 7 height 7
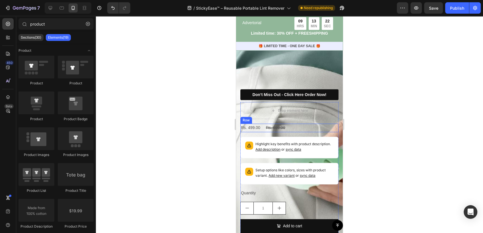
click at [301, 127] on div "Rs. 499.00 Product Price Product Price Rs. 699.00 Product Price Product Price R…" at bounding box center [289, 128] width 98 height 8
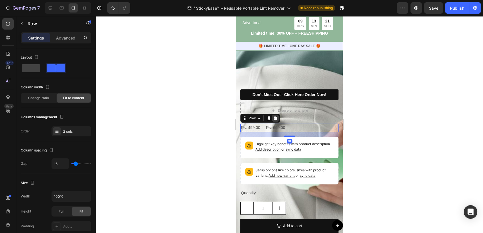
click at [277, 117] on icon at bounding box center [275, 118] width 5 height 5
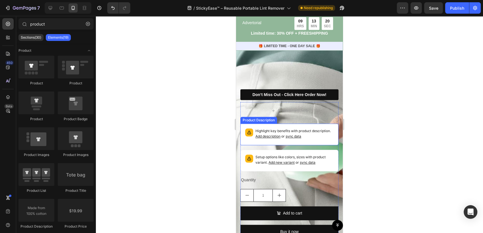
click at [318, 133] on p "Highlight key benefits with product description. Add description or sync data" at bounding box center [294, 134] width 78 height 11
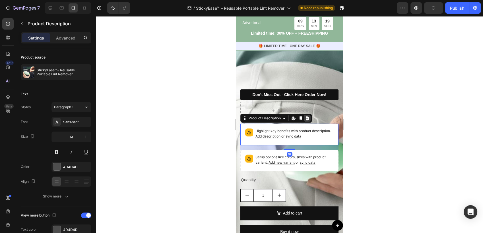
click at [306, 119] on icon at bounding box center [307, 118] width 4 height 4
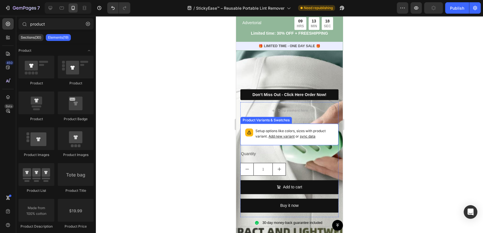
click at [316, 133] on p "Setup options like colors, sizes with product variant. Add new variant or sync …" at bounding box center [294, 134] width 78 height 11
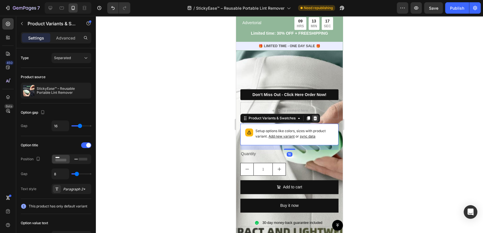
click at [315, 118] on icon at bounding box center [315, 118] width 4 height 4
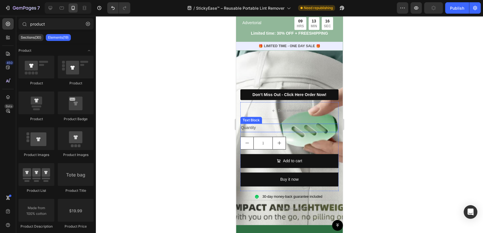
click at [300, 126] on div "Quantity" at bounding box center [289, 128] width 98 height 8
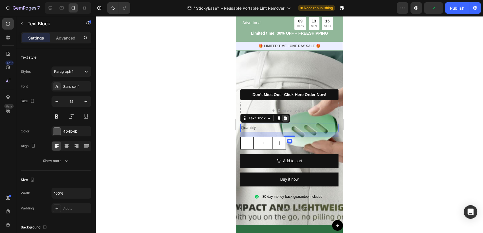
click at [285, 119] on icon at bounding box center [285, 118] width 5 height 5
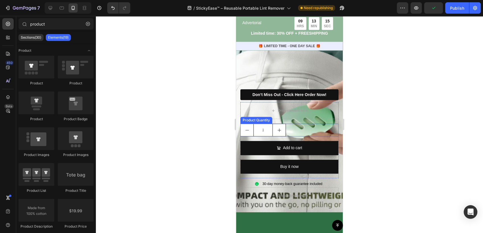
click at [295, 128] on div "1" at bounding box center [289, 130] width 98 height 13
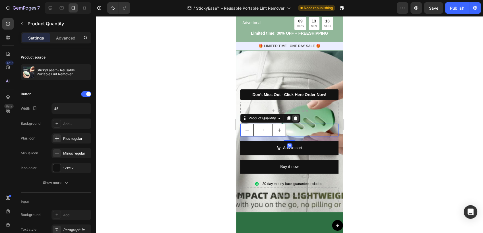
click at [296, 118] on icon at bounding box center [296, 118] width 4 height 4
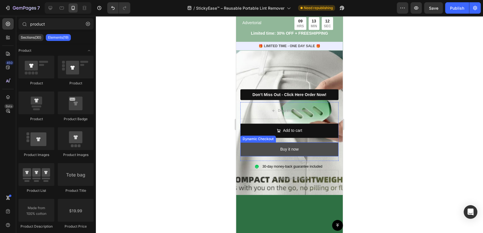
click at [307, 145] on button "Buy it now" at bounding box center [289, 150] width 98 height 14
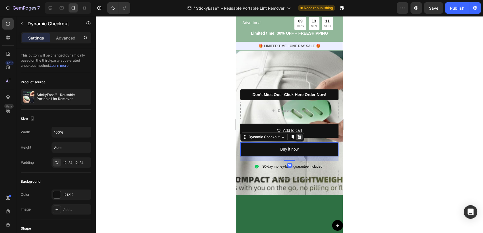
click at [297, 134] on div at bounding box center [299, 137] width 7 height 7
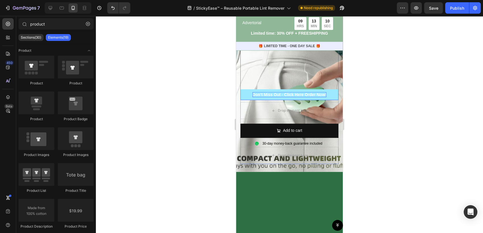
click at [281, 95] on span "Don’t Miss Out - Click Here Order Now!" at bounding box center [290, 94] width 74 height 5
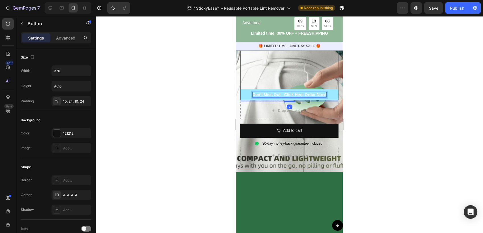
click at [312, 95] on span "Don’t Miss Out - Click Here Order Now!" at bounding box center [290, 94] width 74 height 5
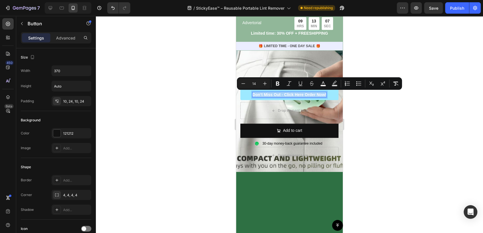
copy span "Don’t Miss Out - Click Here Order Now!"
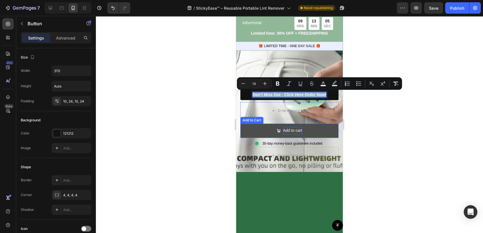
click at [288, 128] on div "Add to cart" at bounding box center [292, 130] width 19 height 7
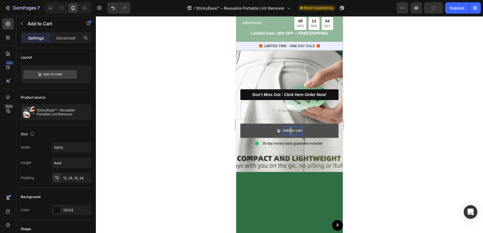
click at [288, 128] on p "Add to cart" at bounding box center [292, 130] width 19 height 7
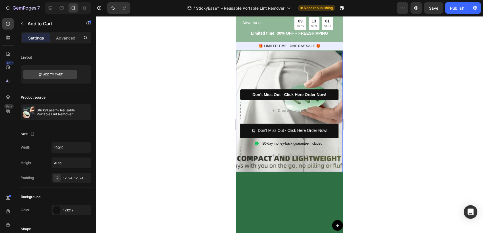
click at [206, 131] on div at bounding box center [289, 124] width 387 height 217
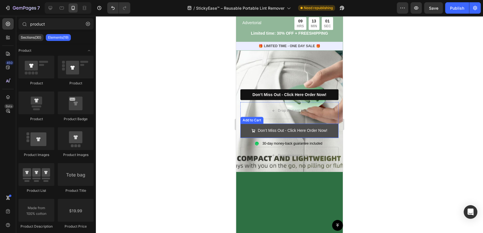
click at [252, 131] on icon at bounding box center [253, 130] width 3 height 3
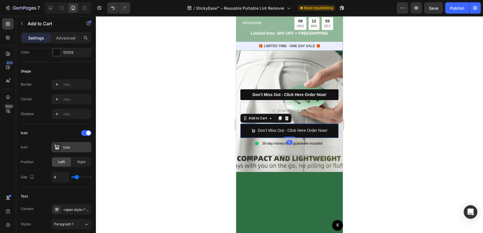
scroll to position [0, 0]
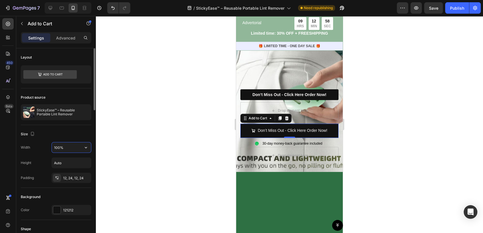
click at [68, 151] on input "100%" at bounding box center [71, 148] width 39 height 10
click at [86, 148] on icon "button" at bounding box center [86, 147] width 2 height 1
click at [71, 160] on span "Fit content" at bounding box center [62, 161] width 17 height 5
type input "Auto"
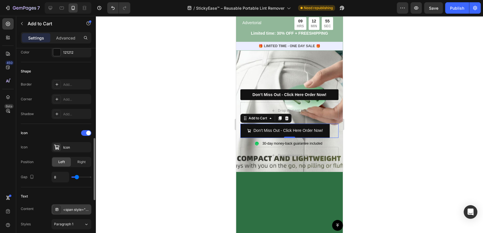
scroll to position [189, 0]
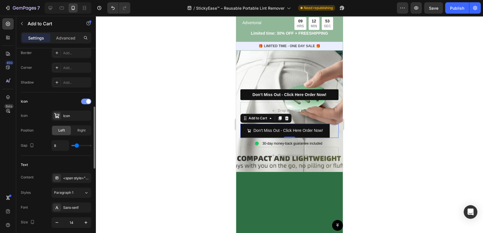
click at [87, 100] on span at bounding box center [88, 101] width 5 height 5
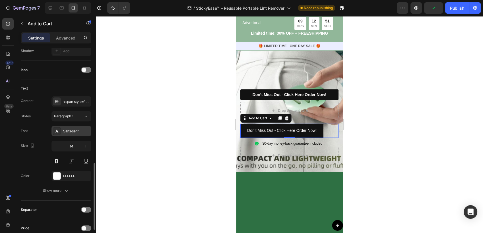
scroll to position [284, 0]
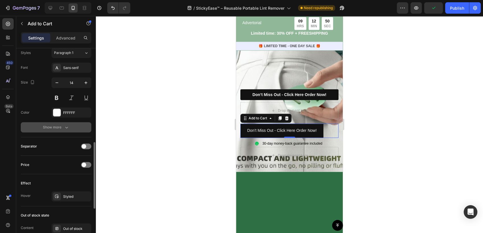
click at [60, 123] on button "Show more" at bounding box center [56, 127] width 71 height 10
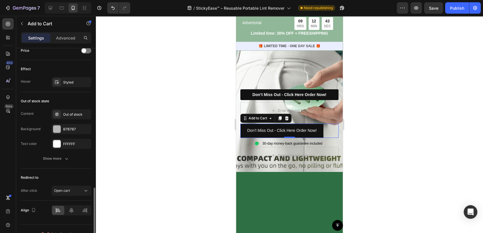
scroll to position [482, 0]
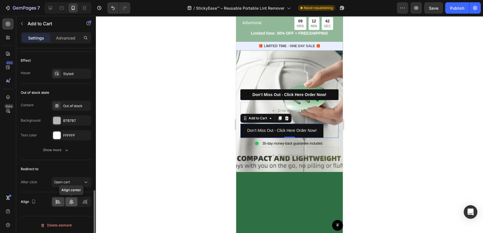
click at [68, 201] on div at bounding box center [71, 201] width 12 height 9
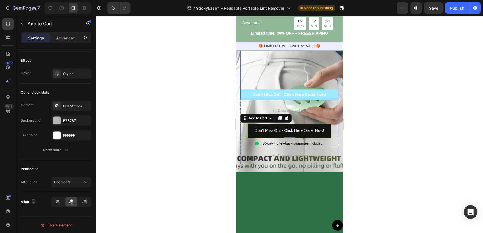
click at [331, 92] on link "Don’t Miss Out - Click Here Order Now!" at bounding box center [289, 94] width 98 height 11
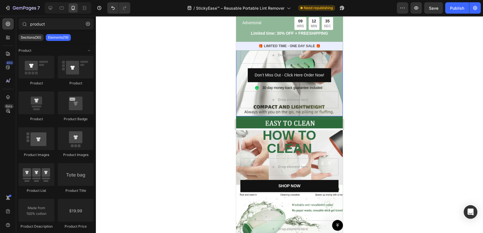
scroll to position [2465, 0]
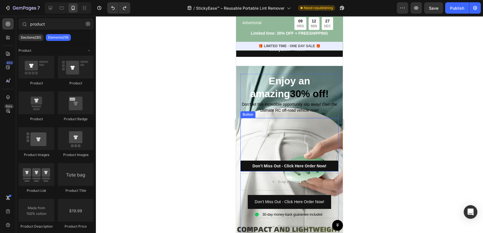
click at [249, 123] on div "Don’t Miss Out - Click Here Order Now! Button" at bounding box center [289, 144] width 98 height 53
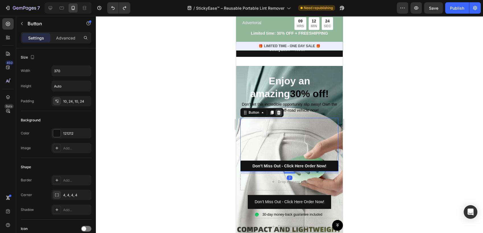
click at [276, 109] on div at bounding box center [278, 112] width 7 height 7
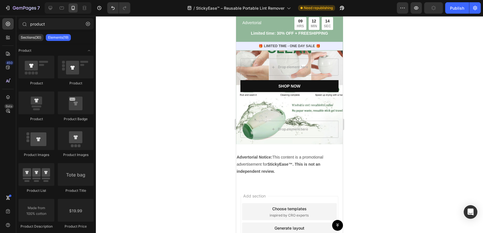
scroll to position [2592, 0]
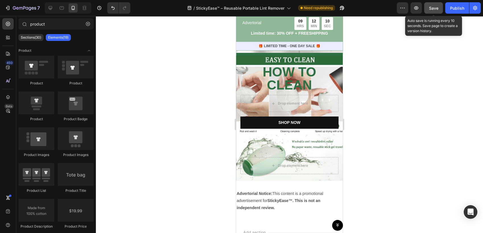
click at [428, 11] on button "Save" at bounding box center [433, 7] width 19 height 11
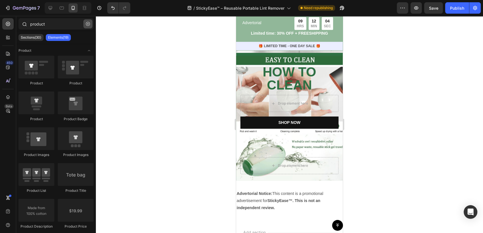
click at [86, 26] on button "button" at bounding box center [87, 23] width 9 height 9
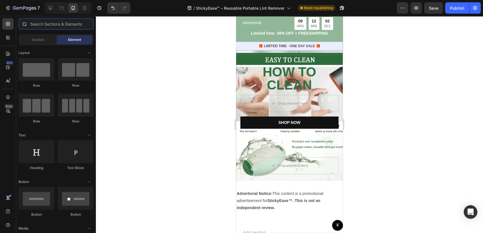
click at [50, 26] on input "text" at bounding box center [55, 23] width 75 height 11
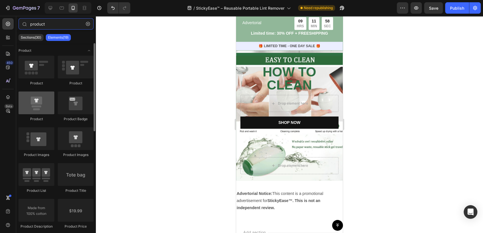
type input "product"
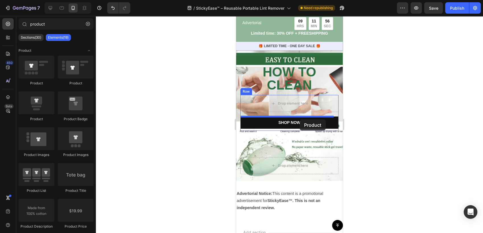
drag, startPoint x: 281, startPoint y: 126, endPoint x: 300, endPoint y: 119, distance: 20.0
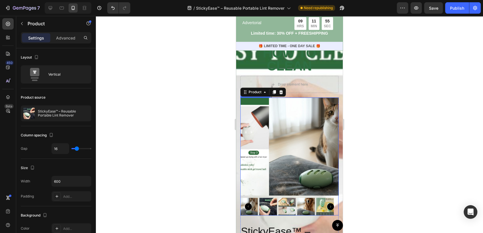
scroll to position [2623, 0]
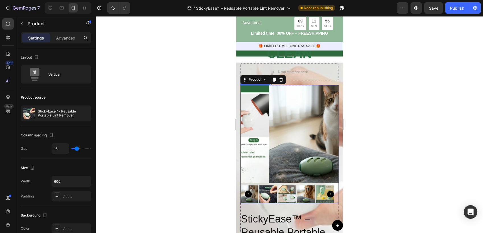
click at [300, 143] on img at bounding box center [318, 134] width 98 height 98
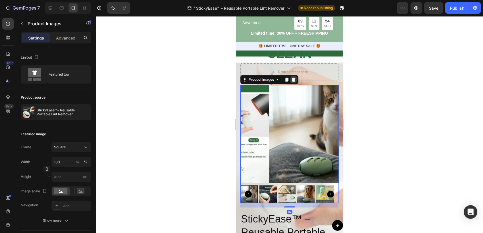
click at [294, 79] on icon at bounding box center [293, 79] width 5 height 5
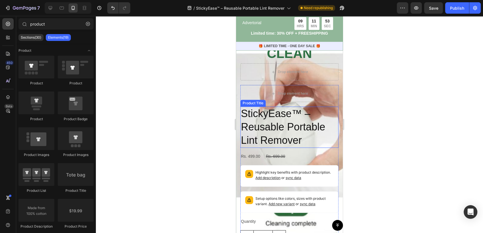
click at [301, 115] on h2 "StickyEase™ – Reusable Portable Lint Remover" at bounding box center [289, 127] width 98 height 41
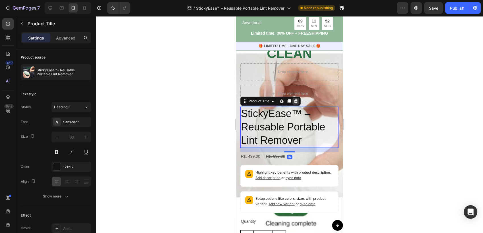
click at [294, 101] on icon at bounding box center [296, 101] width 5 height 5
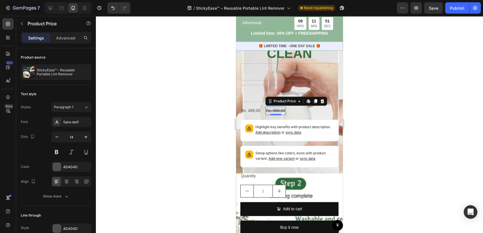
click at [280, 112] on div "Rs. 699.00" at bounding box center [275, 111] width 20 height 8
click at [321, 101] on icon at bounding box center [322, 101] width 5 height 5
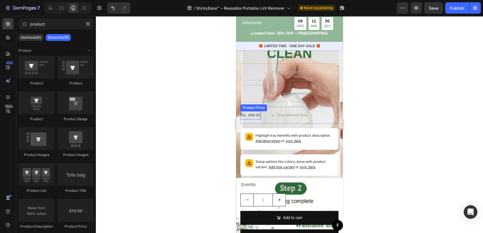
click at [253, 117] on div "Rs. 499.00" at bounding box center [250, 115] width 20 height 8
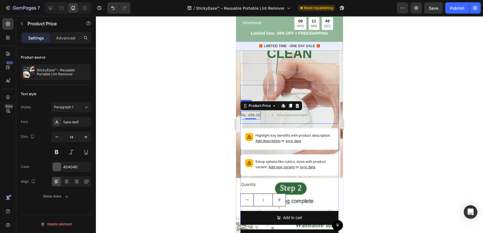
click at [330, 112] on div "Rs. 499.00 Product Price Edit content in Shopify 0 Product Price Edit content i…" at bounding box center [289, 115] width 98 height 17
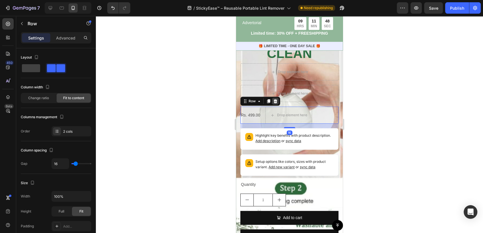
click at [274, 101] on icon at bounding box center [276, 101] width 4 height 4
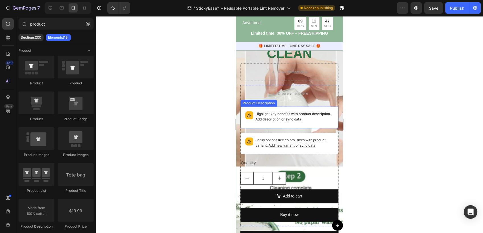
click at [327, 119] on p "Highlight key benefits with product description. Add description or sync data" at bounding box center [294, 117] width 78 height 11
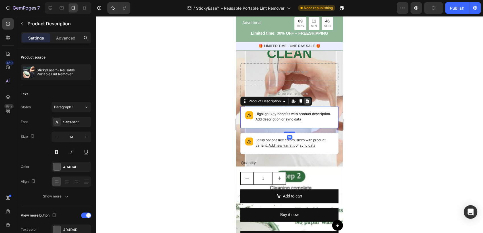
click at [307, 104] on div at bounding box center [307, 101] width 7 height 7
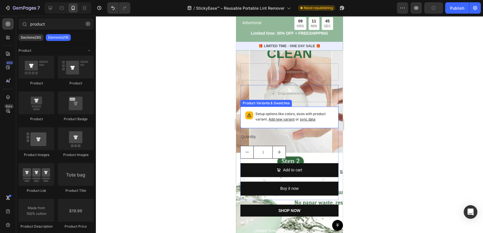
click at [319, 119] on p "Setup options like colors, sizes with product variant. Add new variant or sync …" at bounding box center [294, 117] width 78 height 11
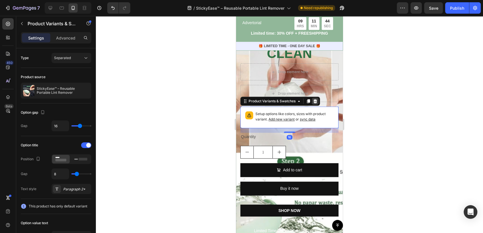
click at [317, 101] on icon at bounding box center [315, 101] width 5 height 5
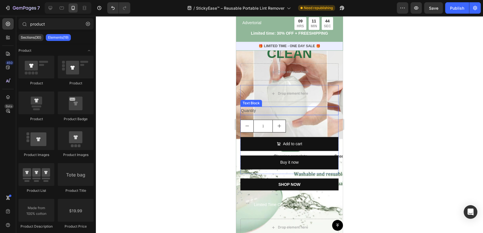
click at [299, 107] on div "Quantity" at bounding box center [289, 111] width 98 height 8
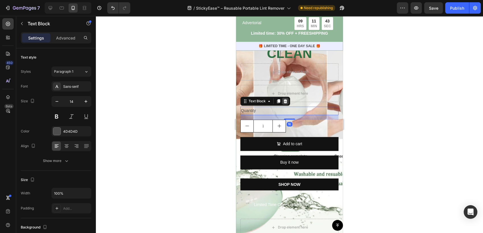
click at [288, 99] on div at bounding box center [285, 101] width 7 height 7
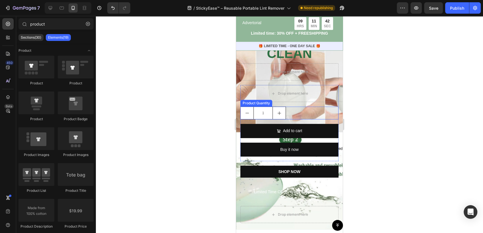
click at [313, 114] on div "1" at bounding box center [289, 113] width 98 height 13
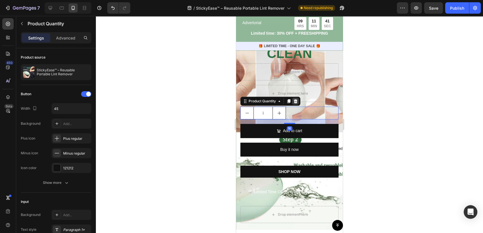
click at [297, 101] on icon at bounding box center [295, 101] width 5 height 5
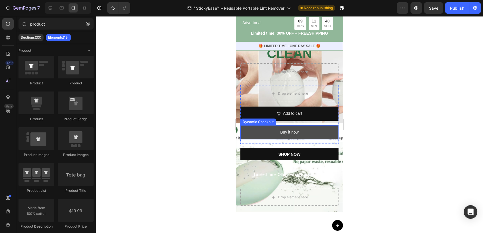
click at [331, 130] on button "Buy it now" at bounding box center [289, 132] width 98 height 14
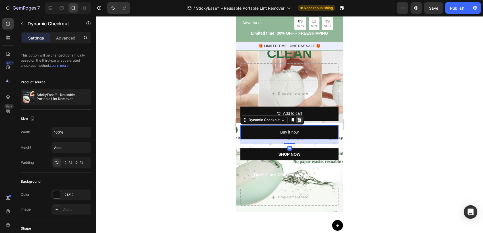
click at [298, 118] on icon at bounding box center [299, 120] width 5 height 5
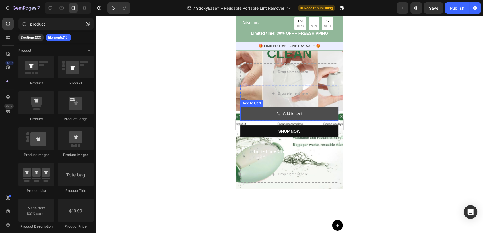
click at [308, 114] on button "Add to cart" at bounding box center [289, 114] width 98 height 14
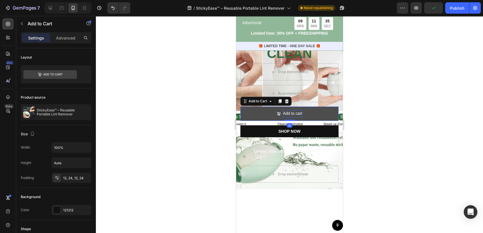
click at [298, 114] on div "Add to cart" at bounding box center [292, 113] width 19 height 7
click at [298, 114] on p "Add to cart" at bounding box center [292, 113] width 19 height 7
click at [240, 107] on button "SHOP" at bounding box center [289, 114] width 98 height 14
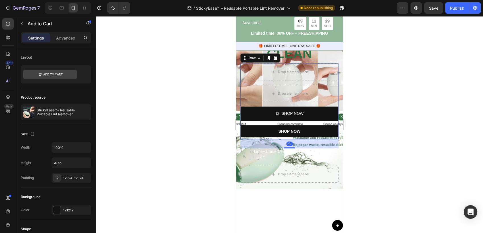
click at [245, 137] on div "SHOP NOW Button" at bounding box center [289, 132] width 98 height 14
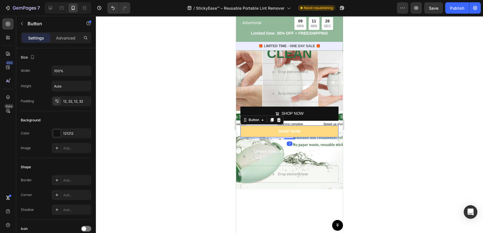
click at [248, 135] on link "SHOP NOW" at bounding box center [289, 131] width 98 height 12
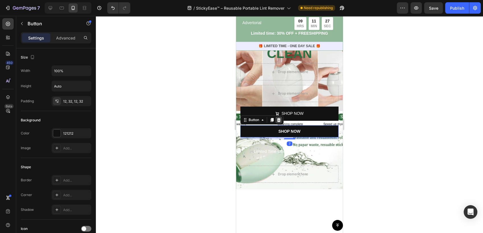
click at [280, 119] on icon at bounding box center [279, 120] width 4 height 4
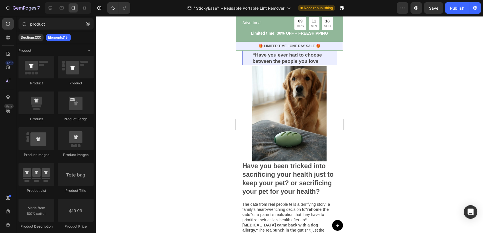
scroll to position [95, 0]
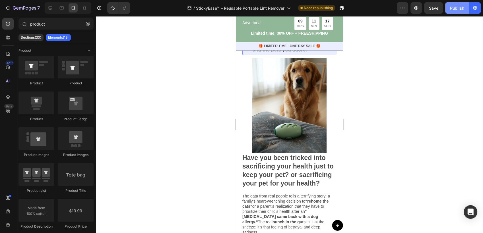
click at [453, 12] on button "Publish" at bounding box center [457, 7] width 24 height 11
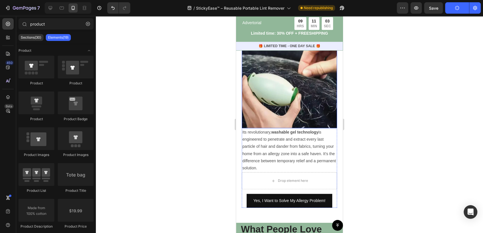
scroll to position [505, 0]
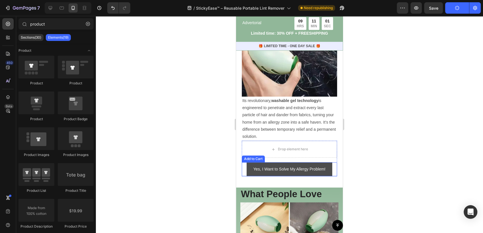
click at [328, 171] on button "Yes, I Want to Solve My Allergy Problem!" at bounding box center [290, 169] width 86 height 14
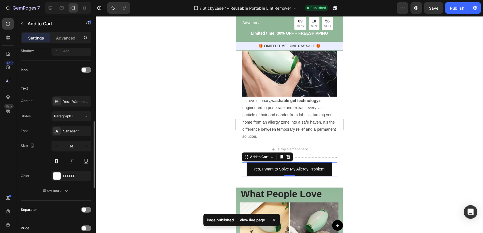
scroll to position [253, 0]
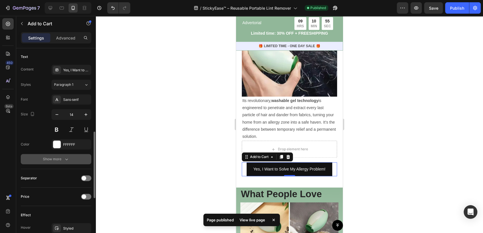
click at [63, 159] on div "Show more" at bounding box center [56, 159] width 26 height 6
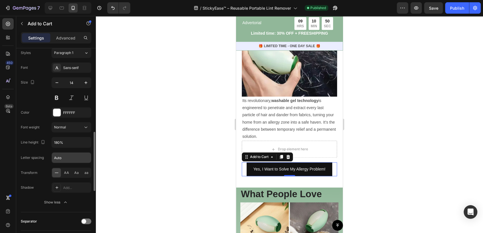
scroll to position [189, 0]
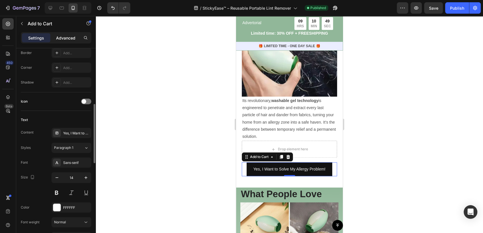
click at [69, 37] on p "Advanced" at bounding box center [65, 38] width 19 height 6
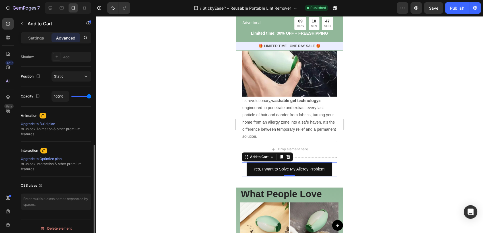
scroll to position [158, 0]
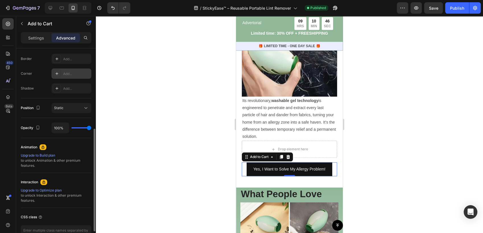
click at [71, 73] on div "Add..." at bounding box center [76, 73] width 27 height 5
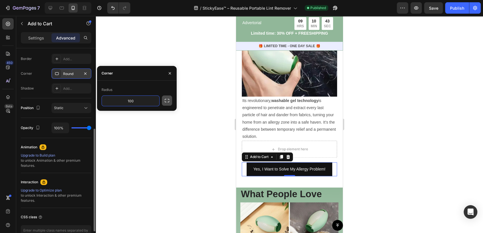
type input "100"
click at [166, 100] on icon "button" at bounding box center [167, 101] width 6 height 6
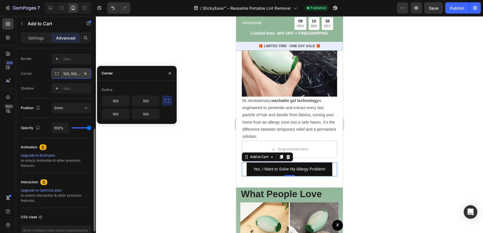
click at [175, 147] on div at bounding box center [289, 124] width 387 height 217
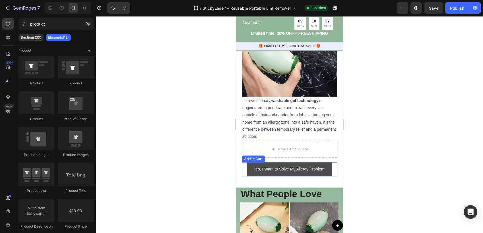
click at [247, 176] on button "Yes, I Want to Solve My Allergy Problem!" at bounding box center [290, 169] width 86 height 14
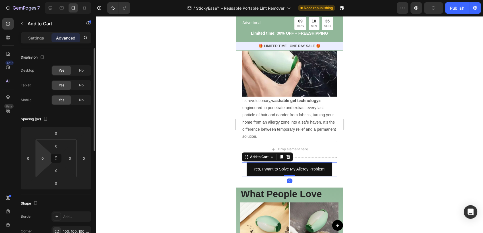
scroll to position [63, 0]
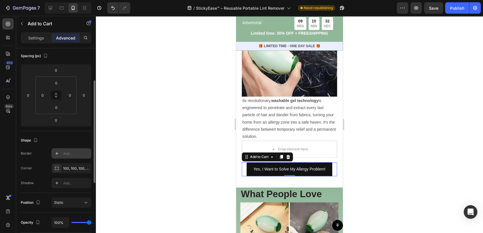
click at [66, 156] on div "Add..." at bounding box center [71, 153] width 40 height 10
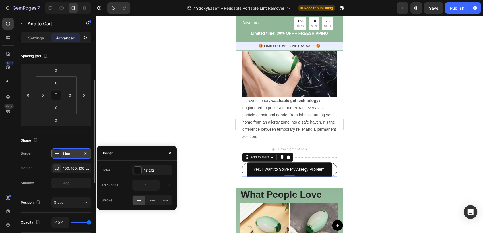
click at [58, 154] on icon at bounding box center [57, 153] width 5 height 5
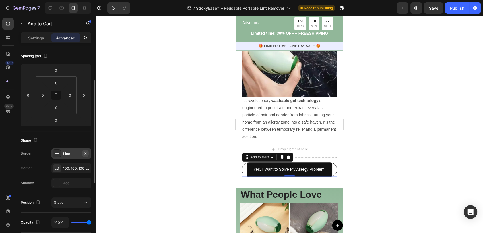
click at [85, 153] on icon "button" at bounding box center [85, 153] width 5 height 5
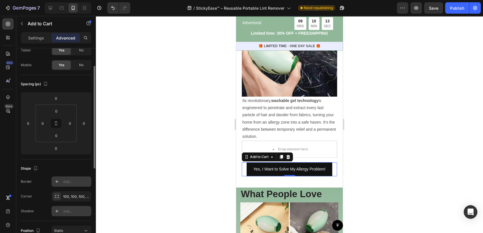
scroll to position [0, 0]
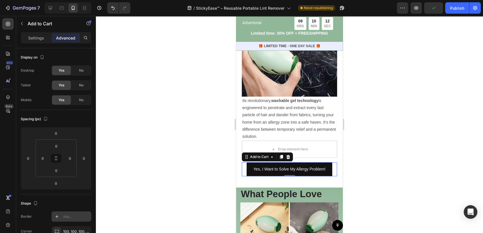
click at [45, 43] on div "Settings Advanced" at bounding box center [56, 37] width 71 height 11
click at [38, 36] on p "Settings" at bounding box center [36, 38] width 16 height 6
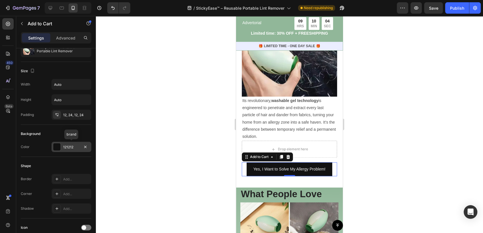
scroll to position [95, 0]
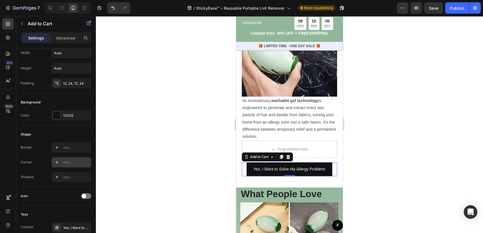
click at [66, 163] on div "Add..." at bounding box center [76, 162] width 27 height 5
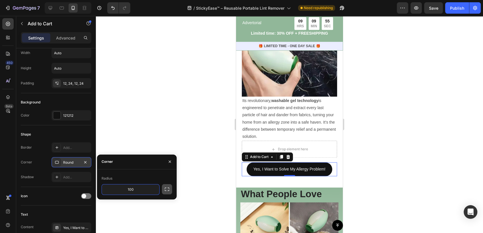
type input "100"
click at [167, 187] on icon "button" at bounding box center [167, 190] width 6 height 6
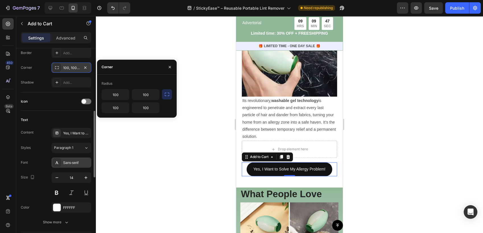
scroll to position [221, 0]
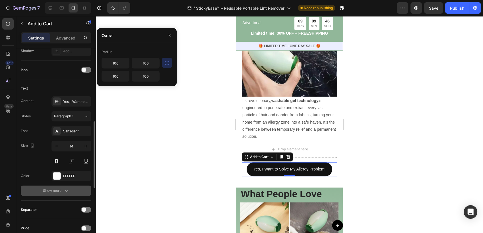
click at [63, 190] on div "Show more" at bounding box center [56, 191] width 26 height 6
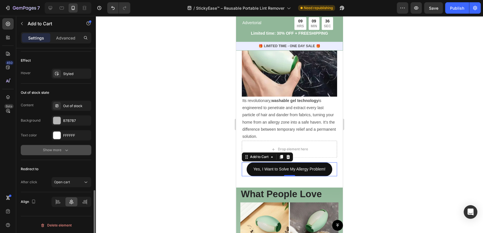
scroll to position [451, 0]
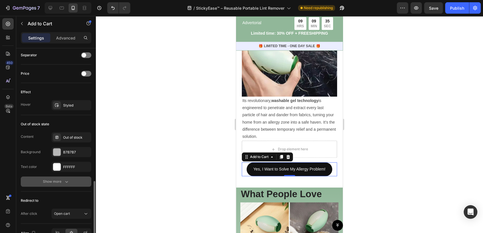
click at [68, 183] on icon "button" at bounding box center [67, 182] width 6 height 6
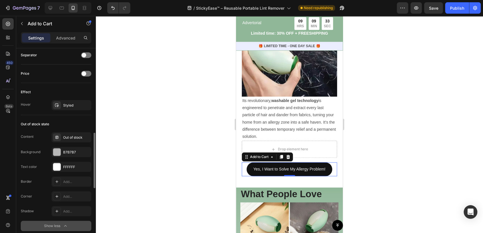
scroll to position [419, 0]
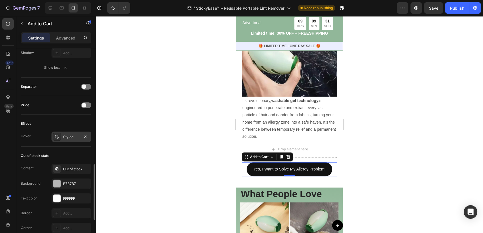
click at [76, 135] on div "Styled" at bounding box center [71, 137] width 16 height 5
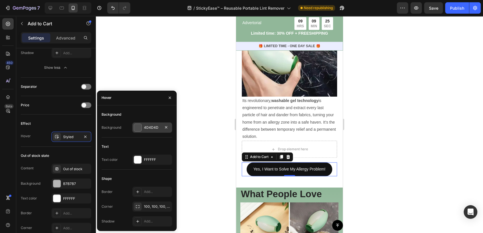
click at [143, 128] on div "4D4D4D" at bounding box center [152, 128] width 40 height 10
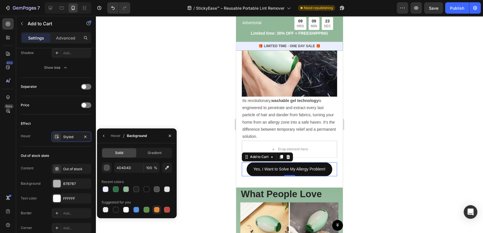
click at [155, 210] on div at bounding box center [157, 210] width 6 height 6
click at [147, 208] on div at bounding box center [147, 210] width 6 height 6
click at [135, 210] on div at bounding box center [136, 210] width 6 height 6
type input "5594E7"
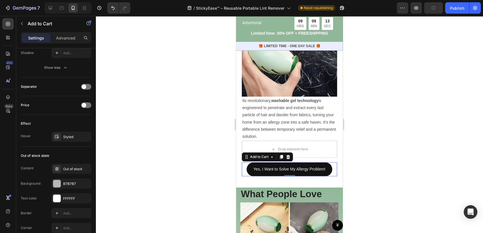
click at [216, 174] on div at bounding box center [289, 124] width 387 height 217
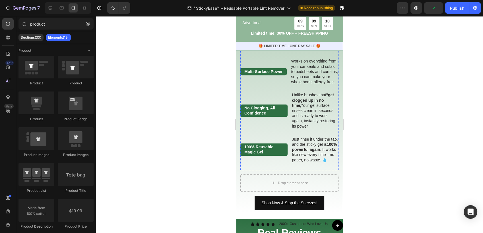
scroll to position [821, 0]
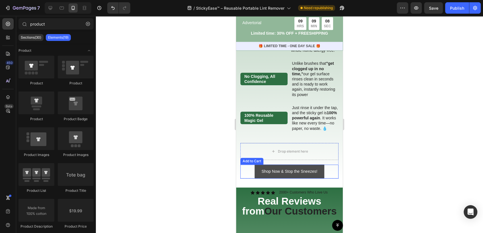
click at [255, 178] on button "Shop Now & Stop the Sneezes!" at bounding box center [289, 172] width 69 height 14
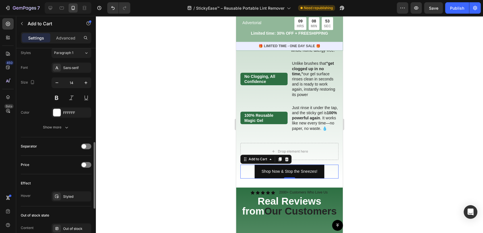
scroll to position [316, 0]
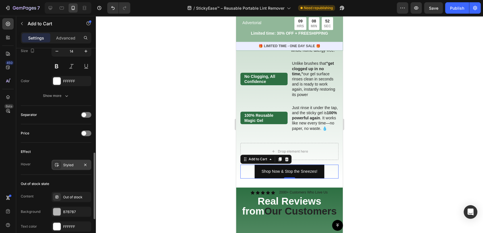
click at [64, 163] on div "Styled" at bounding box center [71, 165] width 16 height 5
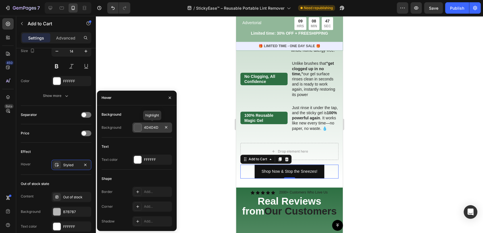
click at [139, 129] on div at bounding box center [137, 127] width 7 height 7
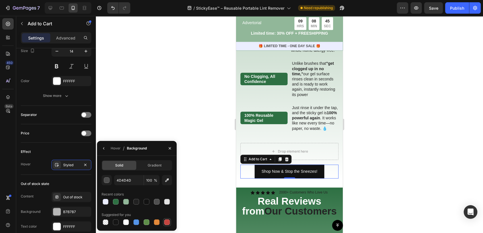
click at [164, 222] on div at bounding box center [167, 222] width 7 height 7
click at [156, 222] on div at bounding box center [157, 223] width 6 height 6
type input "E4893A"
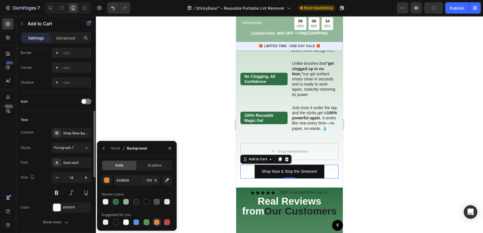
scroll to position [158, 0]
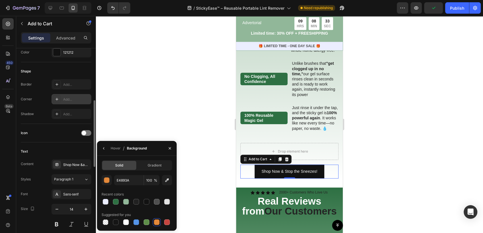
click at [68, 101] on div "Add..." at bounding box center [76, 99] width 27 height 5
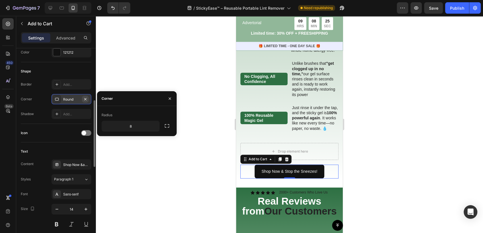
click at [86, 100] on icon "button" at bounding box center [85, 99] width 5 height 5
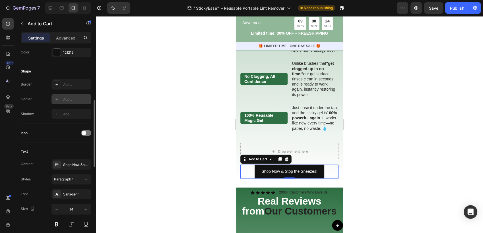
click at [172, 152] on div at bounding box center [289, 124] width 387 height 217
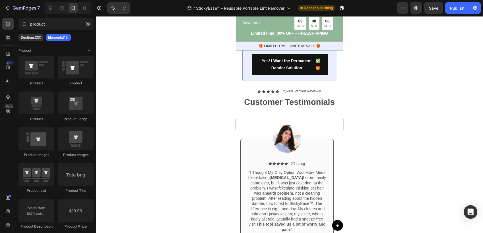
scroll to position [1675, 0]
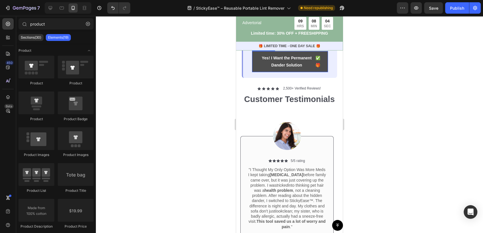
click at [255, 72] on button "Yes! I Want the Permanent Dander Solution ✅🎁" at bounding box center [290, 61] width 76 height 21
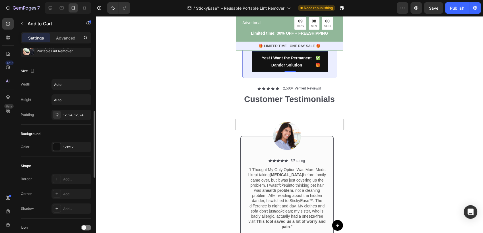
scroll to position [95, 0]
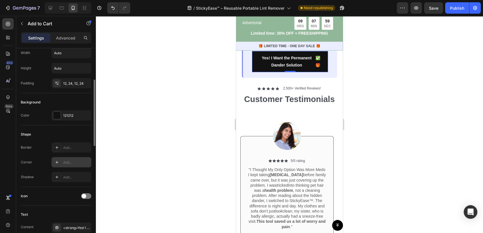
click at [63, 163] on div "Add..." at bounding box center [76, 162] width 27 height 5
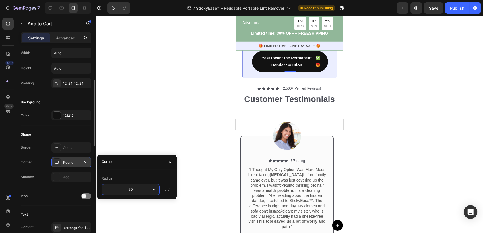
click at [132, 189] on input "50" at bounding box center [130, 190] width 57 height 10
click at [132, 189] on input "10" at bounding box center [130, 190] width 57 height 10
type input "20"
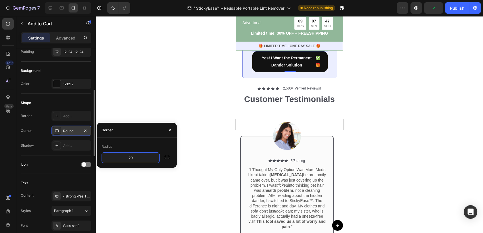
scroll to position [158, 0]
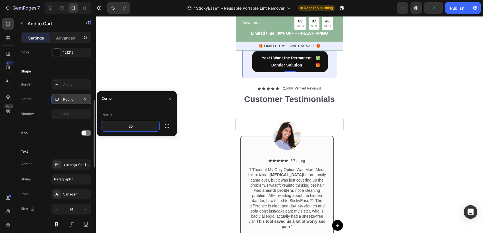
click at [142, 166] on div at bounding box center [289, 124] width 387 height 217
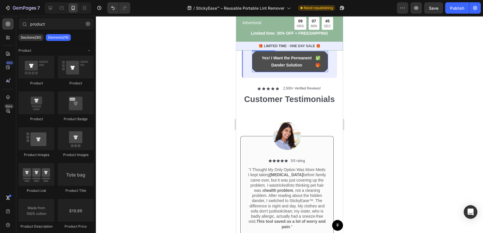
click at [255, 72] on button "Yes! I Want the Permanent Dander Solution ✅🎁" at bounding box center [290, 61] width 76 height 21
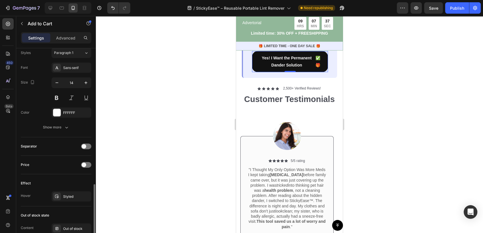
scroll to position [316, 0]
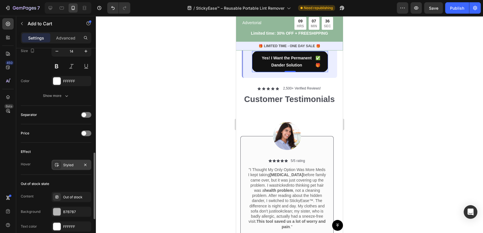
click at [68, 168] on div "Styled" at bounding box center [71, 165] width 40 height 10
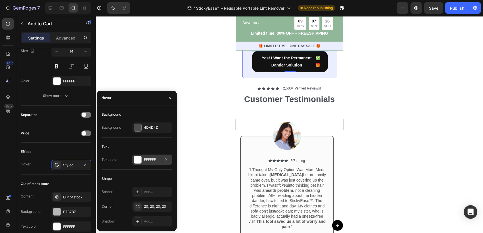
click at [140, 160] on div at bounding box center [137, 159] width 7 height 7
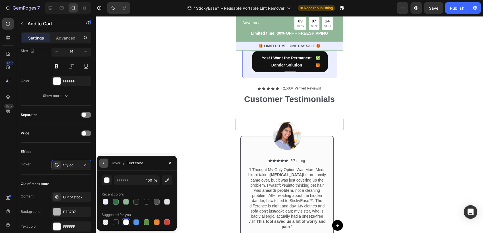
click at [103, 166] on button "button" at bounding box center [103, 163] width 9 height 9
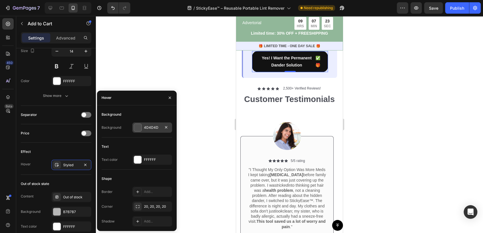
click at [149, 127] on div "4D4D4D" at bounding box center [152, 127] width 16 height 5
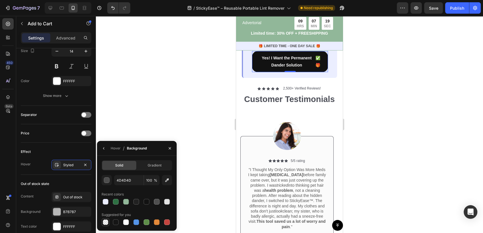
click at [106, 224] on div at bounding box center [106, 223] width 6 height 6
type input "000000"
type input "0"
click at [115, 222] on div at bounding box center [116, 223] width 6 height 6
type input "151515"
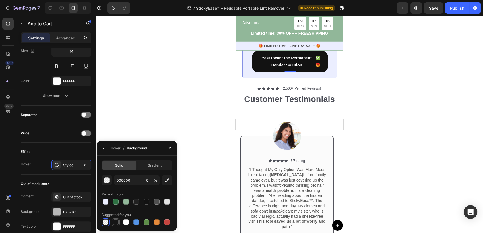
type input "100"
click at [127, 223] on div at bounding box center [126, 223] width 6 height 6
click at [105, 224] on div at bounding box center [106, 223] width 6 height 6
type input "000000"
type input "0"
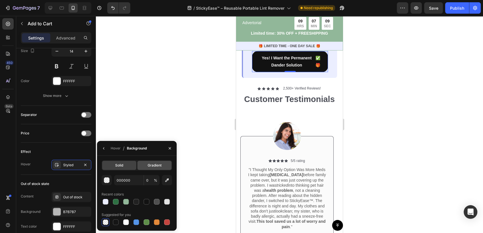
click at [152, 162] on div "Gradient" at bounding box center [154, 165] width 34 height 9
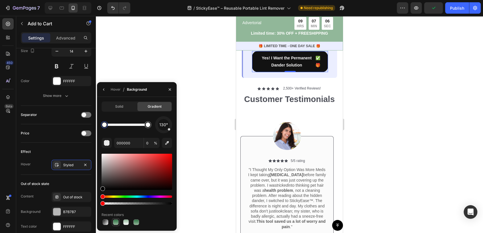
click at [115, 224] on div at bounding box center [116, 223] width 6 height 6
type input "2E7043"
type input "100"
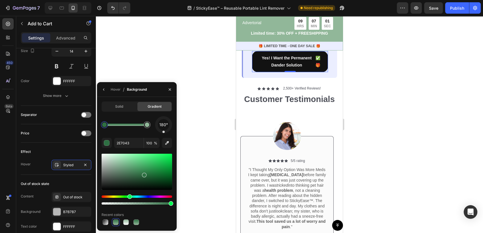
click at [212, 140] on div at bounding box center [289, 124] width 387 height 217
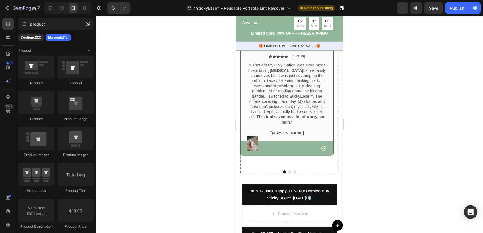
scroll to position [1896, 0]
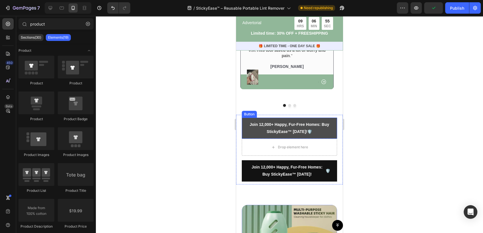
click at [328, 118] on link "Join 12,000+ Happy, Fur-Free Homes: Buy StickyEase™ [DATE]! 🛡️" at bounding box center [289, 128] width 95 height 21
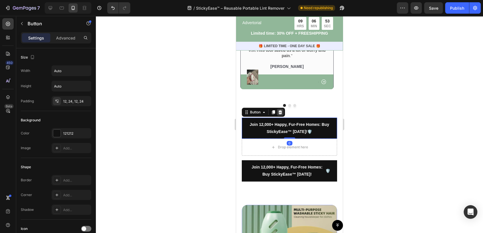
click at [281, 110] on icon at bounding box center [280, 112] width 4 height 4
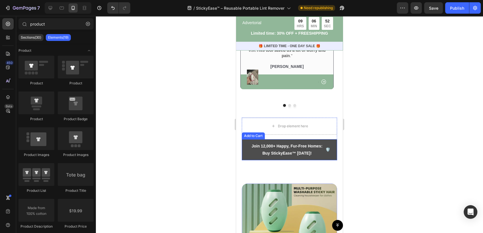
click at [328, 139] on button "Join 12,000+ Happy, Fur-Free Homes: Buy StickyEase™ [DATE]! 🛡️" at bounding box center [289, 149] width 95 height 21
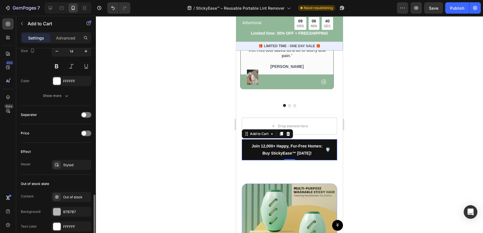
scroll to position [348, 0]
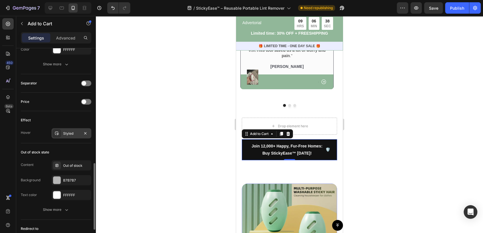
click at [73, 134] on div "Styled" at bounding box center [71, 133] width 16 height 5
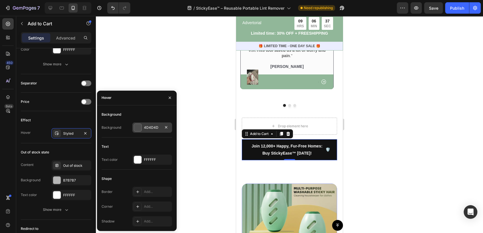
click at [140, 129] on div at bounding box center [137, 127] width 7 height 7
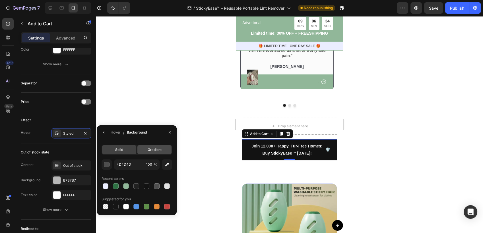
click at [150, 152] on span "Gradient" at bounding box center [155, 149] width 14 height 5
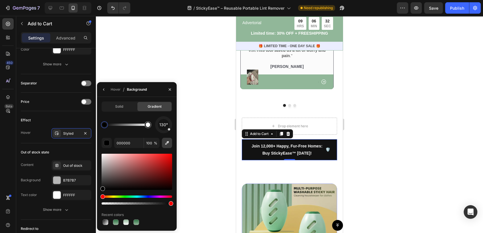
click at [164, 145] on icon "button" at bounding box center [167, 143] width 6 height 6
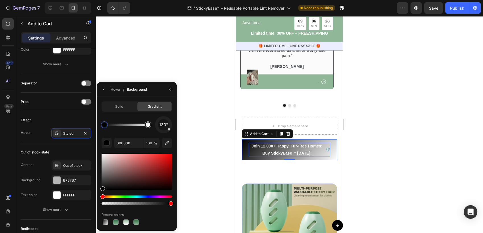
type input "56CAFF"
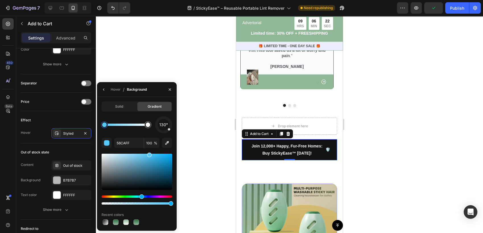
click at [206, 176] on div at bounding box center [289, 124] width 387 height 217
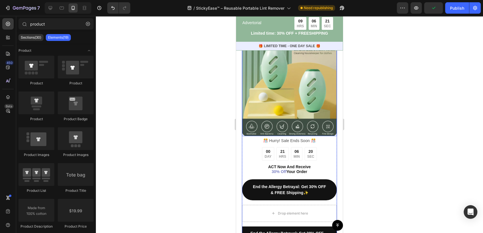
scroll to position [2054, 0]
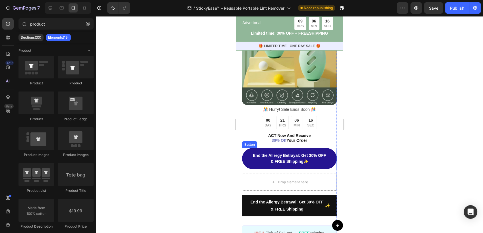
click at [329, 160] on link "End the Allergy Betrayal: Get 30% OFF & FREE Shipping ✨" at bounding box center [289, 158] width 95 height 21
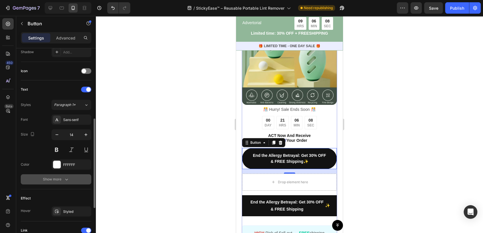
scroll to position [189, 0]
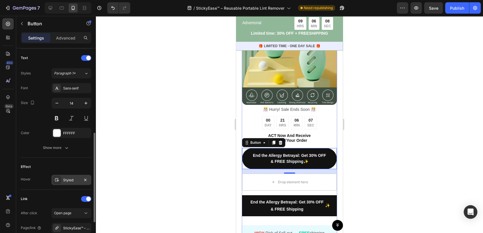
click at [70, 179] on div "Styled" at bounding box center [71, 180] width 16 height 5
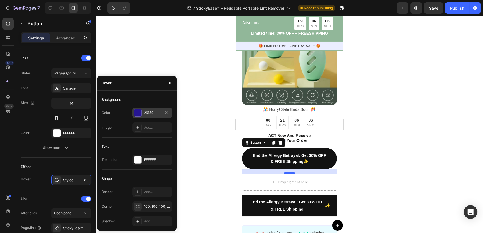
click at [144, 113] on div "261591" at bounding box center [152, 112] width 16 height 5
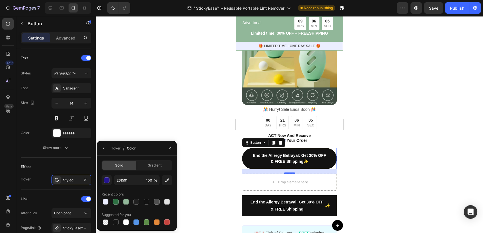
click at [122, 186] on div "261591 100 % Recent colors Suggested for you" at bounding box center [137, 200] width 71 height 51
click at [124, 183] on input "261591" at bounding box center [129, 180] width 30 height 10
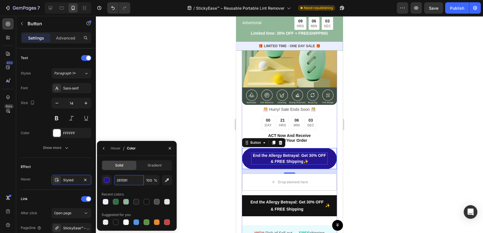
type input "`"
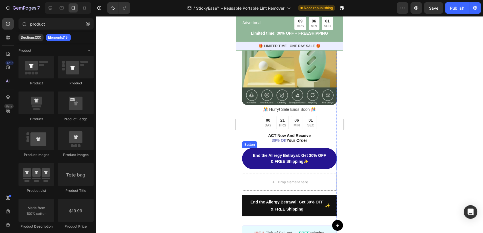
click at [246, 154] on link "End the Allergy Betrayal: Get 30% OFF & FREE Shipping ✨" at bounding box center [289, 158] width 95 height 21
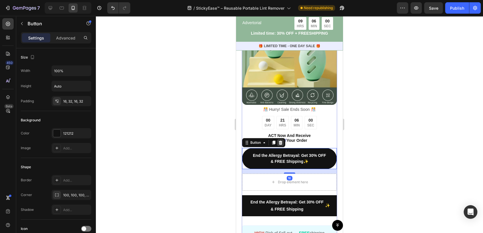
click at [282, 141] on icon at bounding box center [280, 143] width 5 height 5
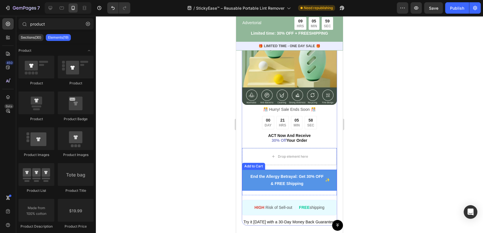
click at [244, 176] on button "End the Allergy Betrayal: Get 30% OFF & FREE Shipping ✨" at bounding box center [289, 180] width 95 height 21
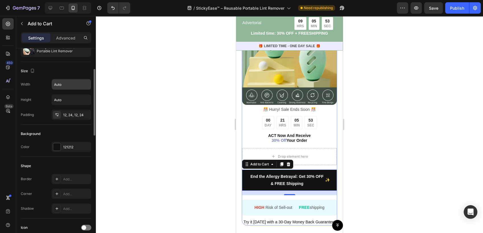
scroll to position [95, 0]
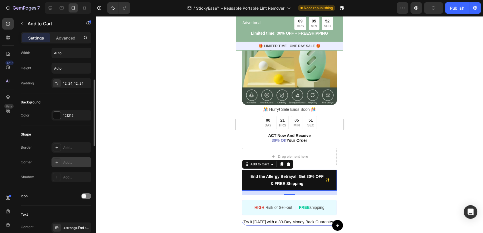
click at [67, 160] on div "Add..." at bounding box center [76, 162] width 27 height 5
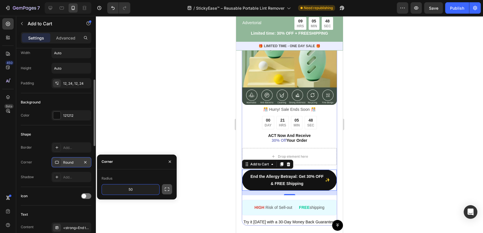
type input "50"
click at [172, 188] on button "button" at bounding box center [167, 189] width 10 height 10
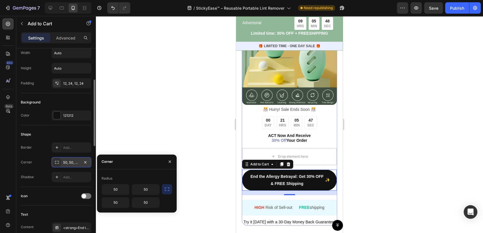
click at [193, 173] on div at bounding box center [289, 124] width 387 height 217
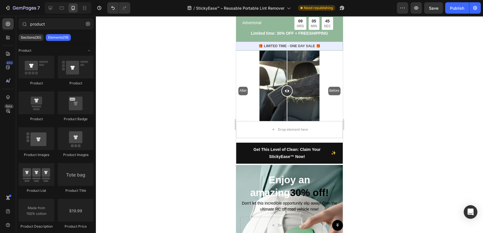
scroll to position [2370, 0]
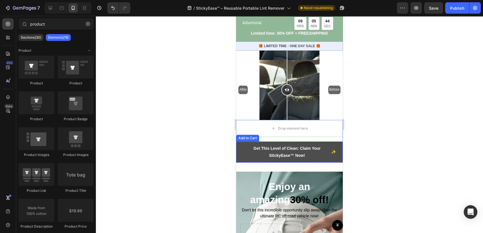
click at [239, 152] on button "Get This Level of Clean: Claim Your StickyEase™ Now! ✨" at bounding box center [289, 152] width 107 height 21
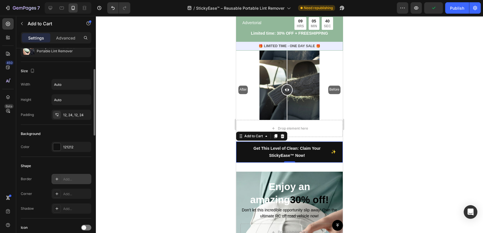
scroll to position [95, 0]
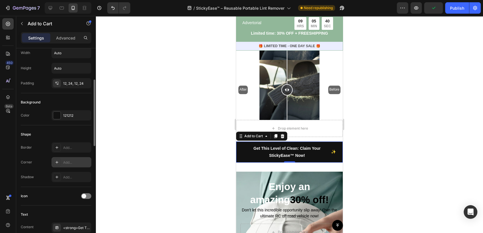
click at [70, 162] on div "Add..." at bounding box center [76, 162] width 27 height 5
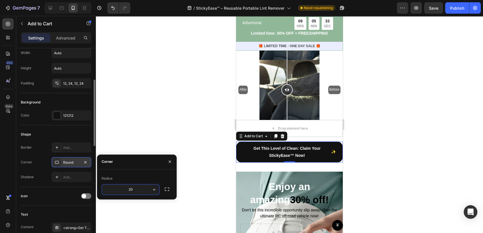
click at [145, 188] on input "20" at bounding box center [130, 190] width 57 height 10
type input "50"
click at [179, 146] on div at bounding box center [289, 124] width 387 height 217
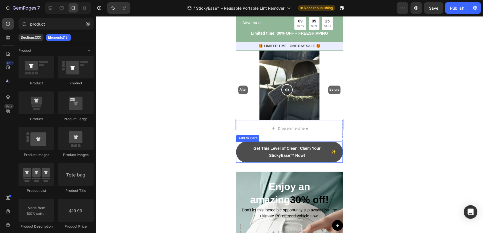
click at [238, 150] on button "Get This Level of Clean: Claim Your StickyEase™ Now! ✨" at bounding box center [289, 152] width 107 height 21
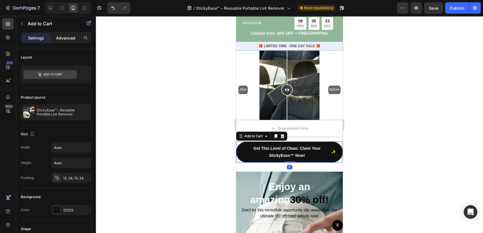
click at [71, 37] on p "Advanced" at bounding box center [65, 38] width 19 height 6
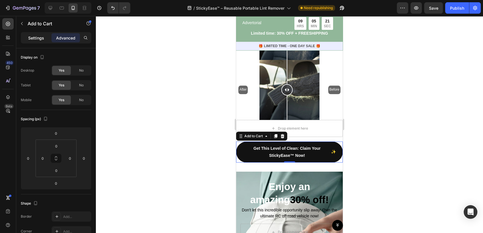
click at [34, 40] on p "Settings" at bounding box center [36, 38] width 16 height 6
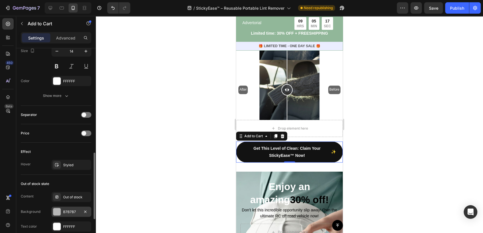
scroll to position [348, 0]
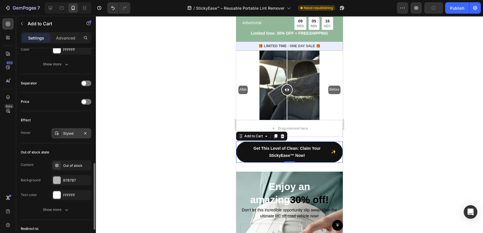
click at [76, 133] on div "Styled" at bounding box center [71, 133] width 16 height 5
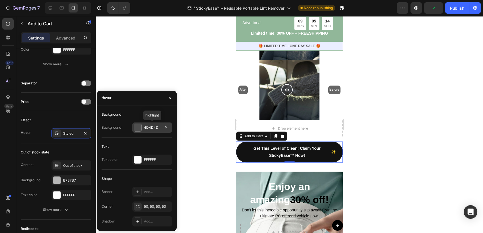
click at [143, 129] on div "4D4D4D" at bounding box center [152, 128] width 40 height 10
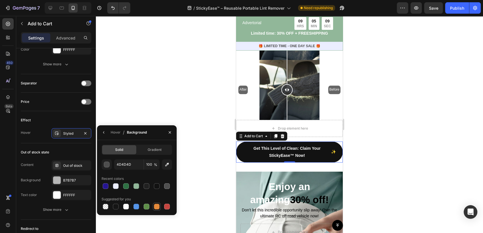
click at [156, 205] on div at bounding box center [157, 207] width 6 height 6
type input "E4893A"
click at [216, 170] on div at bounding box center [289, 124] width 387 height 217
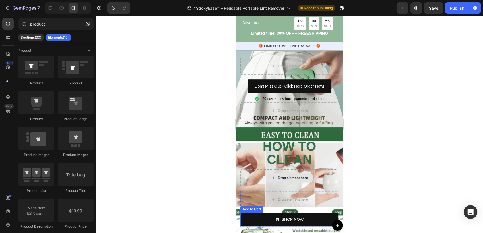
scroll to position [2528, 0]
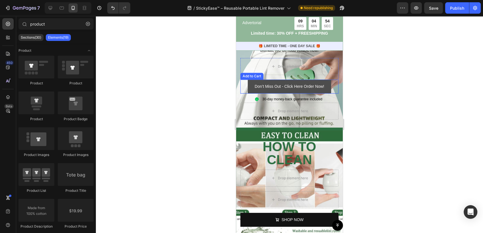
click at [248, 88] on button "Don’t Miss Out - Click Here Order Now!" at bounding box center [289, 87] width 83 height 14
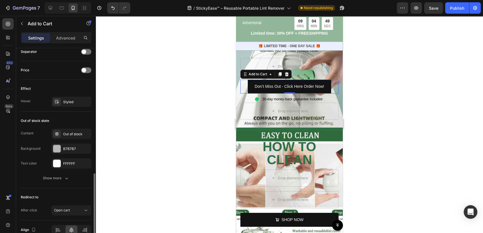
scroll to position [408, 0]
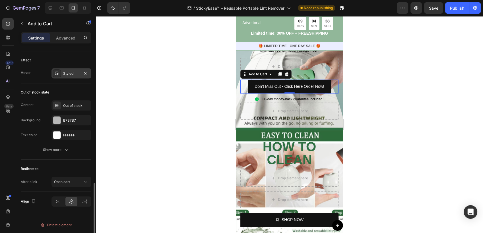
click at [60, 74] on div at bounding box center [57, 73] width 8 height 8
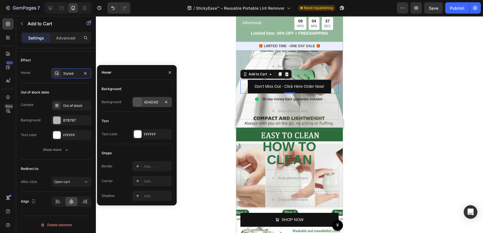
click at [140, 100] on div at bounding box center [137, 101] width 7 height 7
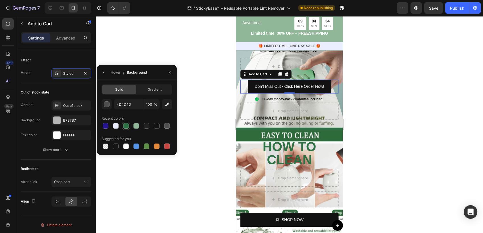
click at [126, 127] on div at bounding box center [126, 126] width 6 height 6
click at [164, 145] on div at bounding box center [167, 147] width 6 height 6
type input "C5453F"
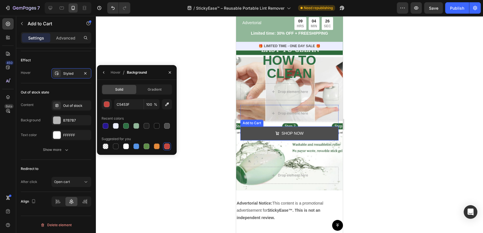
scroll to position [2623, 0]
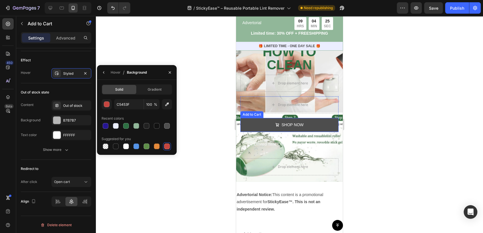
click at [244, 127] on button "SHOP NOW" at bounding box center [289, 125] width 98 height 14
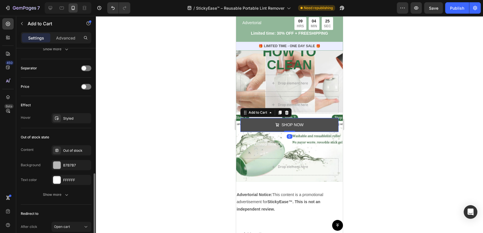
scroll to position [407, 0]
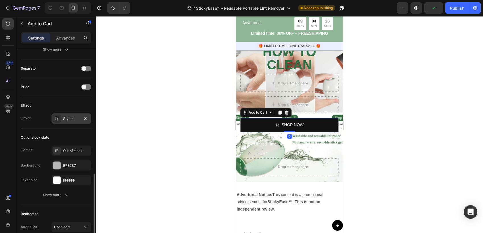
click at [65, 122] on div "Styled" at bounding box center [71, 118] width 40 height 10
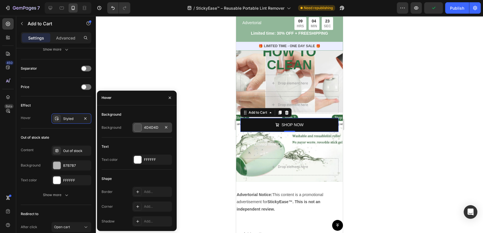
click at [149, 130] on div "4D4D4D" at bounding box center [152, 128] width 40 height 10
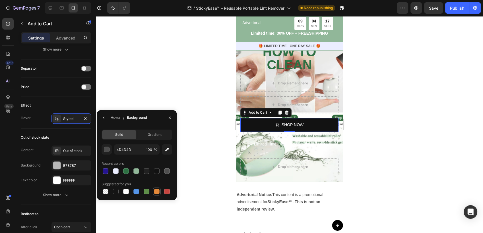
click at [158, 194] on div at bounding box center [157, 192] width 6 height 6
type input "E4893A"
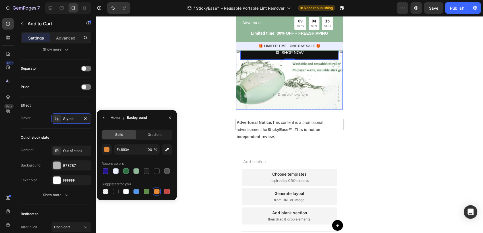
scroll to position [2705, 0]
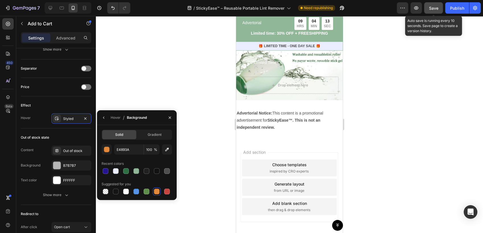
click at [435, 13] on button "Save" at bounding box center [433, 7] width 19 height 11
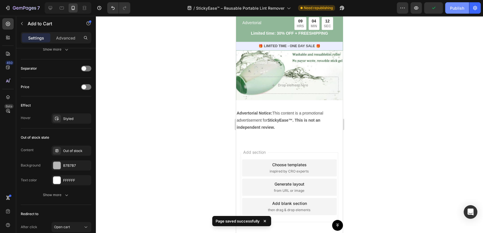
click at [460, 12] on button "Publish" at bounding box center [457, 7] width 24 height 11
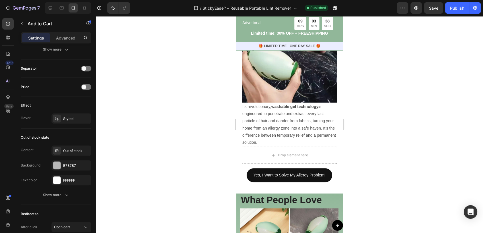
scroll to position [513, 0]
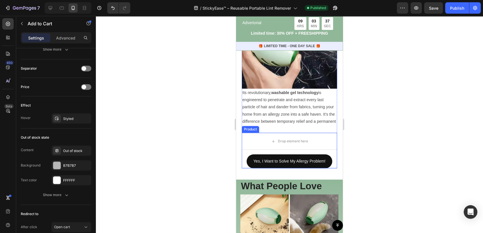
click at [247, 156] on div "Drop element here Yes, I Want to Solve My Allergy Problem! Add to Cart Product" at bounding box center [289, 151] width 95 height 36
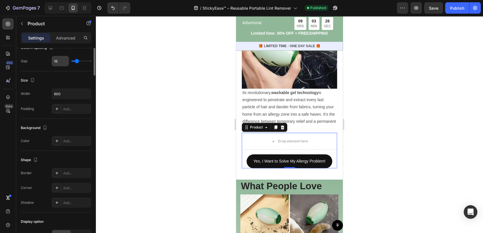
scroll to position [0, 0]
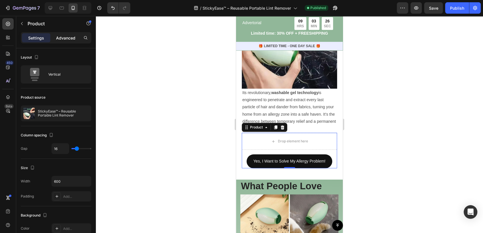
click at [62, 38] on p "Advanced" at bounding box center [65, 38] width 19 height 6
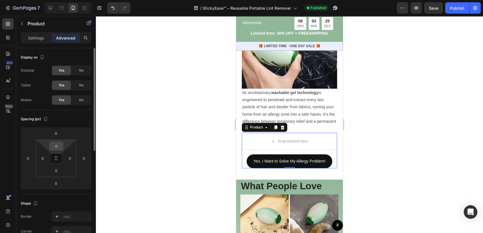
click at [57, 149] on input "0" at bounding box center [56, 146] width 11 height 9
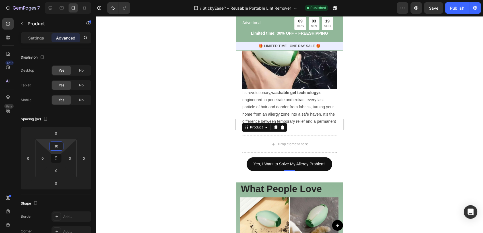
type input "10"
click at [117, 148] on div at bounding box center [289, 124] width 387 height 217
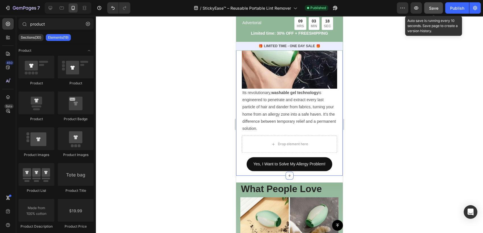
click at [428, 8] on button "Save" at bounding box center [433, 7] width 19 height 11
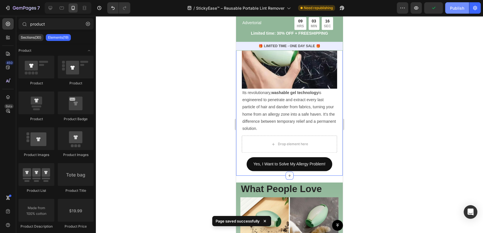
click at [460, 10] on div "Publish" at bounding box center [457, 8] width 14 height 6
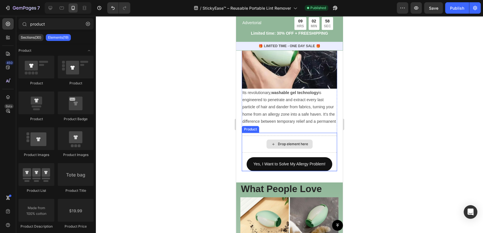
click at [250, 153] on div "Drop element here" at bounding box center [289, 144] width 95 height 17
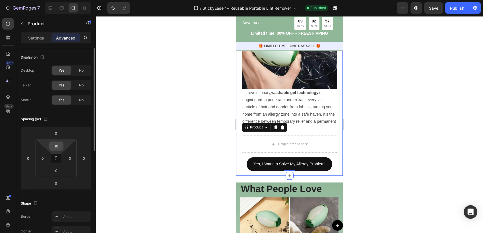
click at [58, 146] on input "10" at bounding box center [56, 146] width 11 height 9
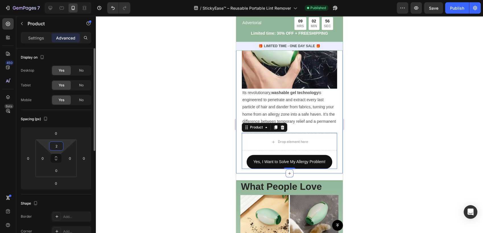
type input "20"
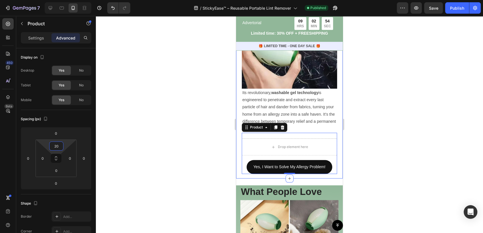
click at [111, 146] on div at bounding box center [289, 124] width 387 height 217
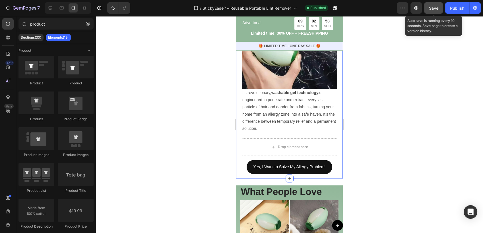
click at [439, 9] on button "Save" at bounding box center [433, 7] width 19 height 11
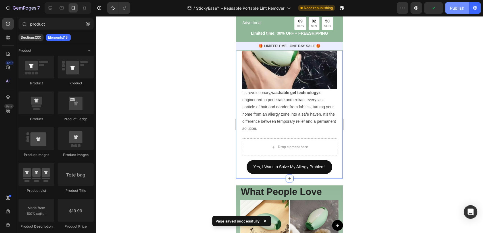
click at [455, 9] on div "Publish" at bounding box center [457, 8] width 14 height 6
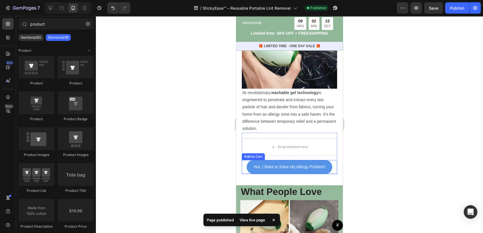
click at [247, 173] on button "Yes, I Want to Solve My Allergy Problem!" at bounding box center [290, 167] width 86 height 14
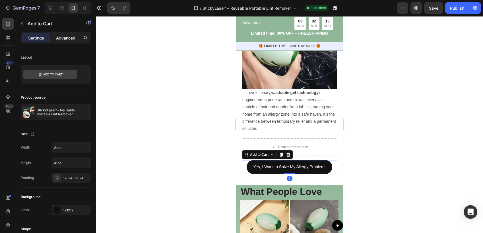
click at [72, 42] on div "Advanced" at bounding box center [65, 37] width 28 height 9
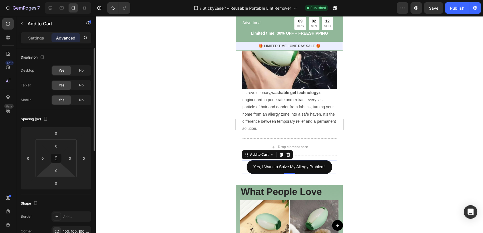
scroll to position [32, 0]
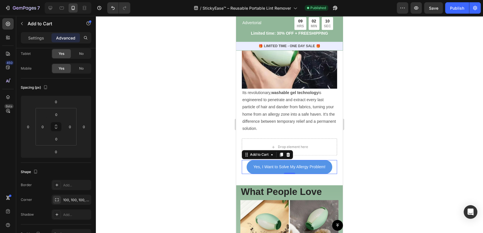
click at [248, 172] on button "Yes, I Want to Solve My Allergy Problem!" at bounding box center [290, 167] width 86 height 14
click at [247, 168] on button "Yes, I Want to Solve My Allergy Problem!" at bounding box center [290, 167] width 86 height 14
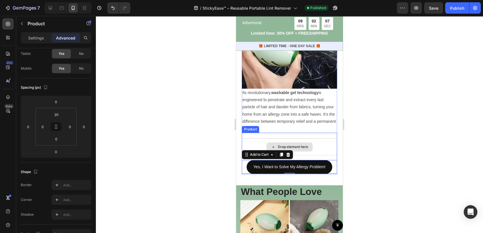
click at [249, 146] on div "Drop element here" at bounding box center [289, 147] width 95 height 17
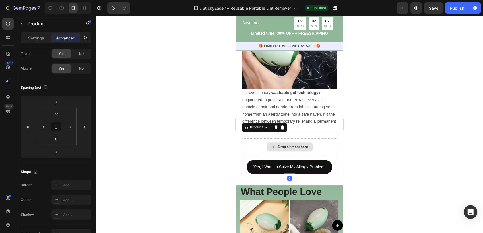
scroll to position [0, 0]
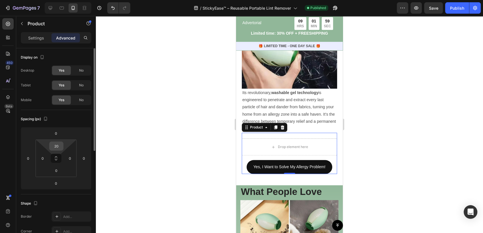
click at [59, 147] on input "20" at bounding box center [56, 146] width 11 height 9
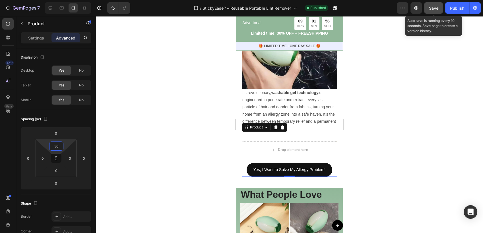
type input "30"
click at [428, 13] on button "Save" at bounding box center [433, 7] width 19 height 11
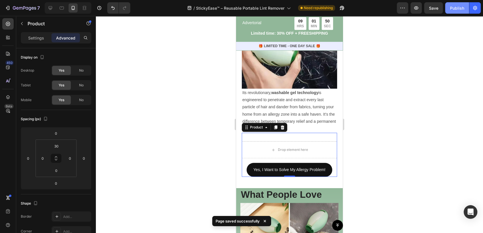
click at [464, 12] on button "Publish" at bounding box center [457, 7] width 24 height 11
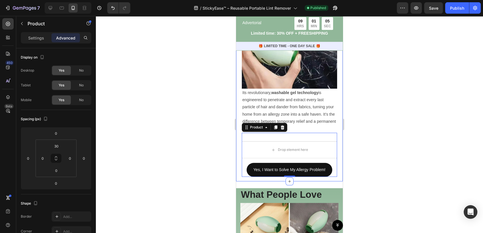
click at [214, 184] on div at bounding box center [289, 124] width 387 height 217
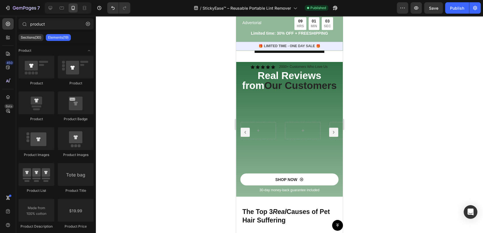
scroll to position [988, 0]
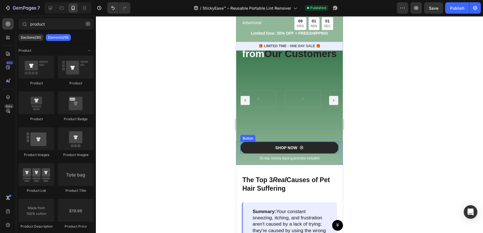
click at [333, 154] on link "SHOP NOW" at bounding box center [289, 148] width 98 height 12
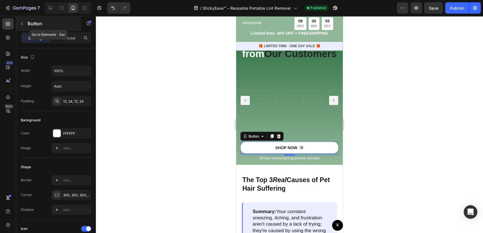
click at [21, 22] on icon "button" at bounding box center [22, 23] width 5 height 5
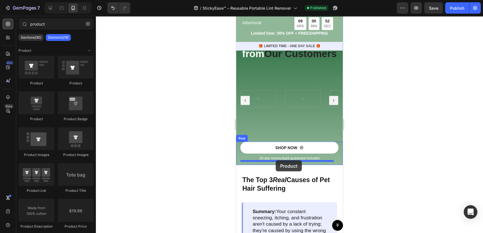
drag, startPoint x: 278, startPoint y: 125, endPoint x: 276, endPoint y: 160, distance: 35.4
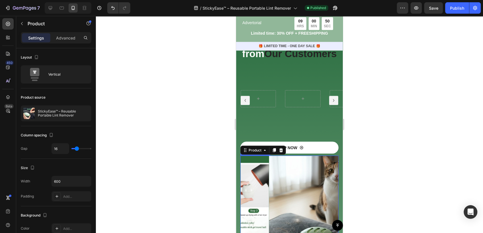
click at [310, 175] on img at bounding box center [318, 205] width 98 height 98
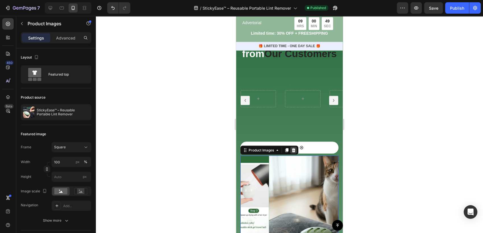
click at [293, 152] on icon at bounding box center [293, 150] width 5 height 5
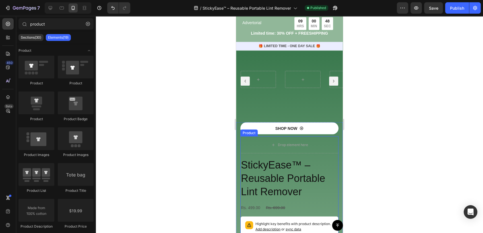
scroll to position [1019, 0]
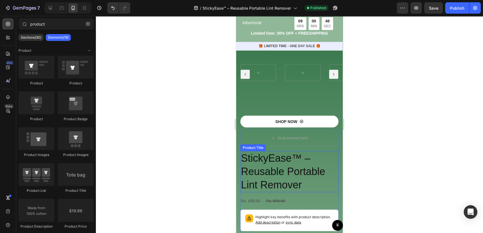
click at [300, 164] on h2 "StickyEase™ – Reusable Portable Lint Remover" at bounding box center [289, 171] width 98 height 41
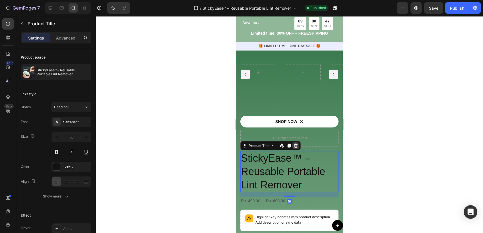
click at [297, 146] on icon at bounding box center [296, 146] width 4 height 4
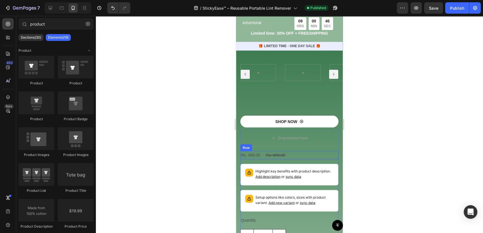
click at [287, 154] on div "Rs. 499.00 Product Price Product Price Rs. 699.00 Product Price Product Price R…" at bounding box center [289, 155] width 98 height 8
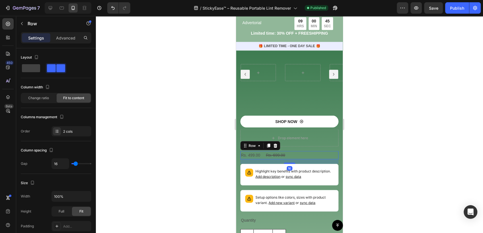
click at [279, 143] on div "Row" at bounding box center [260, 145] width 40 height 9
click at [277, 145] on icon at bounding box center [275, 145] width 5 height 5
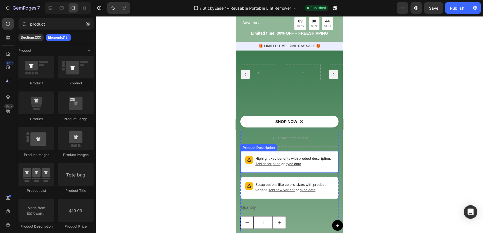
click at [296, 156] on p "Highlight key benefits with product description. Add description or sync data" at bounding box center [294, 161] width 78 height 11
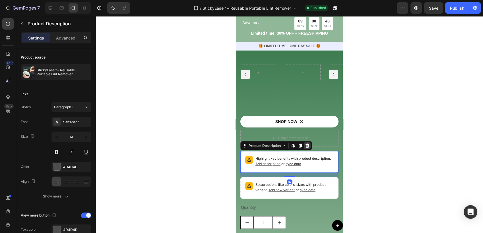
click at [309, 147] on icon at bounding box center [307, 145] width 5 height 5
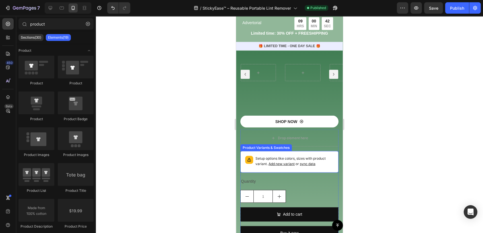
click at [297, 162] on span "or sync data" at bounding box center [305, 164] width 21 height 4
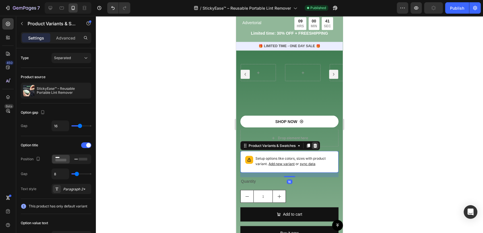
click at [314, 148] on icon at bounding box center [315, 145] width 5 height 5
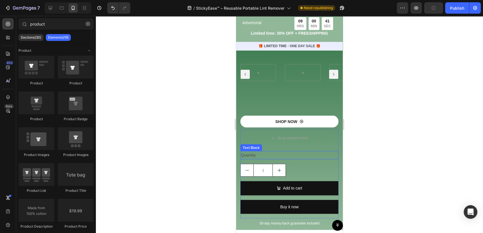
click at [300, 156] on div "Quantity" at bounding box center [289, 155] width 98 height 8
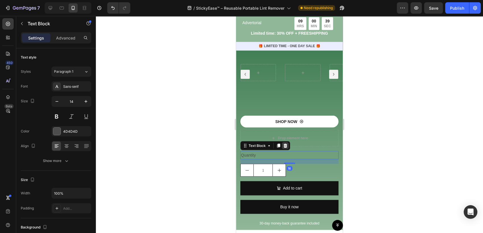
click at [287, 147] on icon at bounding box center [285, 145] width 5 height 5
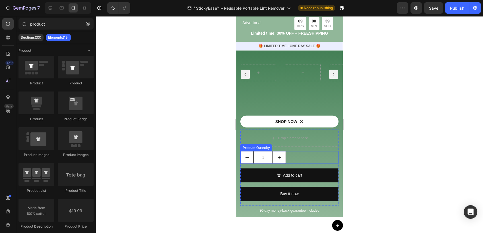
click at [294, 154] on div "1" at bounding box center [289, 157] width 98 height 13
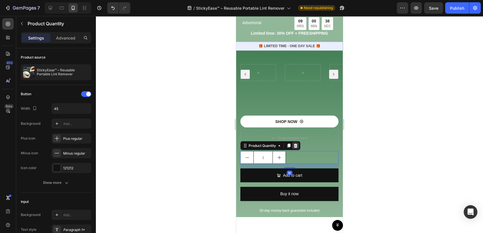
click at [297, 144] on icon at bounding box center [296, 146] width 4 height 4
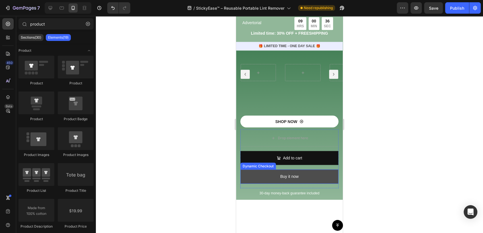
click at [312, 177] on button "Buy it now" at bounding box center [289, 177] width 98 height 14
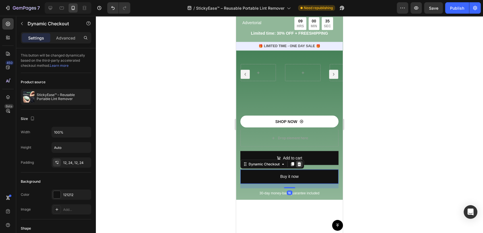
click at [300, 163] on icon at bounding box center [300, 164] width 4 height 4
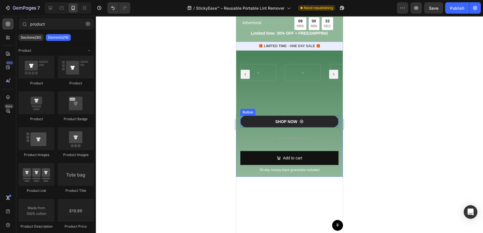
click at [321, 122] on link "SHOP NOW" at bounding box center [289, 121] width 98 height 12
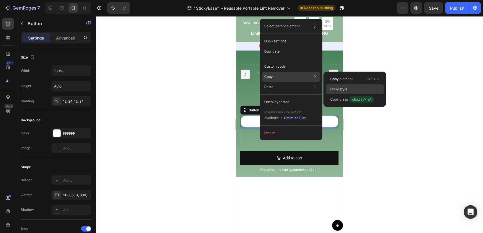
click at [349, 88] on div "Copy style" at bounding box center [355, 89] width 58 height 10
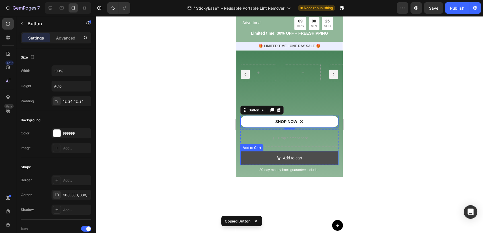
click at [321, 154] on button "Add to cart" at bounding box center [289, 158] width 98 height 14
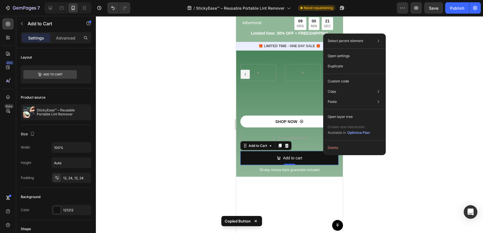
click at [403, 161] on div at bounding box center [289, 124] width 387 height 217
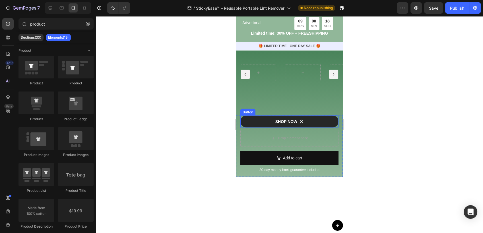
click at [328, 124] on link "SHOP NOW" at bounding box center [289, 121] width 98 height 12
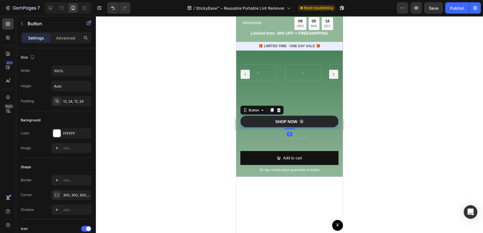
click at [303, 122] on link "SHOP NOW" at bounding box center [289, 121] width 98 height 12
click at [302, 121] on link "SHOP NOW" at bounding box center [289, 121] width 98 height 12
click at [300, 120] on icon at bounding box center [302, 121] width 4 height 4
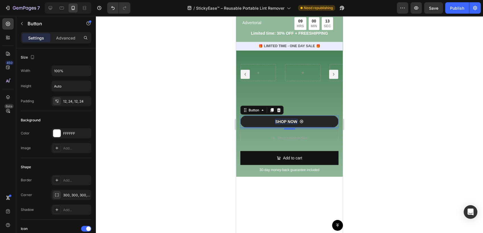
click at [291, 120] on div "SHOP NOW" at bounding box center [286, 121] width 22 height 5
click at [291, 120] on p "SHOP NOW" at bounding box center [286, 121] width 22 height 5
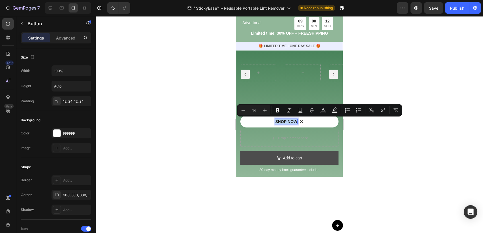
copy p "SHOP NOW"
click at [285, 156] on div "Add to cart" at bounding box center [292, 157] width 19 height 7
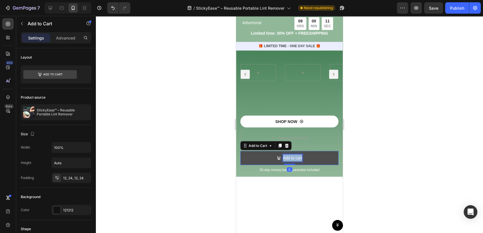
click at [285, 156] on p "Add to cart" at bounding box center [292, 157] width 19 height 7
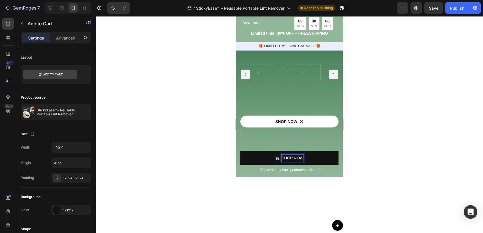
click at [355, 150] on div at bounding box center [289, 124] width 387 height 217
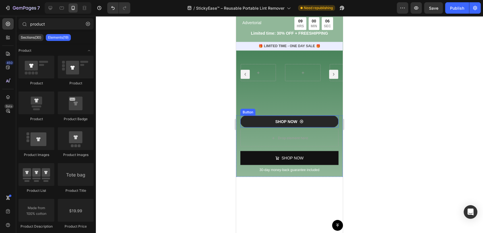
click at [326, 125] on link "SHOP NOW" at bounding box center [289, 121] width 98 height 12
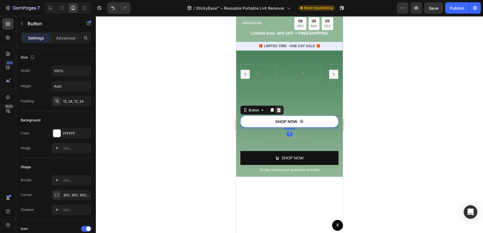
click at [281, 108] on div at bounding box center [278, 110] width 7 height 7
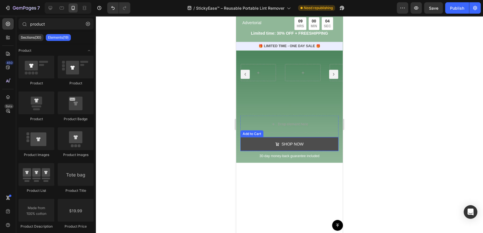
click at [322, 142] on button "SHOP NOW" at bounding box center [289, 144] width 98 height 14
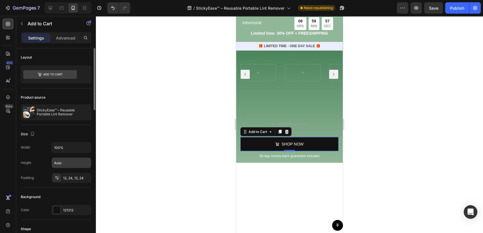
scroll to position [32, 0]
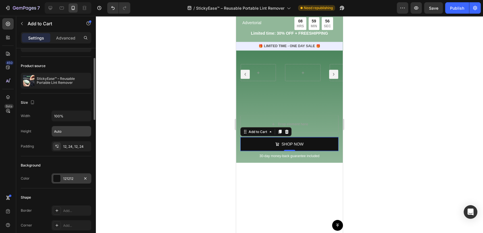
click at [61, 179] on div "121212" at bounding box center [71, 179] width 40 height 10
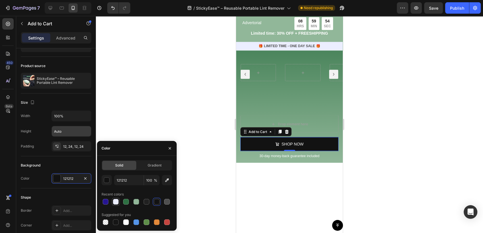
click at [114, 203] on div at bounding box center [116, 202] width 6 height 6
type input "EBEEFF"
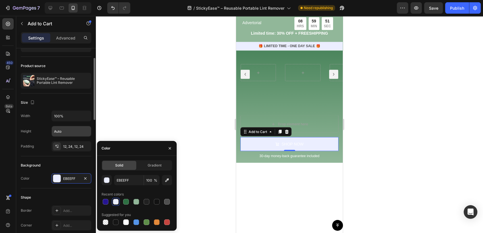
click at [42, 195] on div "Shape" at bounding box center [56, 197] width 71 height 9
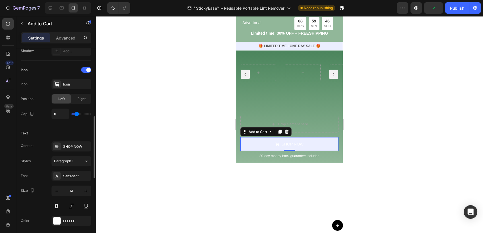
scroll to position [253, 0]
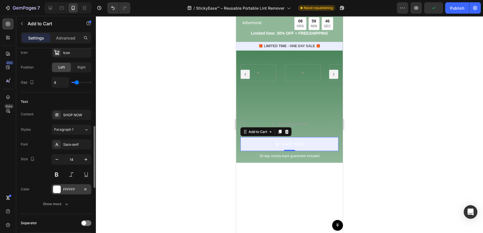
click at [60, 191] on div at bounding box center [56, 189] width 7 height 7
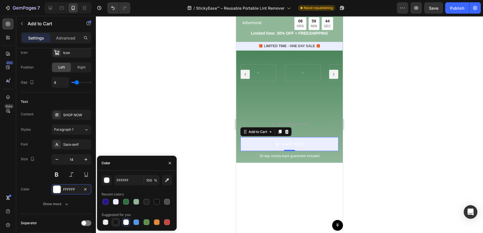
click at [116, 224] on div at bounding box center [116, 223] width 6 height 6
type input "151515"
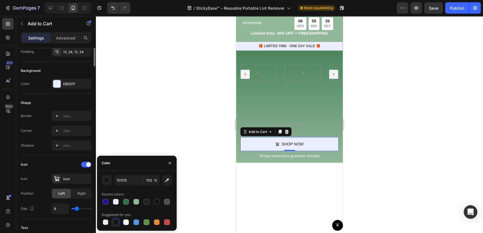
scroll to position [32, 0]
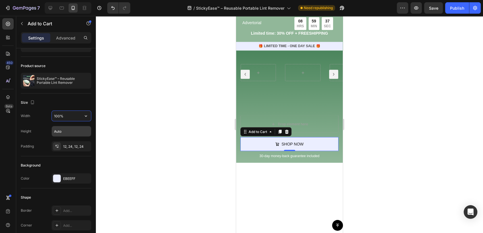
click at [67, 117] on input "100%" at bounding box center [71, 116] width 39 height 10
click at [83, 117] on icon "button" at bounding box center [86, 116] width 6 height 6
click at [75, 129] on p "Fit content Auto" at bounding box center [70, 130] width 32 height 5
type input "Auto"
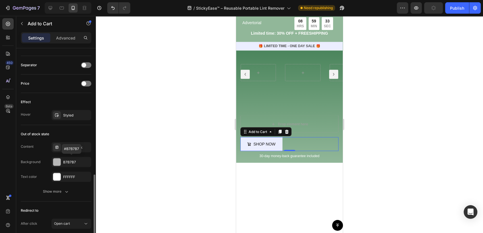
scroll to position [442, 0]
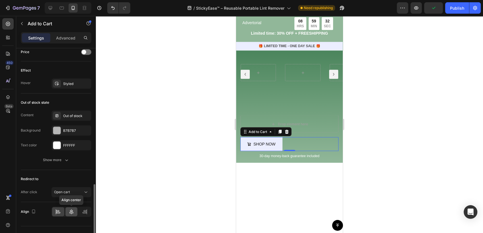
click at [72, 213] on icon at bounding box center [72, 212] width 6 height 6
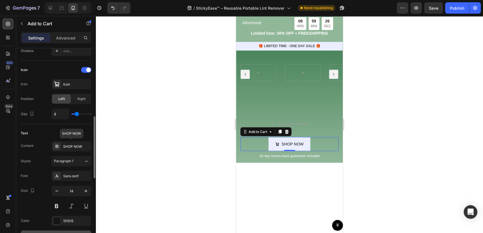
scroll to position [158, 0]
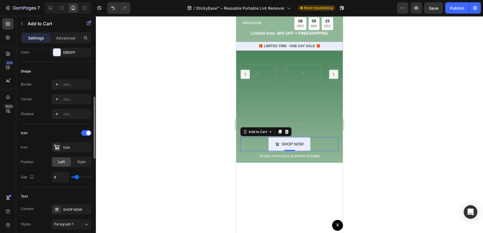
click at [64, 93] on div "Border Add... Corner Add... Shadow Add..." at bounding box center [56, 99] width 71 height 40
click at [65, 97] on div "Add..." at bounding box center [76, 99] width 27 height 5
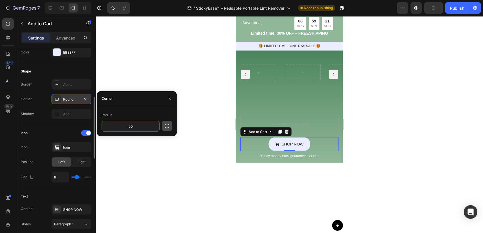
type input "50"
click at [167, 126] on icon "button" at bounding box center [167, 126] width 6 height 6
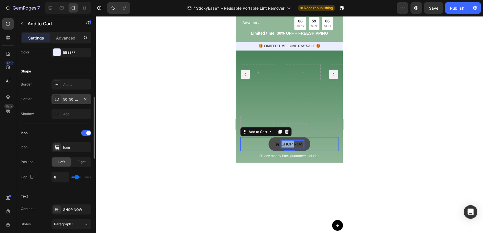
click at [283, 144] on p "SHOP NOW" at bounding box center [293, 144] width 22 height 7
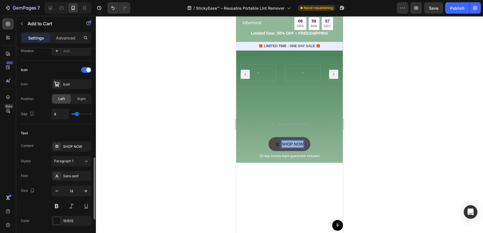
scroll to position [253, 0]
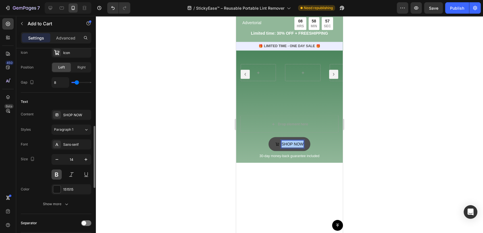
click at [56, 174] on button at bounding box center [56, 175] width 10 height 10
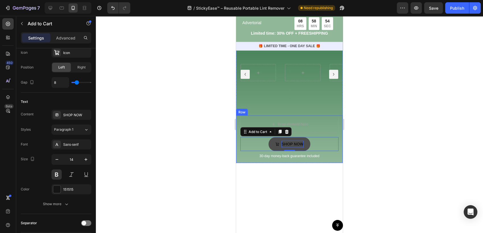
click at [364, 146] on div at bounding box center [289, 124] width 387 height 217
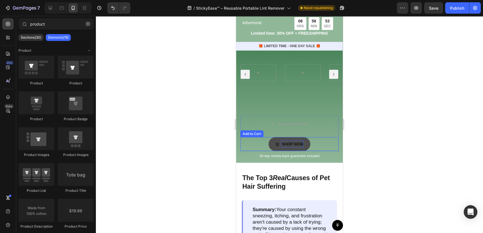
scroll to position [1051, 0]
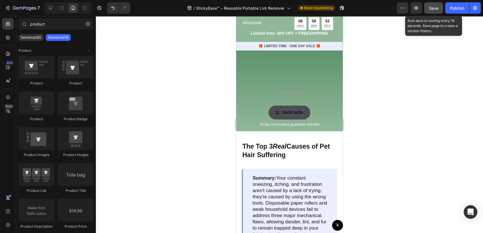
click at [427, 6] on button "Save" at bounding box center [433, 7] width 19 height 11
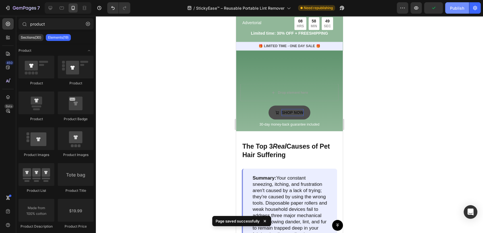
click at [462, 7] on div "Publish" at bounding box center [457, 8] width 14 height 6
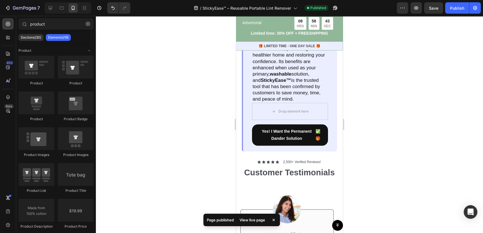
scroll to position [1683, 0]
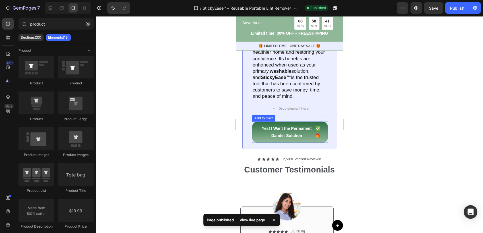
click at [319, 137] on button "Yes! I Want the Permanent Dander Solution ✅🎁" at bounding box center [290, 132] width 76 height 21
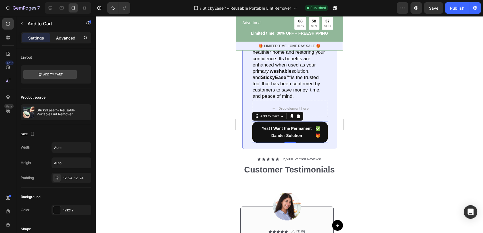
click at [68, 38] on p "Advanced" at bounding box center [65, 38] width 19 height 6
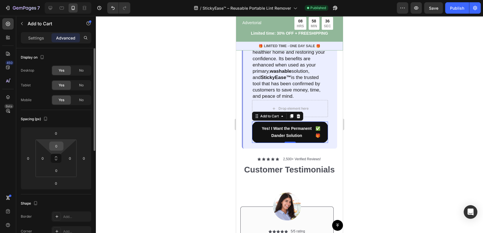
click at [57, 143] on input "0" at bounding box center [56, 146] width 11 height 9
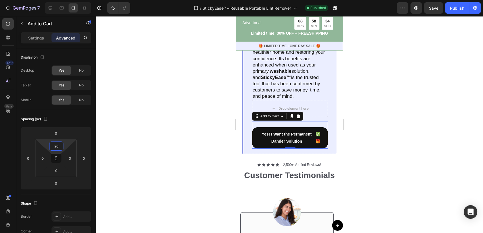
type input "20"
click at [365, 146] on div at bounding box center [289, 124] width 387 height 217
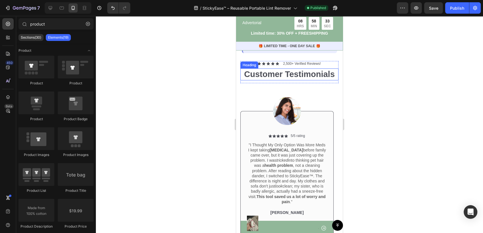
scroll to position [1809, 0]
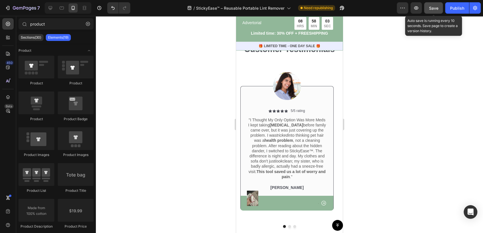
click at [439, 11] on button "Save" at bounding box center [433, 7] width 19 height 11
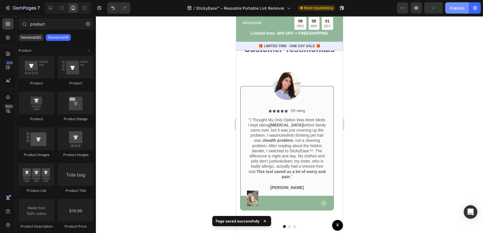
click at [463, 8] on div "Publish" at bounding box center [457, 8] width 14 height 6
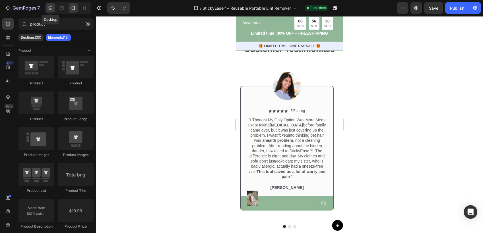
click at [52, 7] on icon at bounding box center [51, 8] width 4 height 4
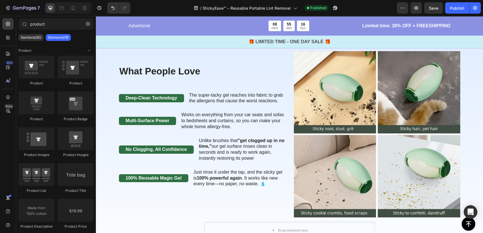
scroll to position [695, 0]
